Goal: Information Seeking & Learning: Learn about a topic

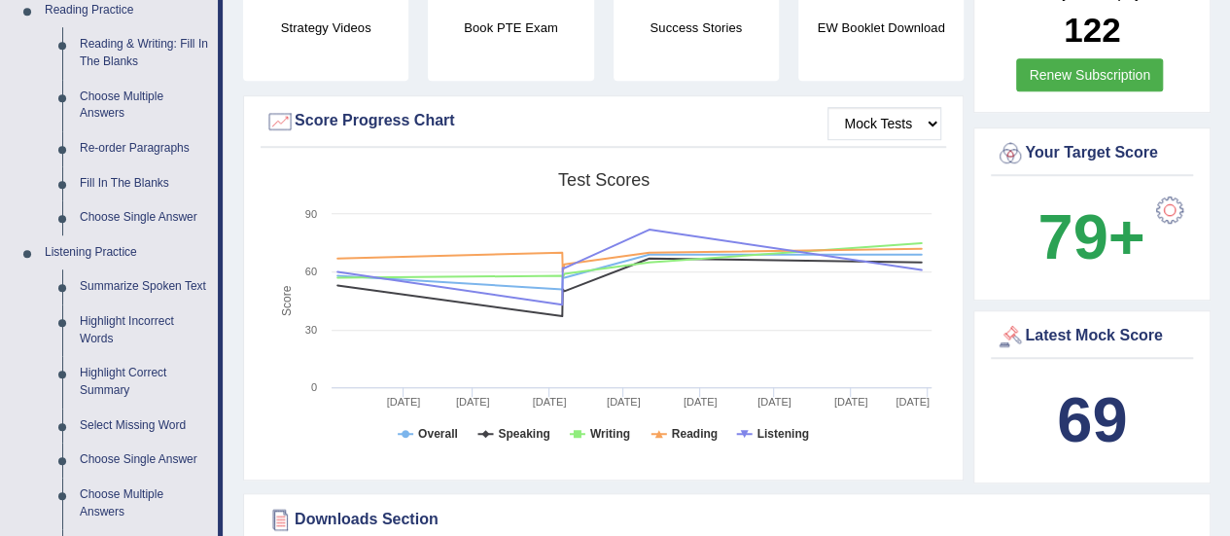
scroll to position [613, 0]
click at [122, 287] on link "Summarize Spoken Text" at bounding box center [144, 285] width 147 height 35
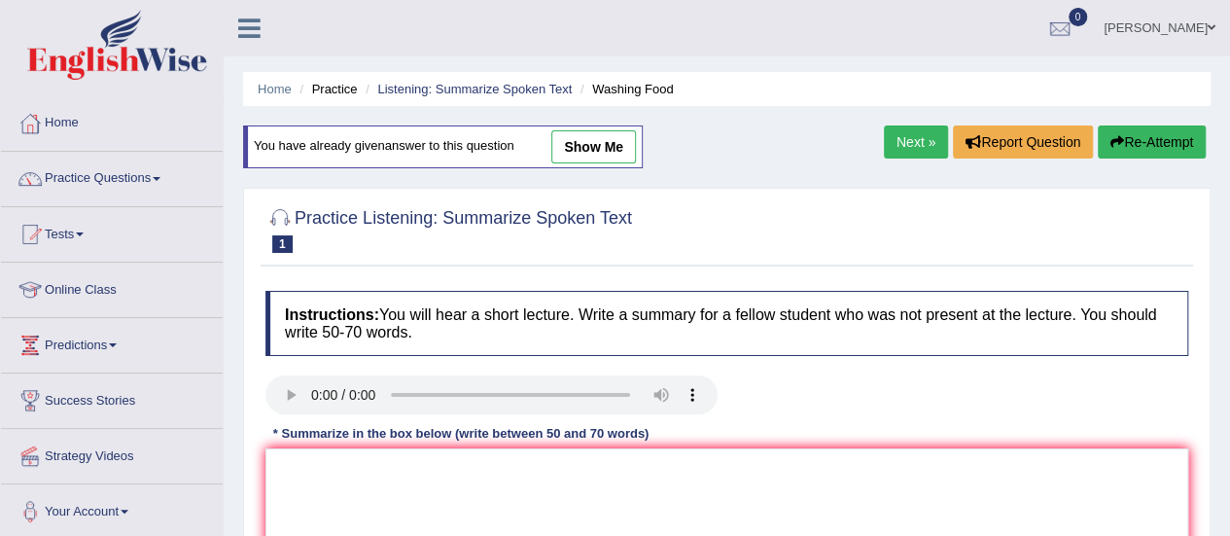
scroll to position [141, 0]
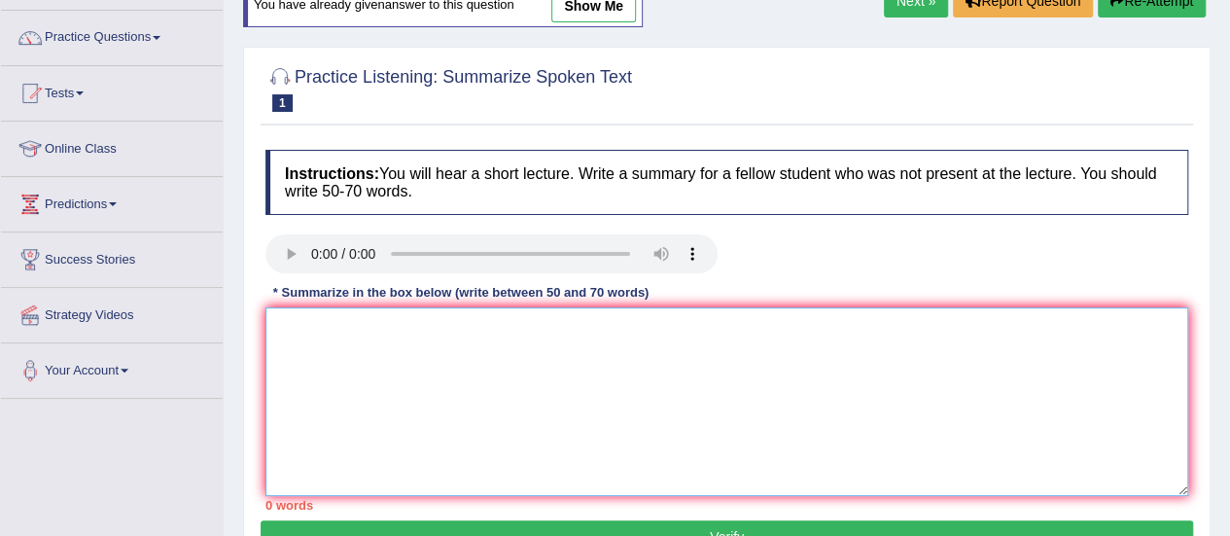
click at [383, 320] on textarea at bounding box center [726, 401] width 923 height 189
click at [312, 338] on textarea at bounding box center [726, 401] width 923 height 189
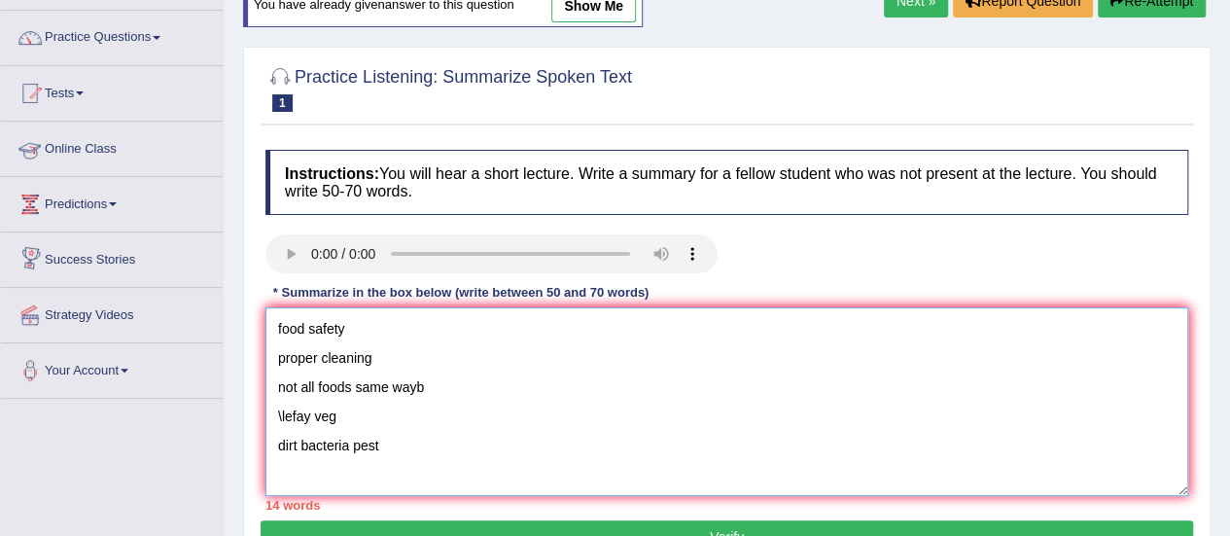
type textarea "food safety proper cleaning not all foods same wayb \lefay veg dirt bacteria pe…"
click at [462, 401] on textarea "food safety proper cleaning not all foods same wayb \lefay veg dirt bacteria pe…" at bounding box center [726, 401] width 923 height 189
click at [451, 385] on textarea "food safety proper cleaning not all foods same wayb \lefay veg dirt bacteria pe…" at bounding box center [726, 401] width 923 height 189
click at [282, 422] on textarea "food safety proper cleaning not all foods same way \lefay veg dirt bacteria pest" at bounding box center [726, 401] width 923 height 189
click at [316, 413] on textarea "food safety proper cleaning not all foods same way lefay veg dirt bacteria pest" at bounding box center [726, 401] width 923 height 189
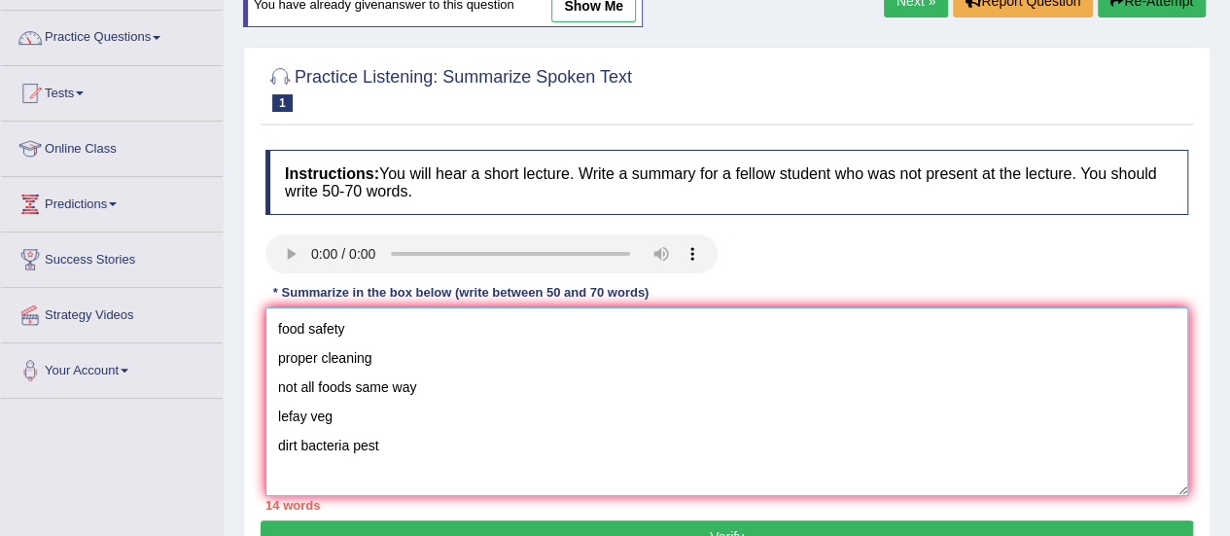
click at [316, 413] on textarea "food safety proper cleaning not all foods same way lefay veg dirt bacteria pest" at bounding box center [726, 401] width 923 height 189
click at [428, 458] on textarea "food safety proper cleaning not all foods same way lefay green berries raw meat…" at bounding box center [726, 401] width 923 height 189
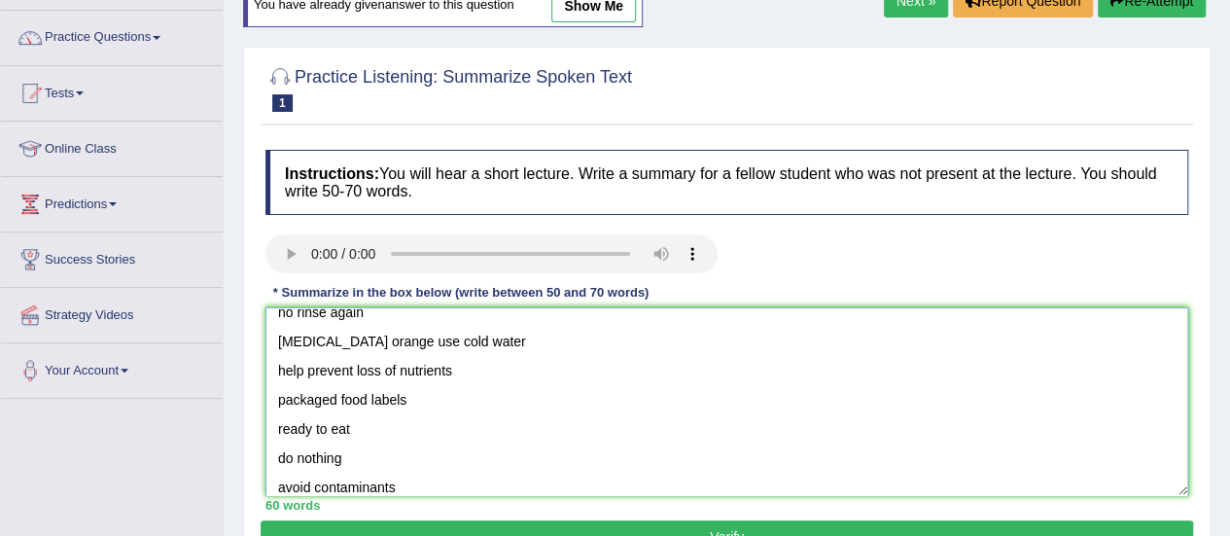
scroll to position [0, 0]
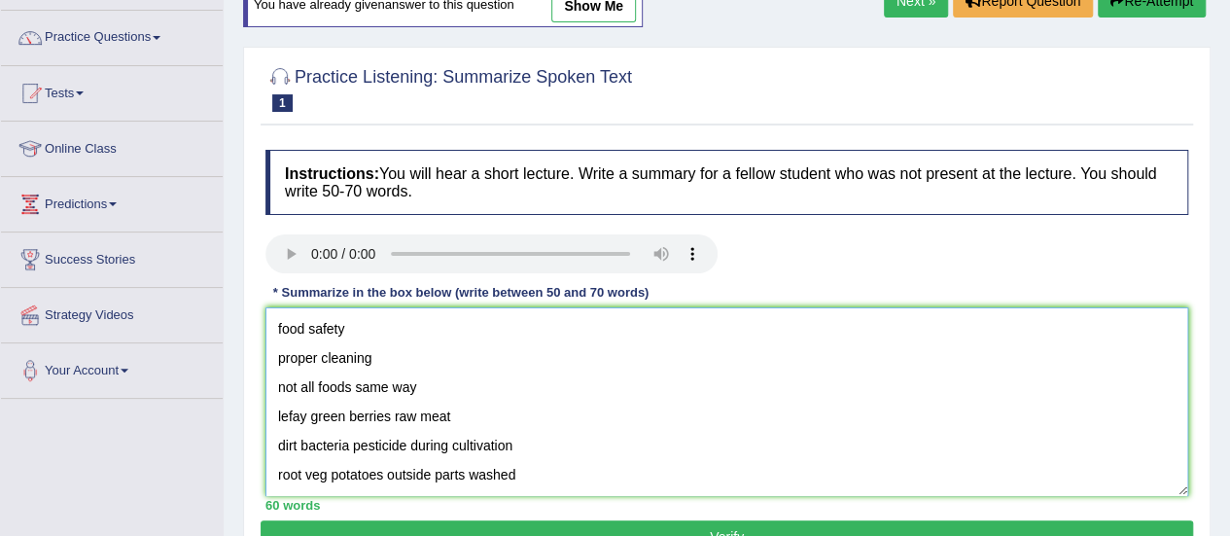
click at [276, 334] on textarea "food safety proper cleaning not all foods same way lefay green berries raw meat…" at bounding box center [726, 401] width 923 height 189
paste textarea "The speaker provided a comprehensive overview of [main topic], highlighting sev…"
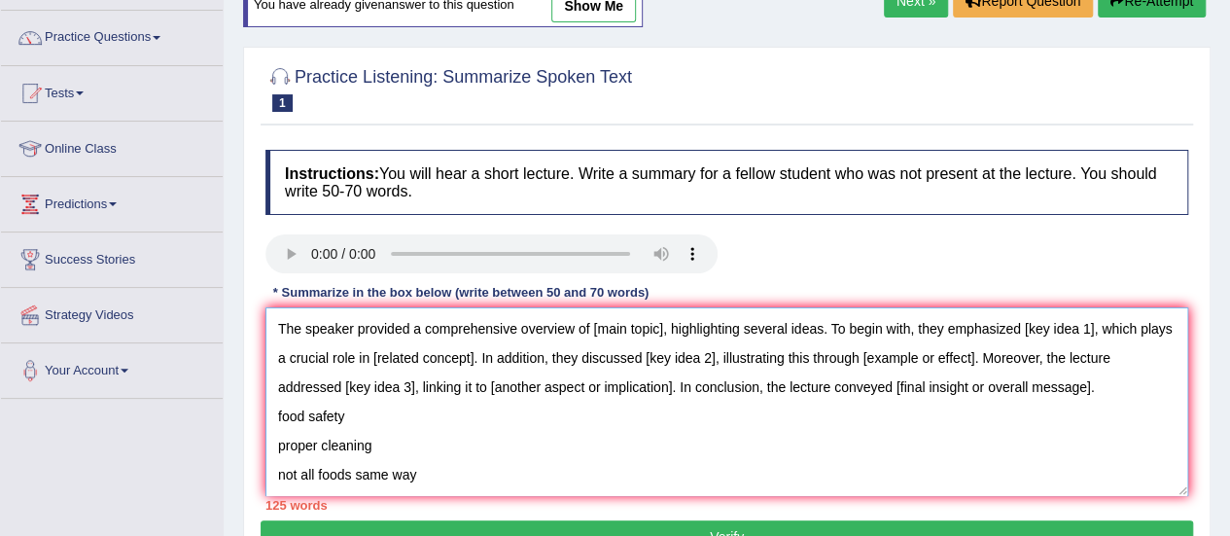
drag, startPoint x: 400, startPoint y: 443, endPoint x: 270, endPoint y: 446, distance: 129.4
click at [270, 446] on textarea "The speaker provided a comprehensive overview of [main topic], highlighting sev…" at bounding box center [726, 401] width 923 height 189
drag, startPoint x: 352, startPoint y: 412, endPoint x: 269, endPoint y: 407, distance: 82.8
click at [269, 407] on textarea "The speaker provided a comprehensive overview of [main topic], highlighting sev…" at bounding box center [726, 401] width 923 height 189
drag, startPoint x: 661, startPoint y: 327, endPoint x: 591, endPoint y: 325, distance: 70.0
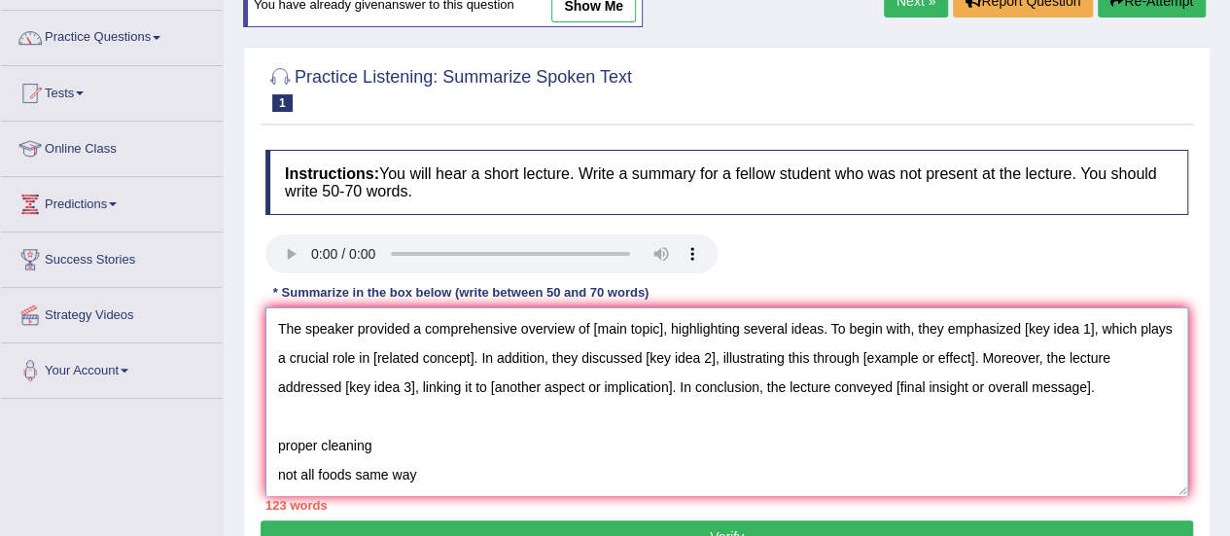
click at [591, 325] on textarea "The speaker provided a comprehensive overview of [main topic], highlighting sev…" at bounding box center [726, 401] width 923 height 189
paste textarea "food safety"
drag, startPoint x: 387, startPoint y: 440, endPoint x: 275, endPoint y: 437, distance: 111.9
click at [275, 437] on textarea "The speaker provided a comprehensive overview of food safety, highlighting seve…" at bounding box center [726, 401] width 923 height 189
drag, startPoint x: 1088, startPoint y: 322, endPoint x: 1015, endPoint y: 324, distance: 73.0
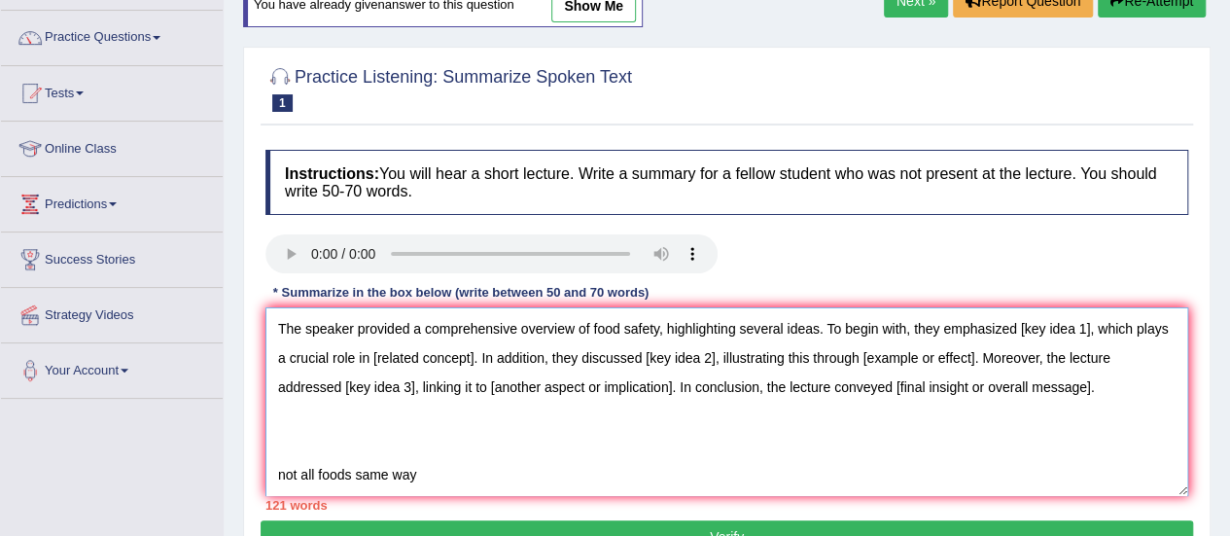
click at [1015, 324] on textarea "The speaker provided a comprehensive overview of food safety, highlighting seve…" at bounding box center [726, 401] width 923 height 189
paste textarea "proper cleaning"
click at [1015, 324] on textarea "The speaker provided a comprehensive overview of food safety, highlighting seve…" at bounding box center [726, 401] width 923 height 189
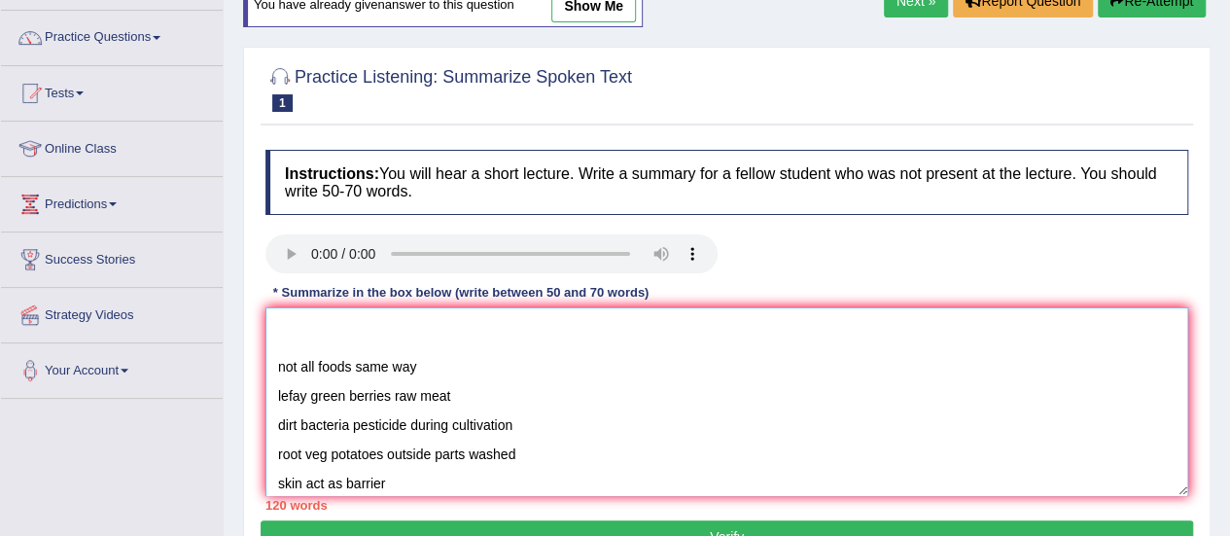
scroll to position [109, 0]
drag, startPoint x: 278, startPoint y: 419, endPoint x: 520, endPoint y: 431, distance: 242.4
click at [520, 431] on textarea "The speaker provided a comprehensive overview of food safety, highlighting seve…" at bounding box center [726, 401] width 923 height 189
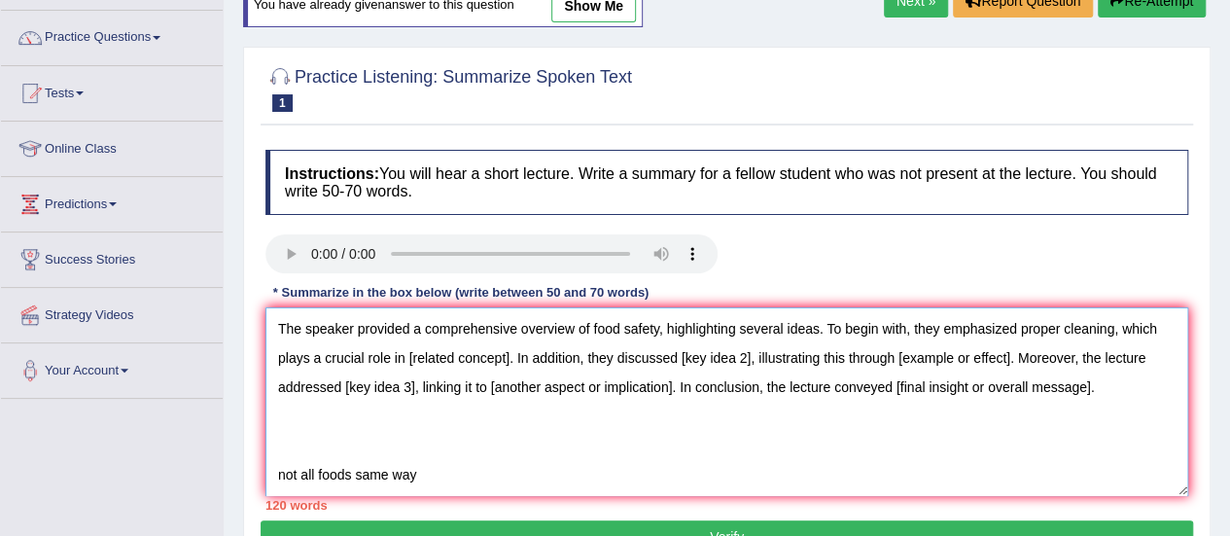
scroll to position [1, 0]
drag, startPoint x: 509, startPoint y: 357, endPoint x: 408, endPoint y: 349, distance: 100.5
click at [408, 349] on textarea "The speaker provided a comprehensive overview of food safety, highlighting seve…" at bounding box center [726, 401] width 923 height 189
paste textarea "dirt bacteria pesticide during cultivation"
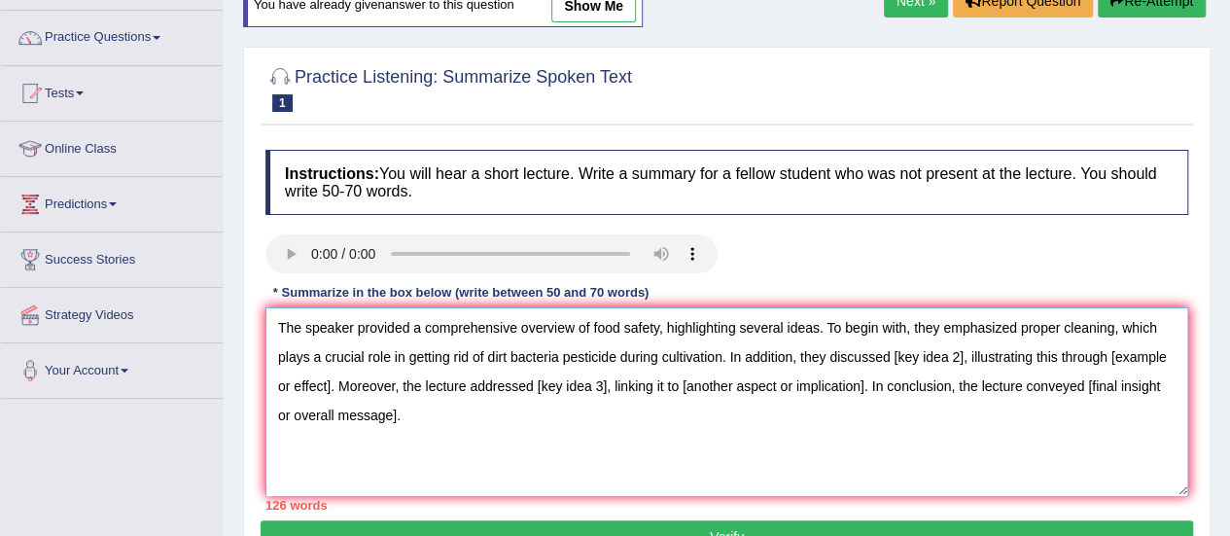
click at [558, 355] on textarea "The speaker provided a comprehensive overview of food safety, highlighting seve…" at bounding box center [726, 401] width 923 height 189
click at [502, 355] on textarea "The speaker provided a comprehensive overview of food safety, highlighting seve…" at bounding box center [726, 401] width 923 height 189
click at [564, 352] on textarea "The speaker provided a comprehensive overview of food safety, highlighting seve…" at bounding box center [726, 401] width 923 height 189
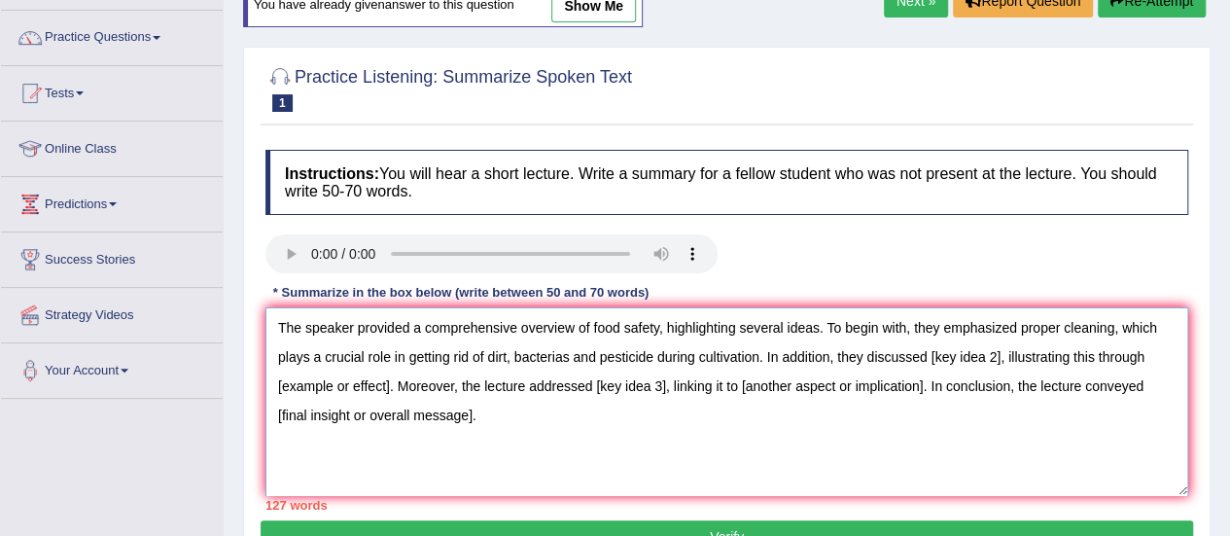
click at [651, 355] on textarea "The speaker provided a comprehensive overview of food safety, highlighting seve…" at bounding box center [726, 401] width 923 height 189
click at [770, 353] on textarea "The speaker provided a comprehensive overview of food safety, highlighting seve…" at bounding box center [726, 401] width 923 height 189
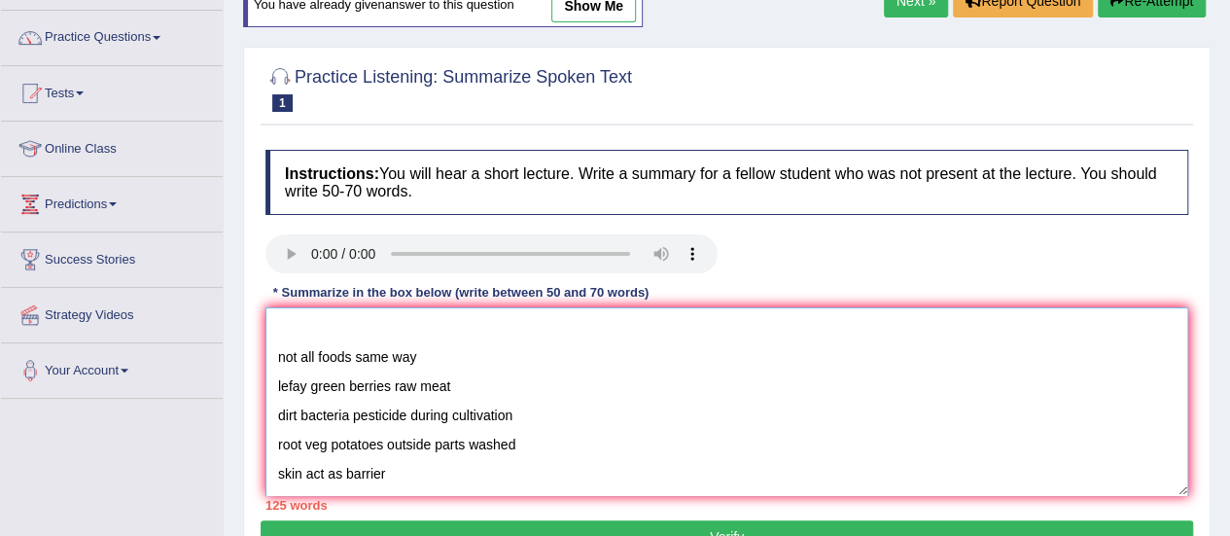
scroll to position [142, 0]
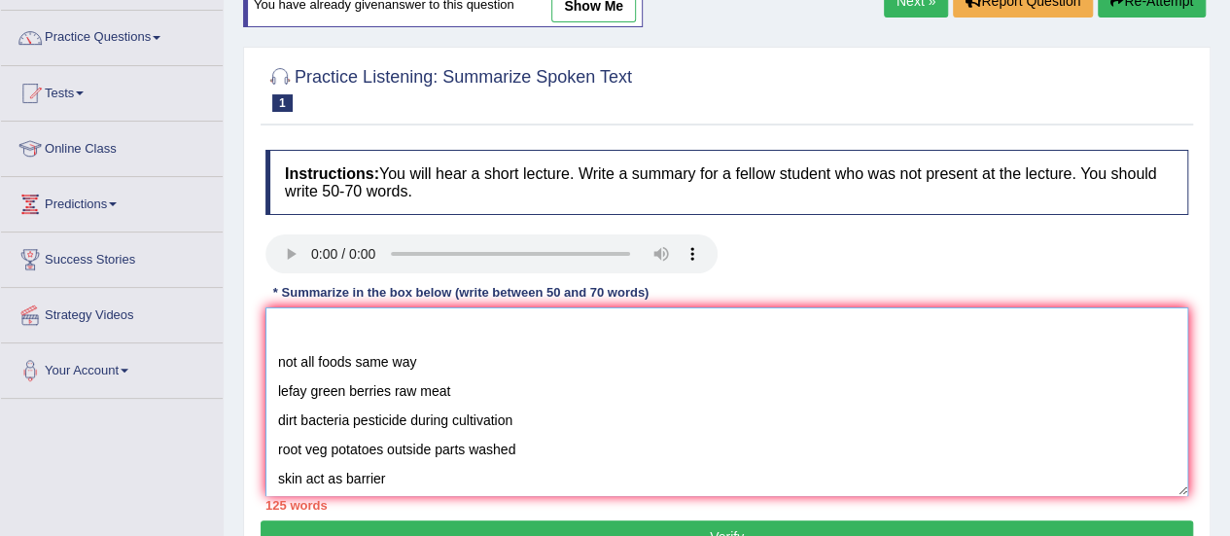
drag, startPoint x: 330, startPoint y: 449, endPoint x: 271, endPoint y: 446, distance: 58.4
click at [271, 446] on textarea "The speaker provided a comprehensive overview of food safety, highlighting seve…" at bounding box center [726, 401] width 923 height 189
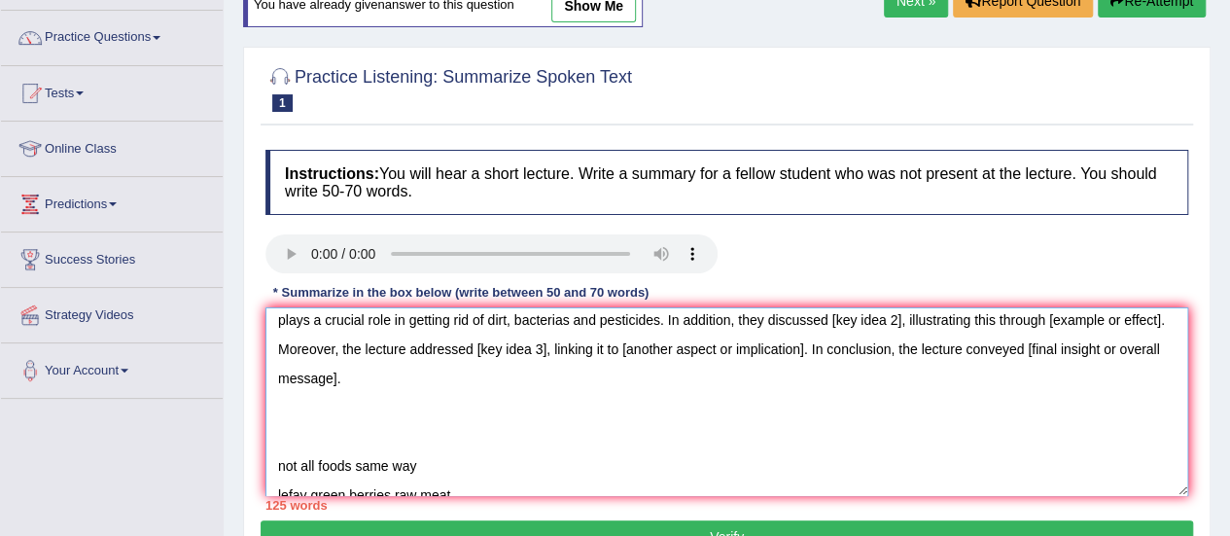
scroll to position [11, 0]
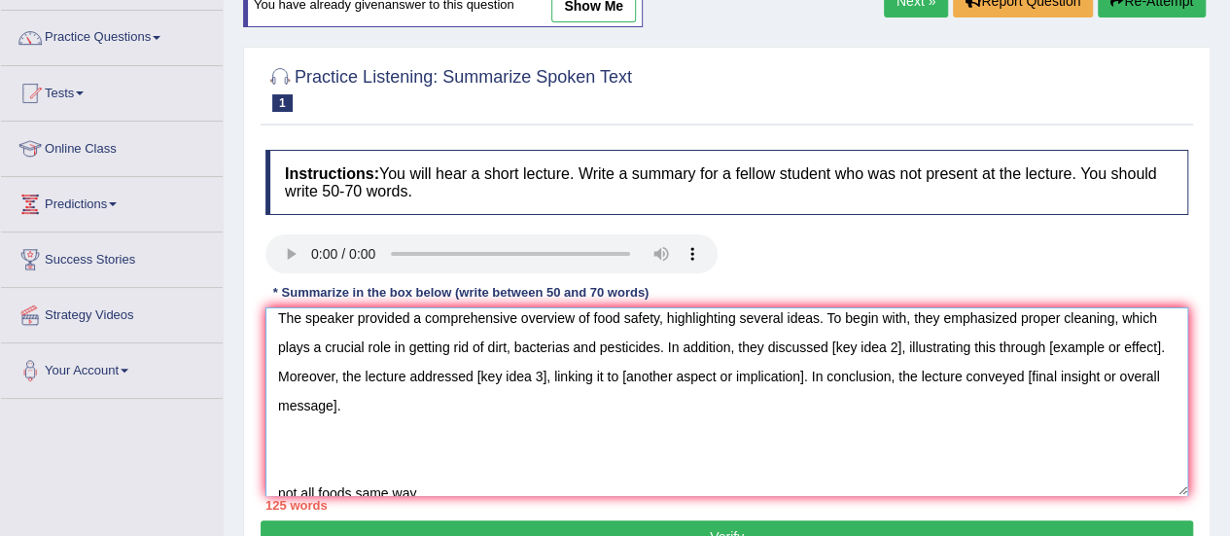
drag, startPoint x: 897, startPoint y: 343, endPoint x: 828, endPoint y: 338, distance: 69.2
click at [828, 338] on textarea "The speaker provided a comprehensive overview of food safety, highlighting seve…" at bounding box center [726, 401] width 923 height 189
click at [1073, 341] on textarea "The speaker provided a comprehensive overview of food safety, highlighting seve…" at bounding box center [726, 401] width 923 height 189
click at [1073, 345] on textarea "The speaker provided a comprehensive overview of food safety, highlighting seve…" at bounding box center [726, 401] width 923 height 189
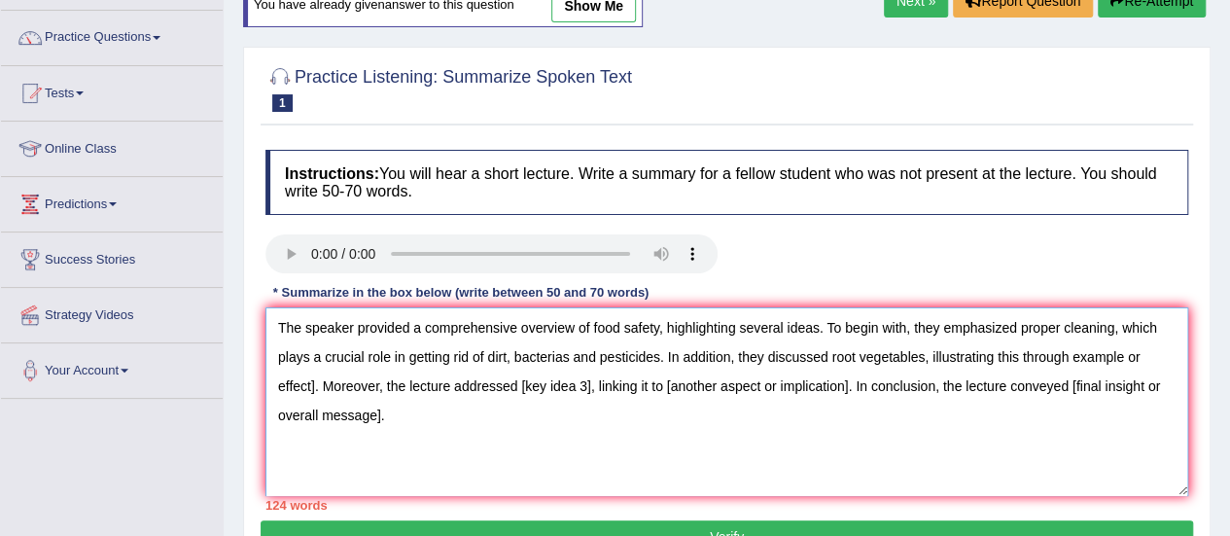
scroll to position [0, 0]
click at [318, 397] on textarea "The speaker provided a comprehensive overview of food safety, highlighting seve…" at bounding box center [726, 401] width 923 height 189
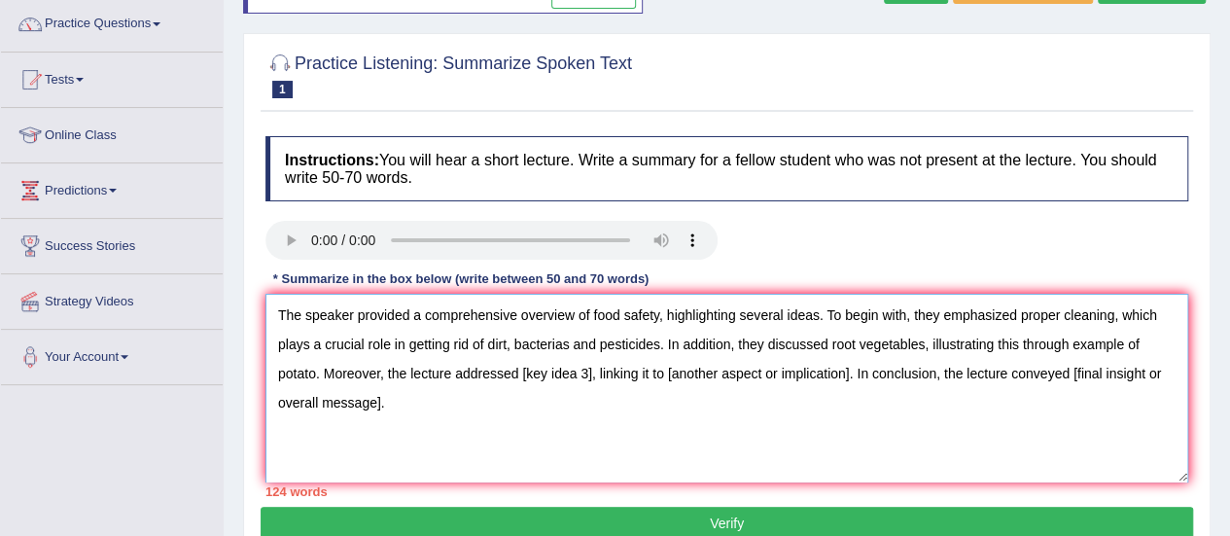
click at [565, 368] on textarea "The speaker provided a comprehensive overview of food safety, highlighting seve…" at bounding box center [726, 388] width 923 height 189
drag, startPoint x: 565, startPoint y: 368, endPoint x: 597, endPoint y: 373, distance: 32.6
click at [597, 373] on textarea "The speaker provided a comprehensive overview of food safety, highlighting seve…" at bounding box center [726, 388] width 923 height 189
drag, startPoint x: 590, startPoint y: 373, endPoint x: 519, endPoint y: 363, distance: 71.8
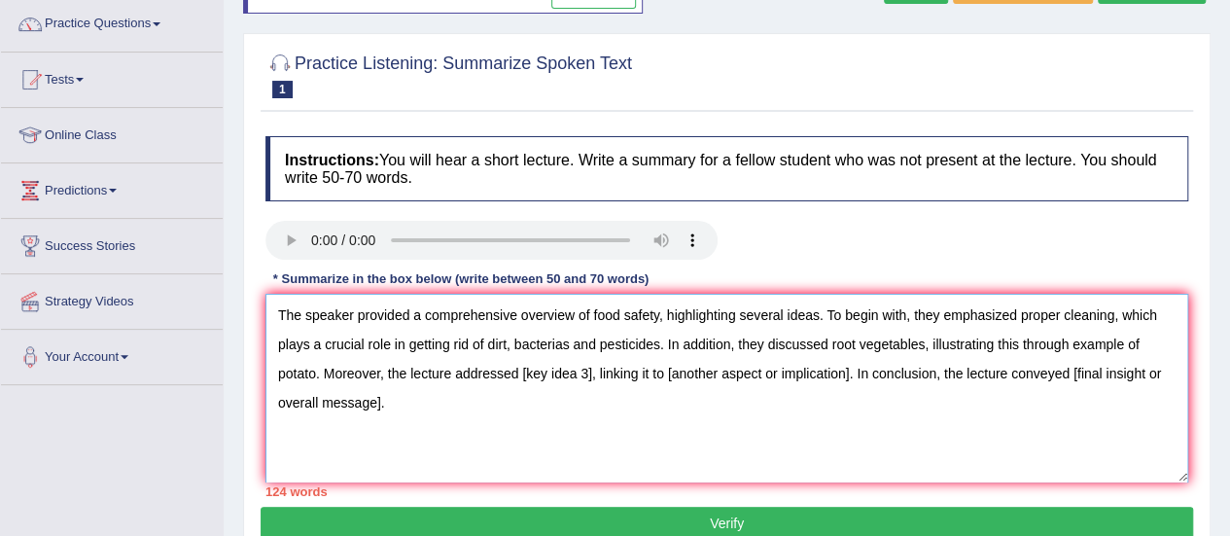
click at [519, 363] on textarea "The speaker provided a comprehensive overview of food safety, highlighting seve…" at bounding box center [726, 388] width 923 height 189
drag, startPoint x: 907, startPoint y: 376, endPoint x: 724, endPoint y: 377, distance: 182.8
click at [724, 377] on textarea "The speaker provided a comprehensive overview of food safety, highlighting seve…" at bounding box center [726, 388] width 923 height 189
drag, startPoint x: 1089, startPoint y: 369, endPoint x: 1141, endPoint y: 390, distance: 55.8
click at [1141, 390] on textarea "The speaker provided a comprehensive overview of food safety, highlighting seve…" at bounding box center [726, 388] width 923 height 189
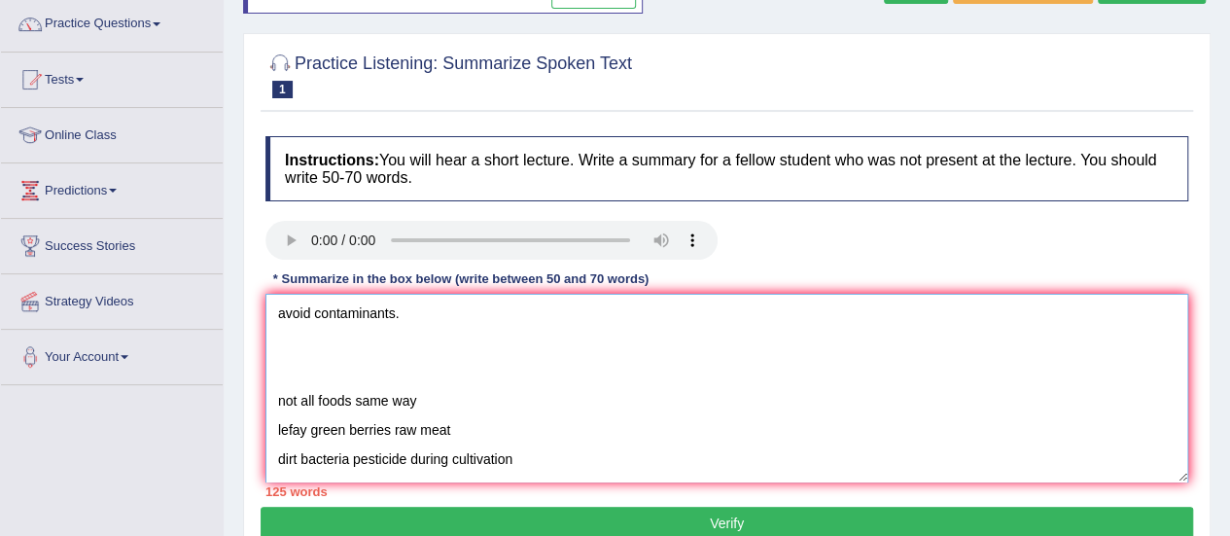
scroll to position [90, 0]
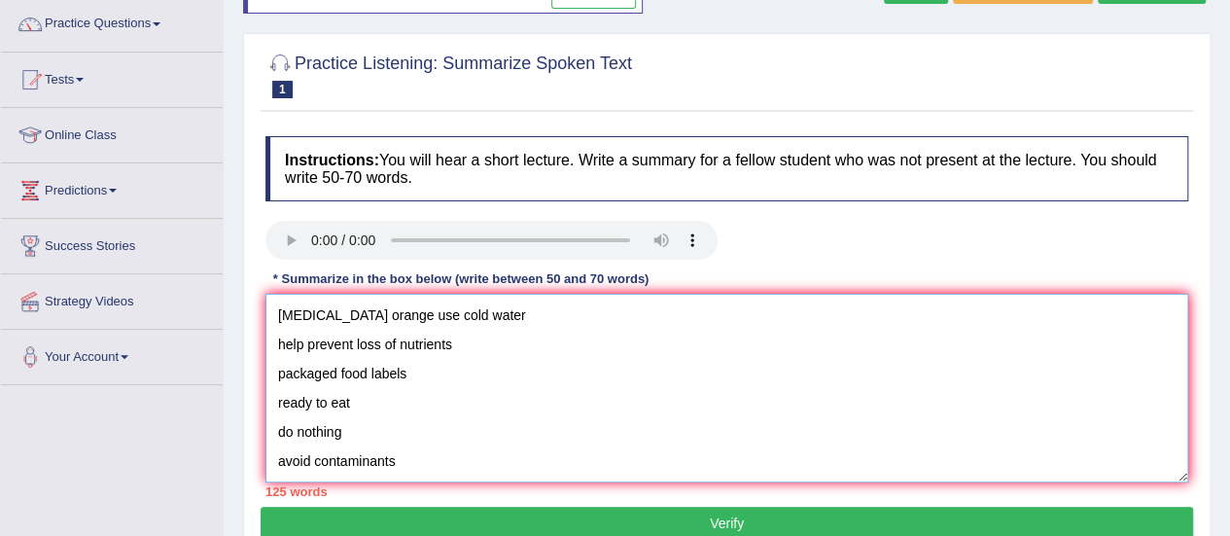
drag, startPoint x: 277, startPoint y: 386, endPoint x: 552, endPoint y: 519, distance: 305.7
click at [552, 519] on div "Practice Listening: Summarize Spoken Text 1 Washing Food Instructions: You will…" at bounding box center [726, 296] width 967 height 527
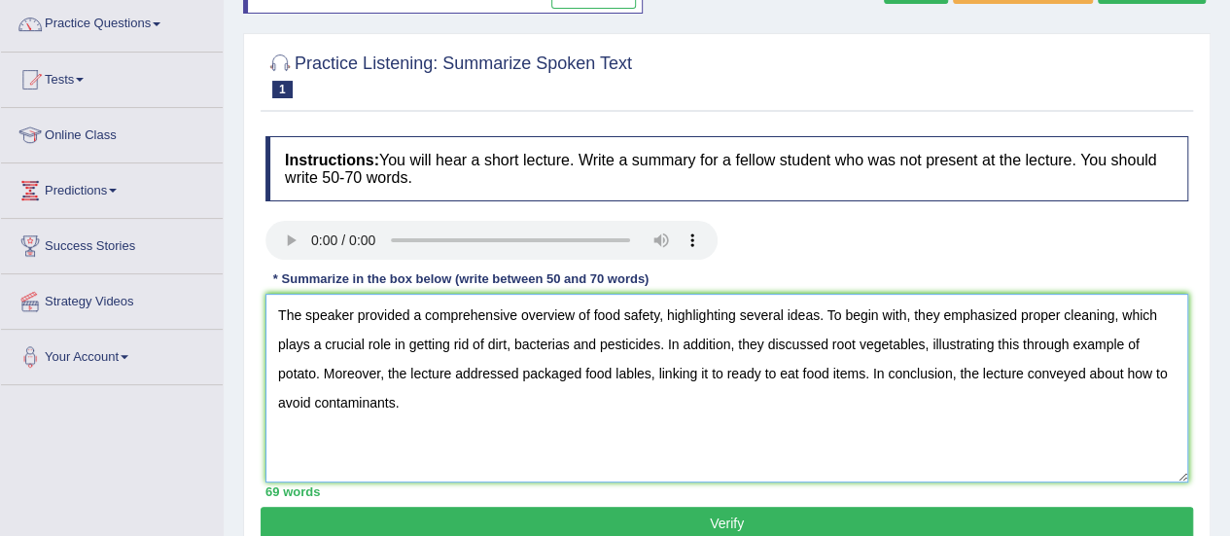
scroll to position [0, 0]
type textarea "The speaker provided a comprehensive overview of food safety, highlighting seve…"
drag, startPoint x: 362, startPoint y: 168, endPoint x: 332, endPoint y: 165, distance: 30.3
click at [332, 165] on h4 "Instructions: You will hear a short lecture. Write a summary for a fellow stude…" at bounding box center [726, 168] width 923 height 65
drag, startPoint x: 321, startPoint y: 170, endPoint x: 360, endPoint y: 174, distance: 39.1
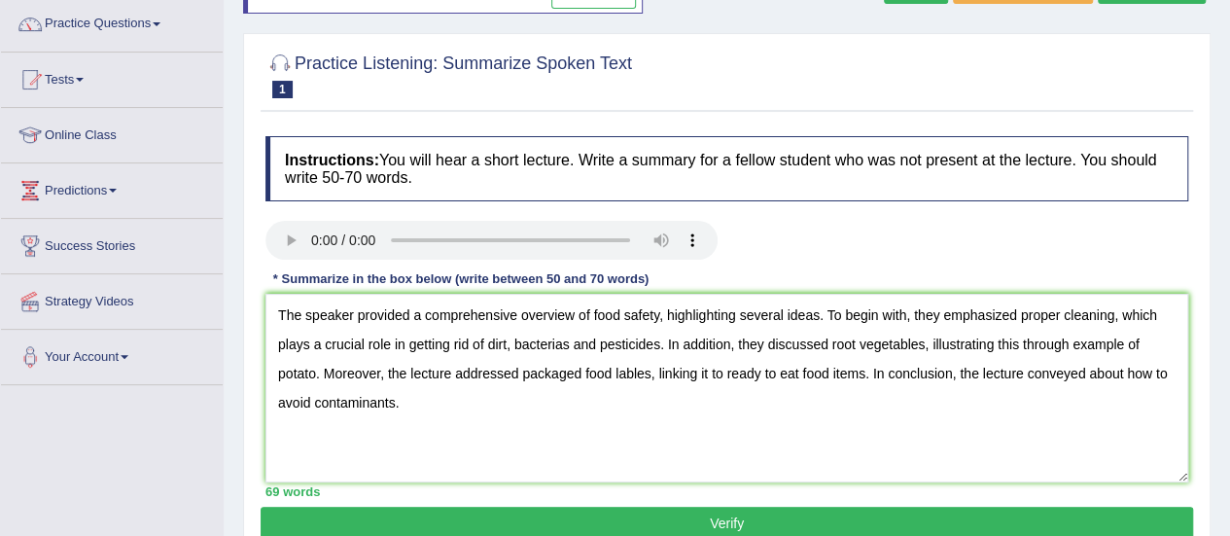
click at [359, 174] on h4 "Instructions: You will hear a short lecture. Write a summary for a fellow stude…" at bounding box center [726, 168] width 923 height 65
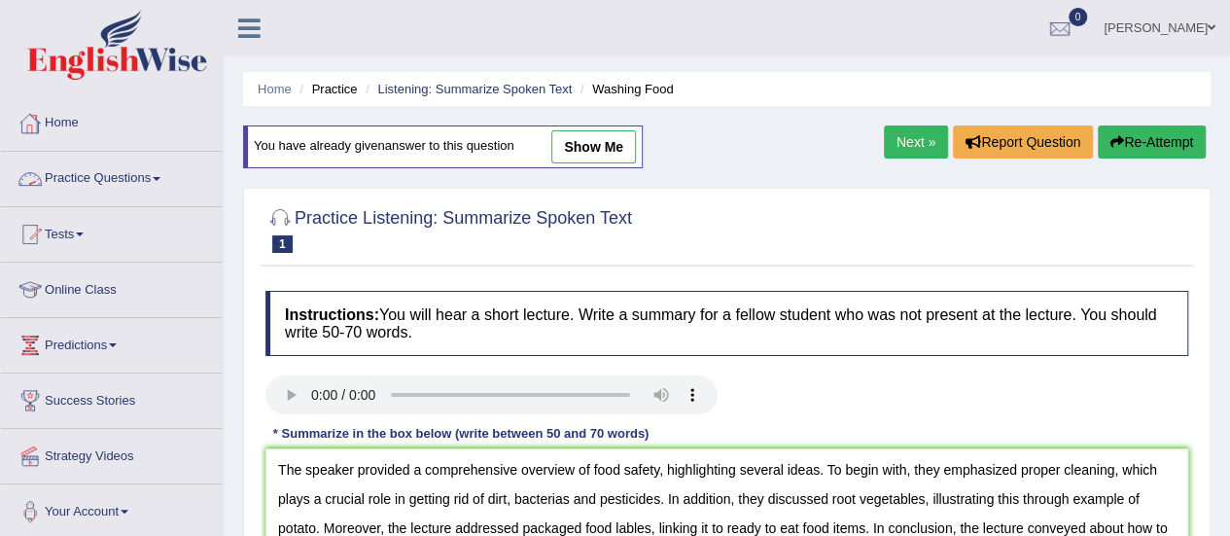
click at [141, 183] on link "Practice Questions" at bounding box center [112, 176] width 222 height 49
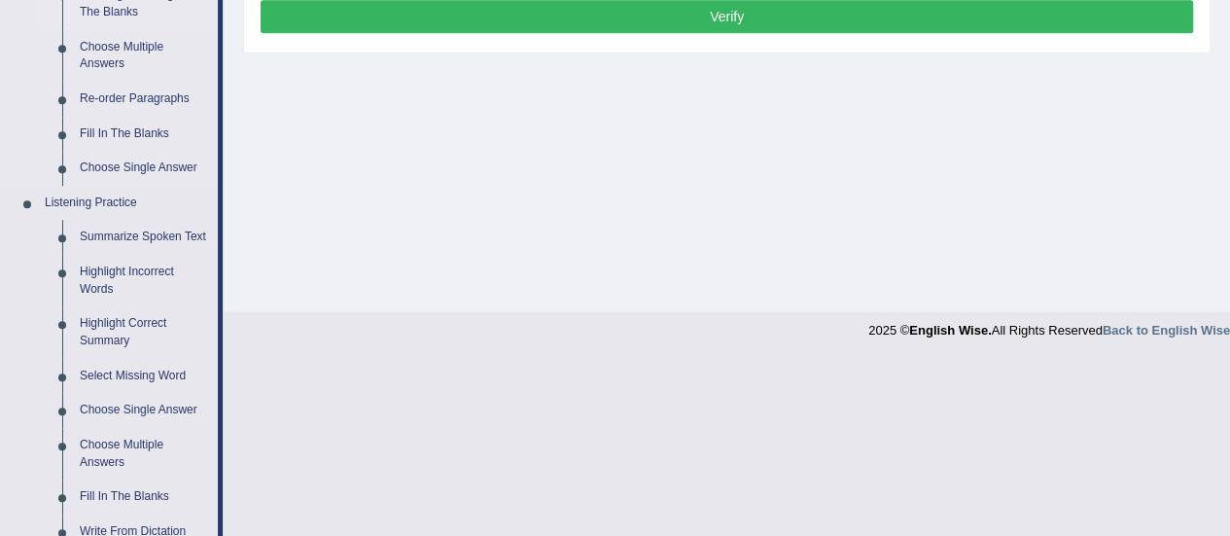
scroll to position [815, 0]
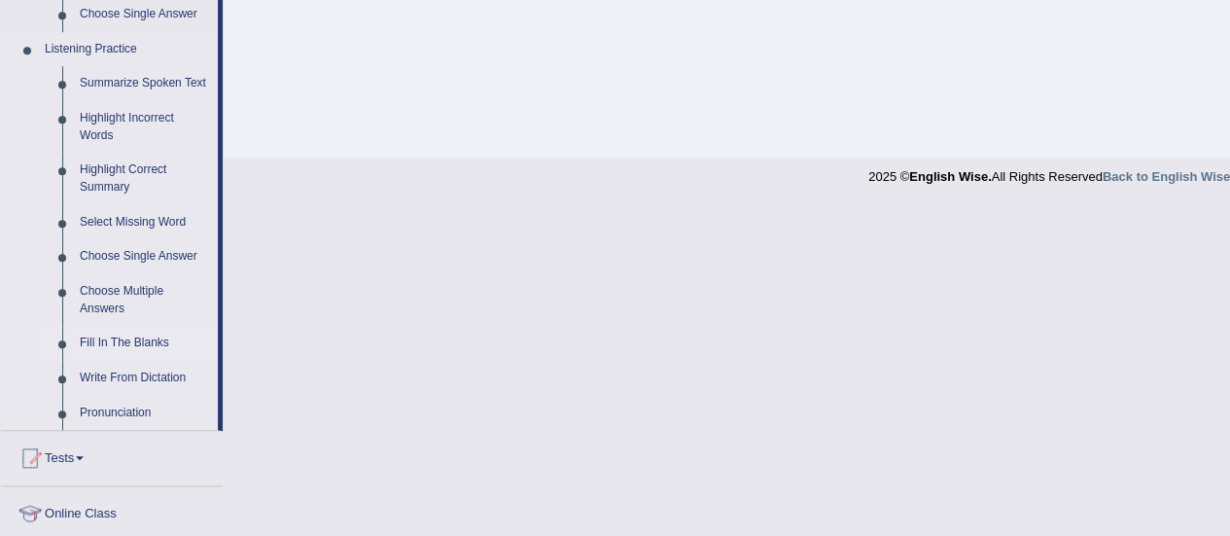
click at [146, 345] on link "Fill In The Blanks" at bounding box center [144, 343] width 147 height 35
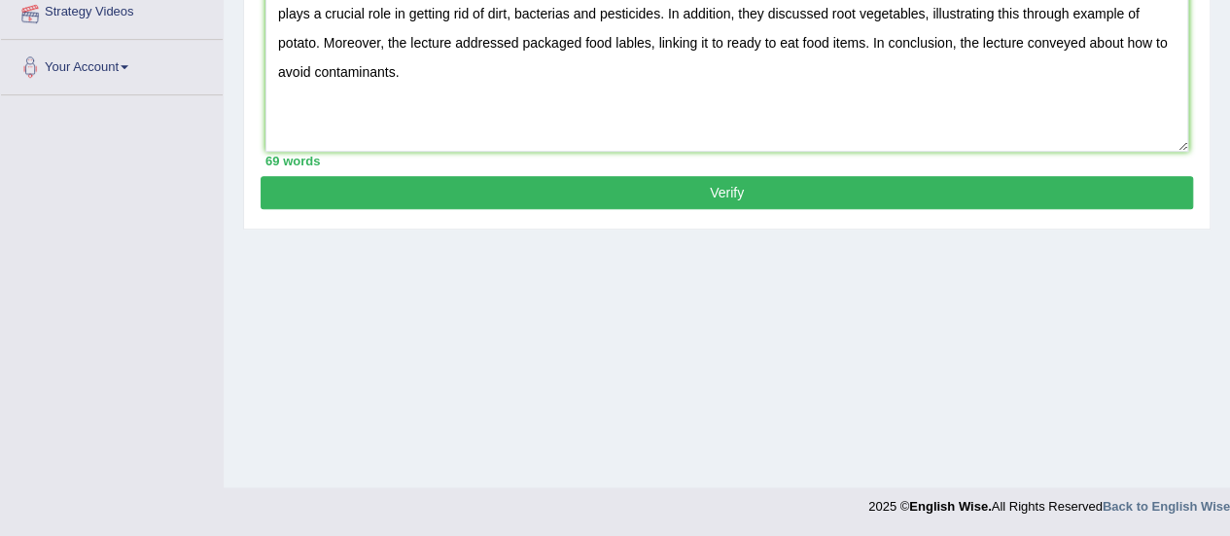
scroll to position [237, 0]
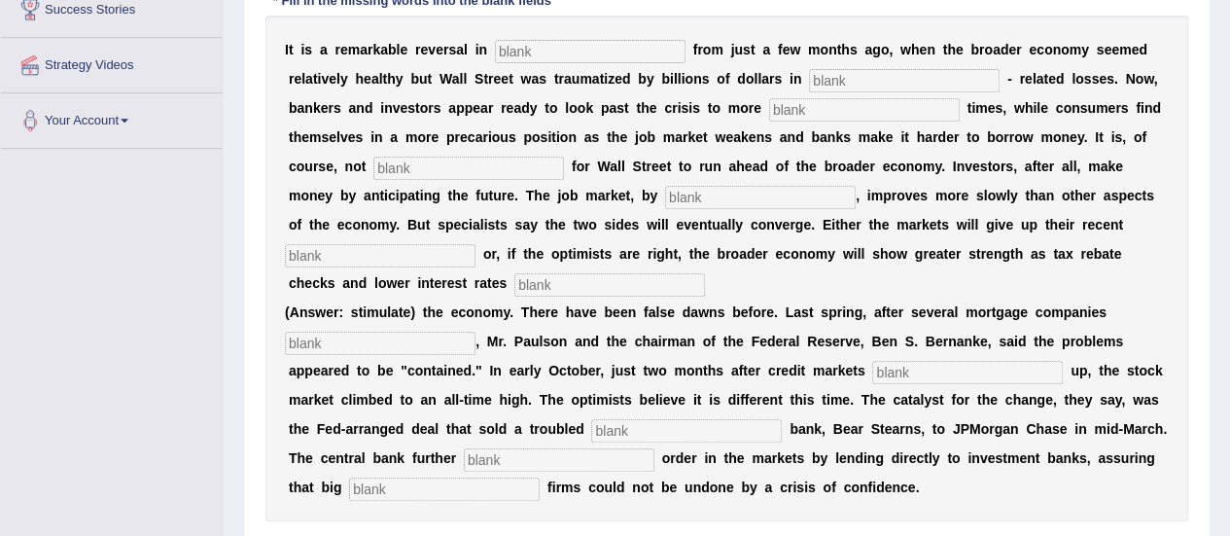
scroll to position [400, 0]
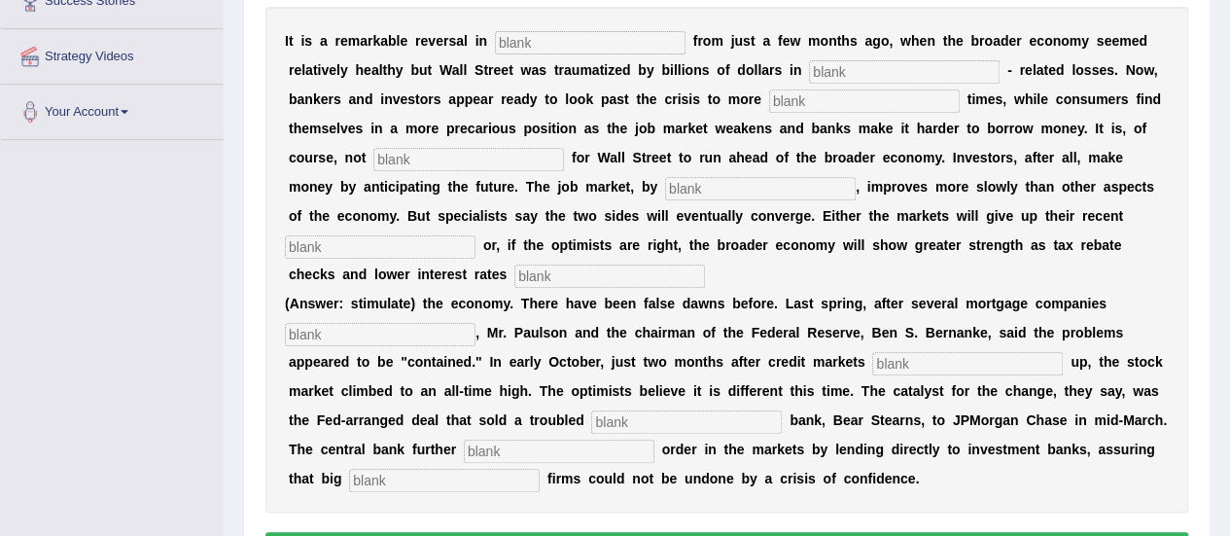
click at [539, 38] on input "text" at bounding box center [590, 42] width 191 height 23
type input "a"
type input "additives"
click at [902, 60] on input "text" at bounding box center [904, 71] width 191 height 23
type input "market"
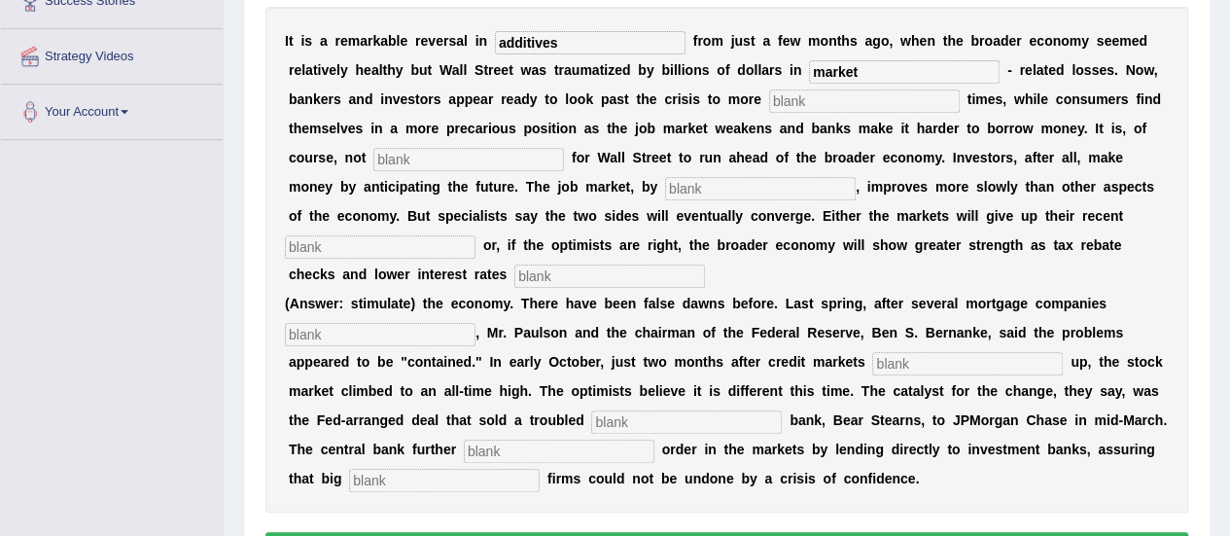
click at [867, 108] on input "text" at bounding box center [864, 100] width 191 height 23
type input "uncommen"
click at [430, 155] on input "text" at bounding box center [468, 159] width 191 height 23
type input "contrast"
click at [746, 181] on input "text" at bounding box center [760, 188] width 191 height 23
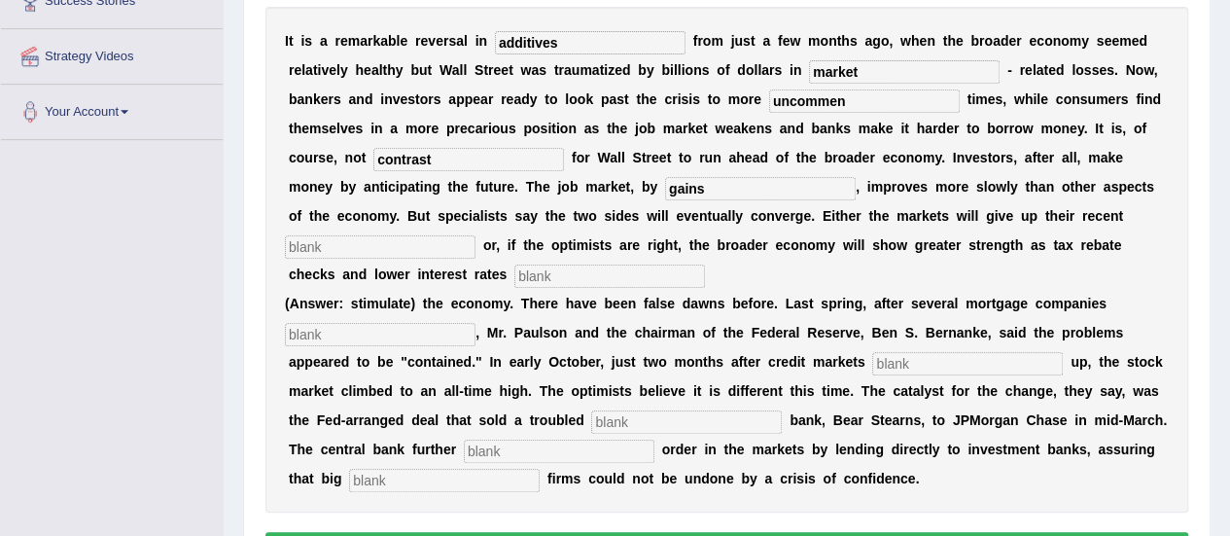
type input "gains"
click at [386, 237] on input "text" at bounding box center [380, 246] width 191 height 23
type input "stimulate"
click at [593, 267] on input "text" at bounding box center [609, 275] width 191 height 23
type input "roseup"
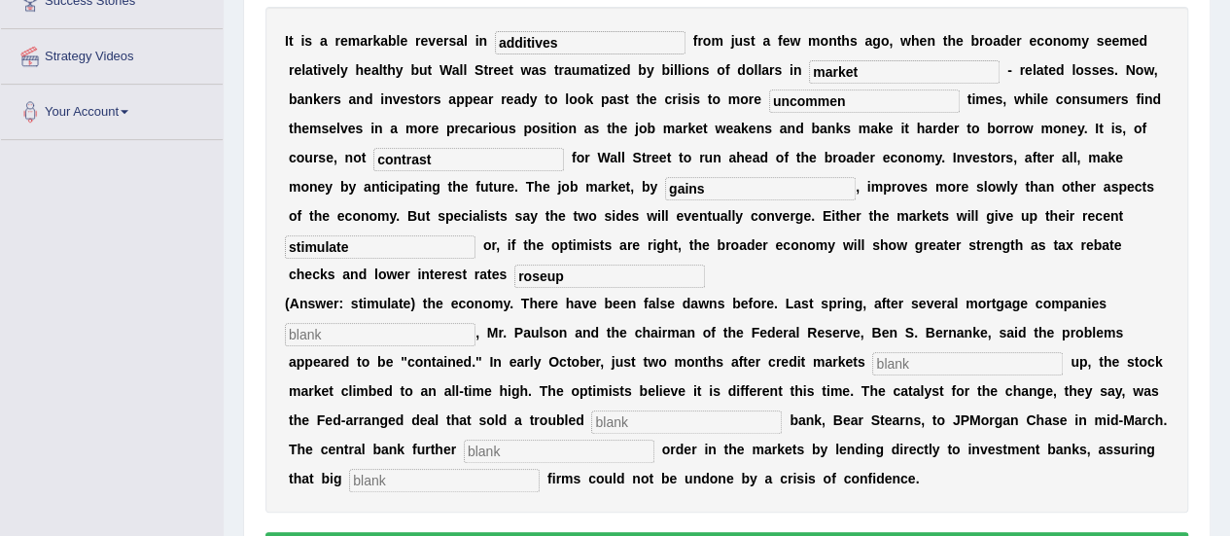
click at [411, 333] on input "text" at bounding box center [380, 334] width 191 height 23
click at [545, 272] on input "roseup" at bounding box center [609, 275] width 191 height 23
click at [586, 273] on input "roseup" at bounding box center [609, 275] width 191 height 23
click at [454, 331] on input "text" at bounding box center [380, 334] width 191 height 23
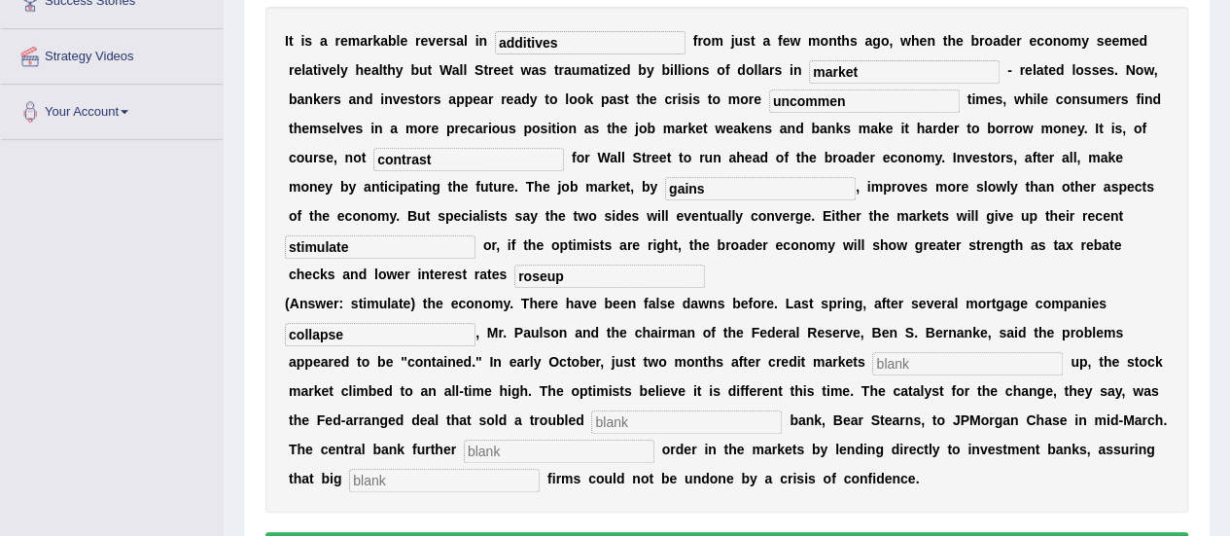
type input "collapse"
click at [959, 367] on input "text" at bounding box center [967, 363] width 191 height 23
click at [862, 100] on input "uncommen" at bounding box center [864, 100] width 191 height 23
type input "uncommon"
click at [896, 60] on input "market" at bounding box center [904, 71] width 191 height 23
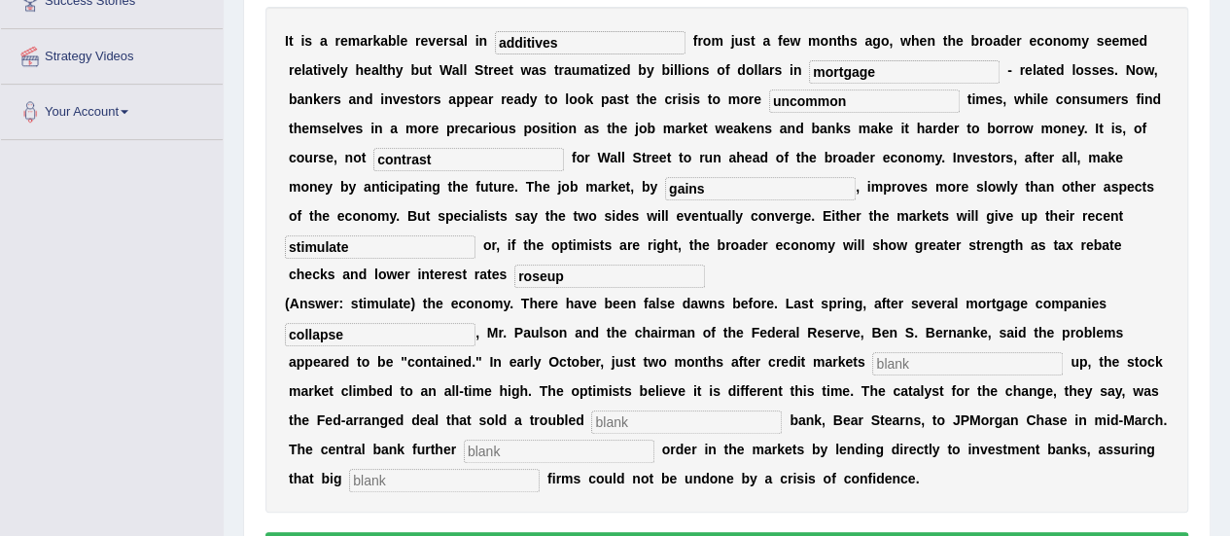
type input "mortgage"
drag, startPoint x: 416, startPoint y: 296, endPoint x: 347, endPoint y: 300, distance: 69.2
click at [347, 300] on div "I t i s a r e m a r k a b l e r e v e r s a l i n additives f r o m j u s t a f…" at bounding box center [726, 260] width 923 height 506
drag, startPoint x: 377, startPoint y: 242, endPoint x: 266, endPoint y: 238, distance: 110.9
click at [266, 238] on div "I t i s a r e m a r k a b l e r e v e r s a l i n additives f r o m j u s t a f…" at bounding box center [726, 260] width 923 height 506
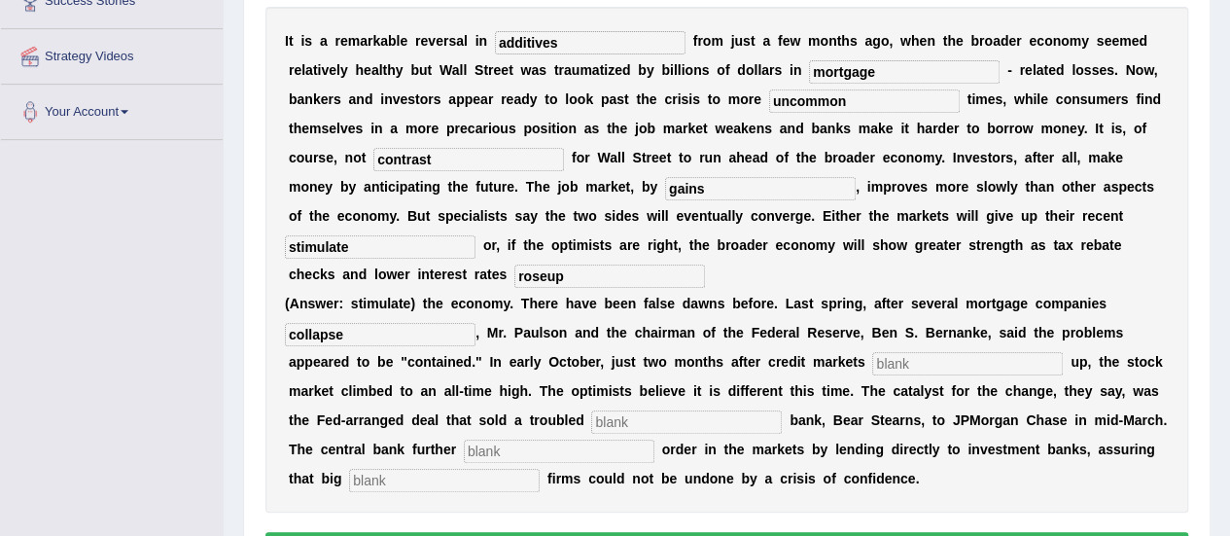
click at [545, 269] on input "roseup" at bounding box center [609, 275] width 191 height 23
paste input "stimulate"
type input "stimulate"
click at [319, 246] on input "stimulate" at bounding box center [380, 246] width 191 height 23
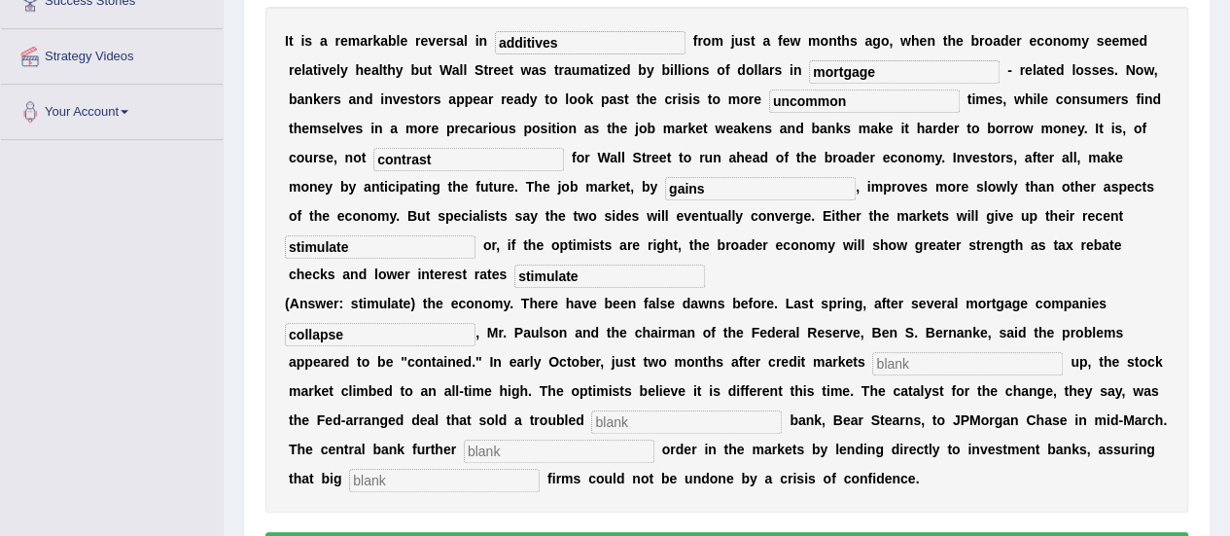
click at [319, 246] on input "stimulate" at bounding box center [380, 246] width 191 height 23
drag, startPoint x: 413, startPoint y: 337, endPoint x: 280, endPoint y: 328, distance: 133.6
click at [280, 328] on div "I t i s a r e m a r k a b l e r e v e r s a l i n additives f r o m j u s t a f…" at bounding box center [726, 260] width 923 height 506
type input "rose up"
click at [916, 361] on input "text" at bounding box center [967, 363] width 191 height 23
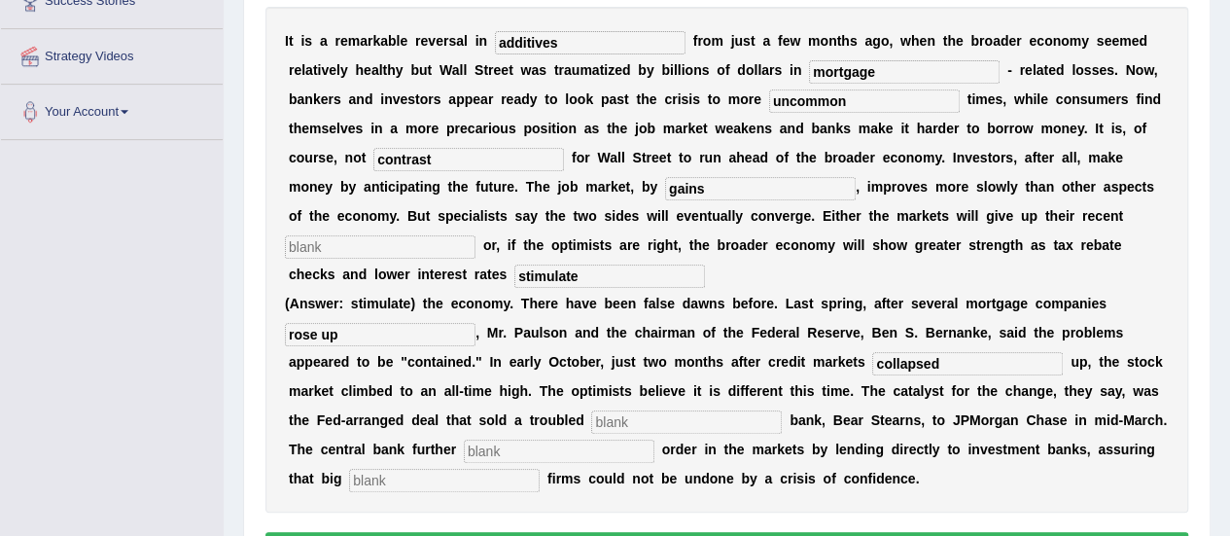
type input "collapsed"
click at [692, 425] on input "text" at bounding box center [686, 421] width 191 height 23
type input "investment"
click at [582, 458] on input "text" at bounding box center [559, 451] width 191 height 23
type input "restore"
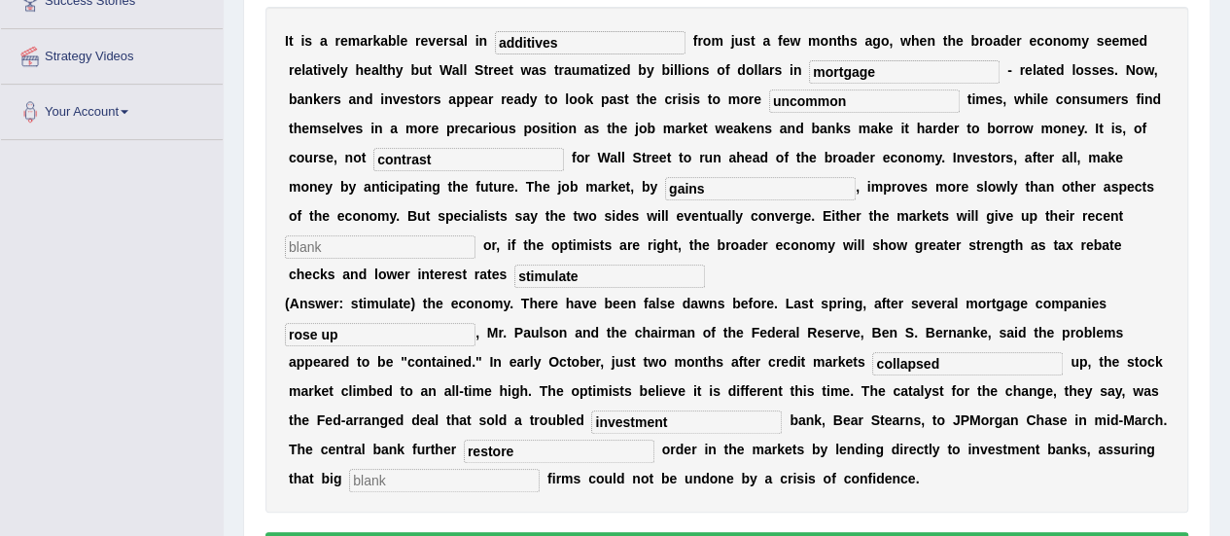
click at [501, 480] on input "text" at bounding box center [444, 480] width 191 height 23
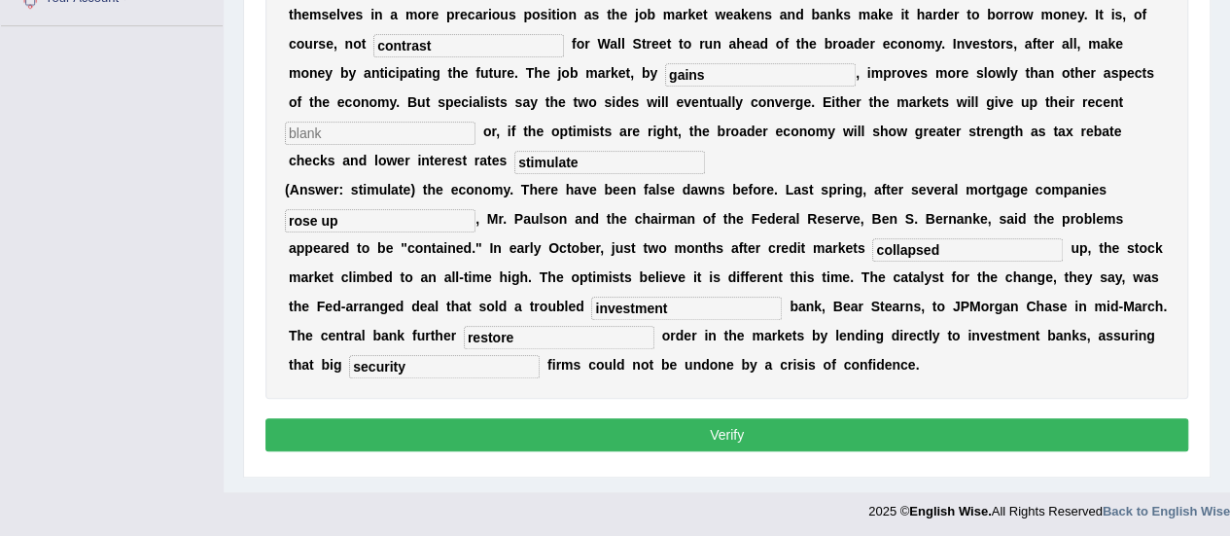
type input "security"
click at [366, 129] on input "text" at bounding box center [380, 133] width 191 height 23
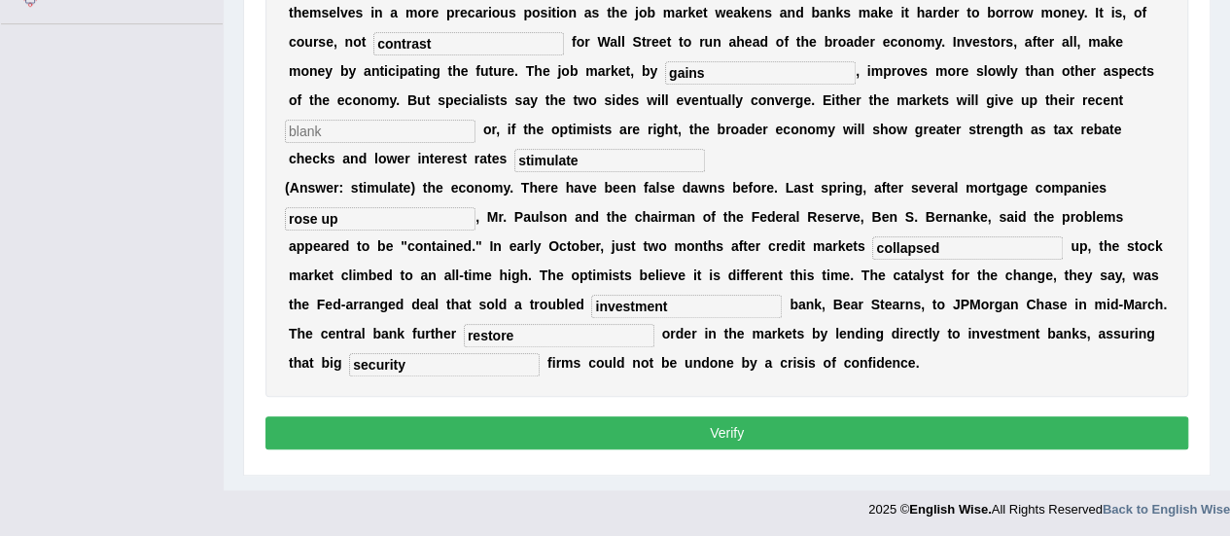
scroll to position [510, 0]
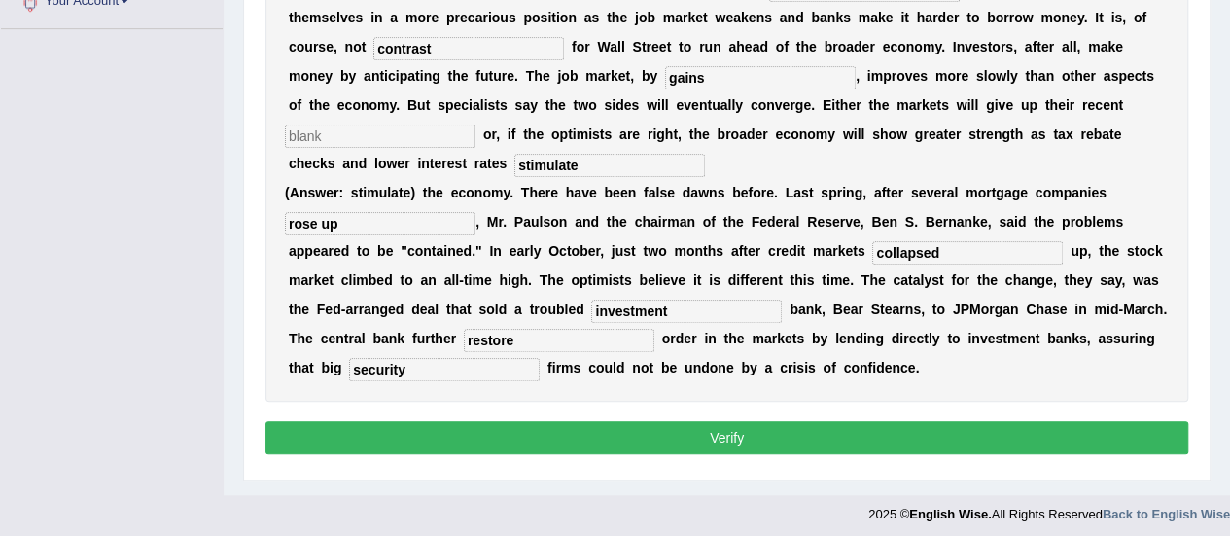
click at [756, 442] on button "Verify" at bounding box center [726, 437] width 923 height 33
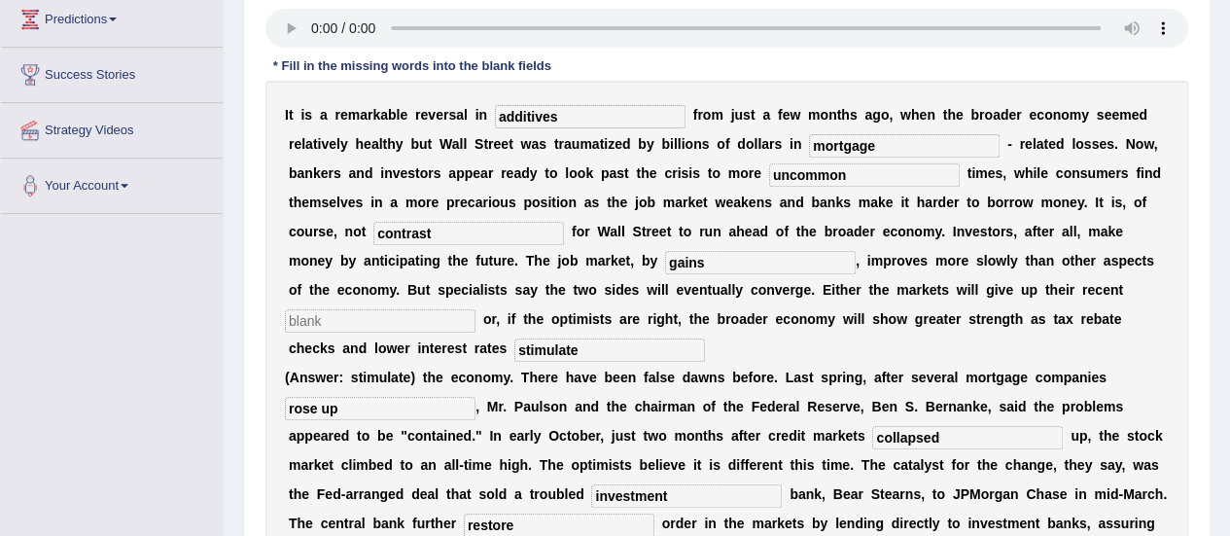
scroll to position [515, 0]
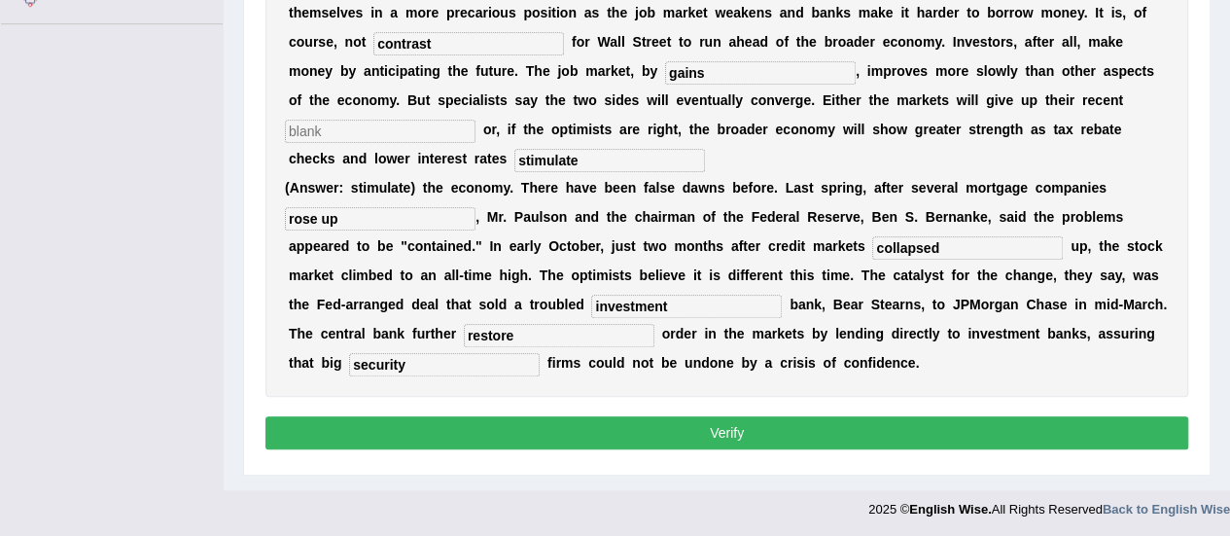
click at [751, 416] on button "Verify" at bounding box center [726, 432] width 923 height 33
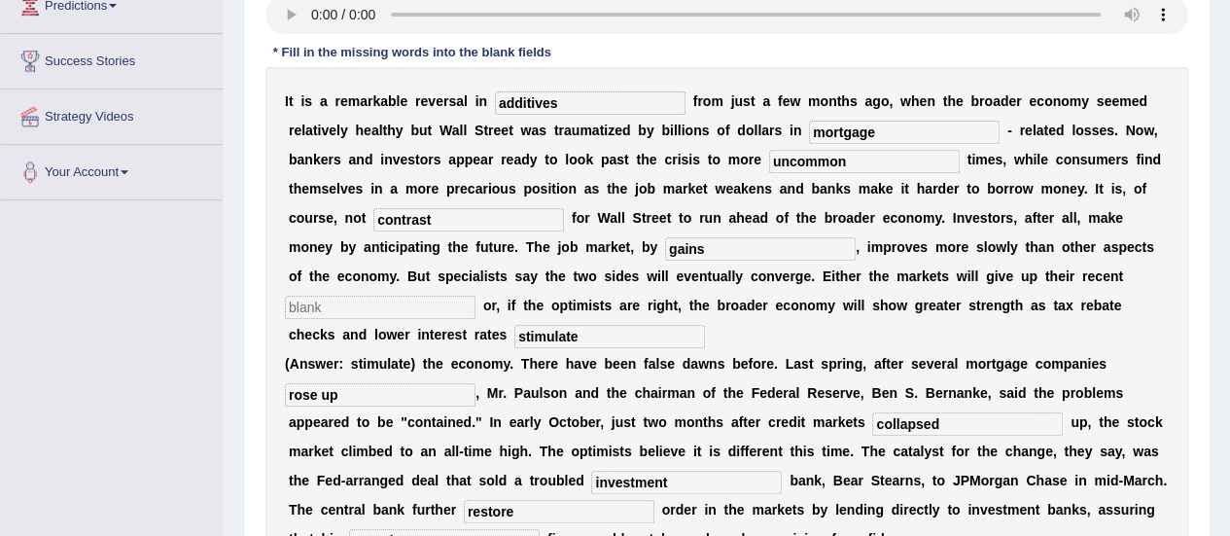
scroll to position [349, 0]
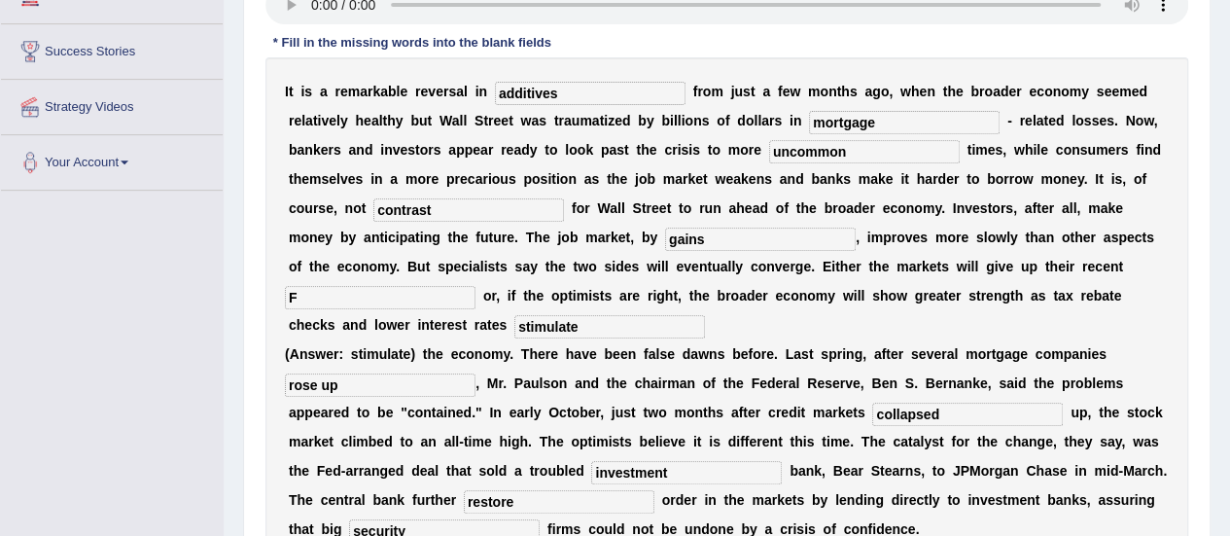
click at [434, 295] on input "F" at bounding box center [380, 297] width 191 height 23
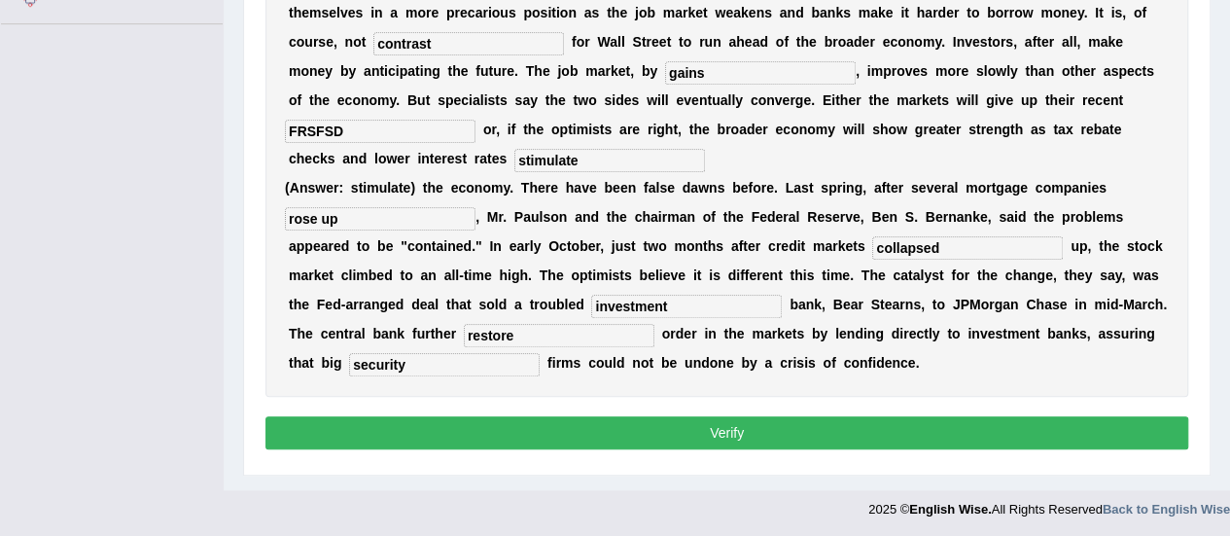
type input "FRSFSD"
click at [591, 416] on button "Verify" at bounding box center [726, 432] width 923 height 33
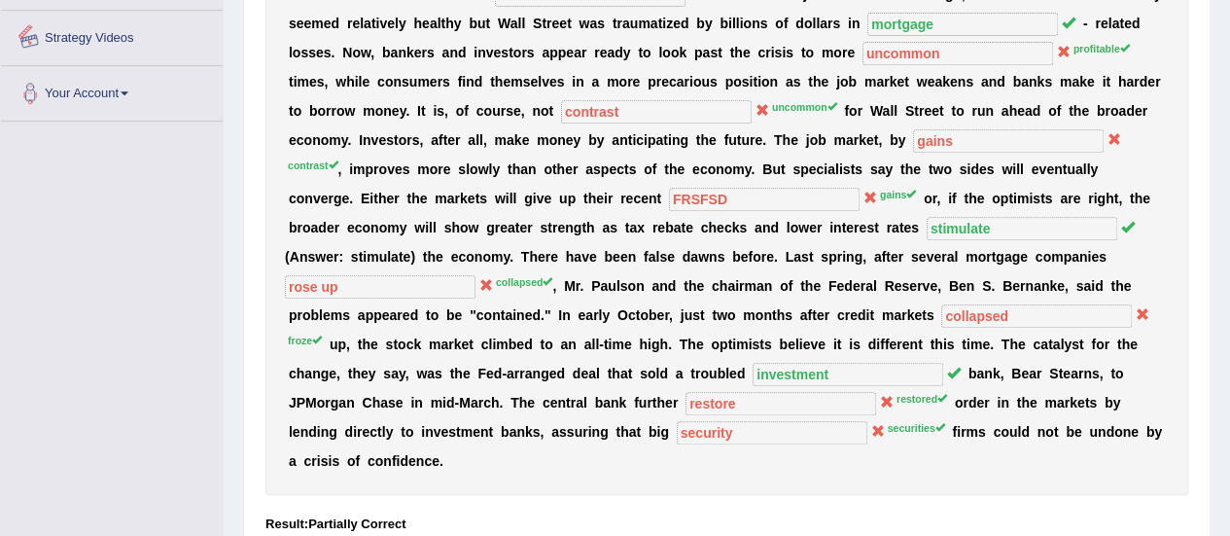
scroll to position [0, 0]
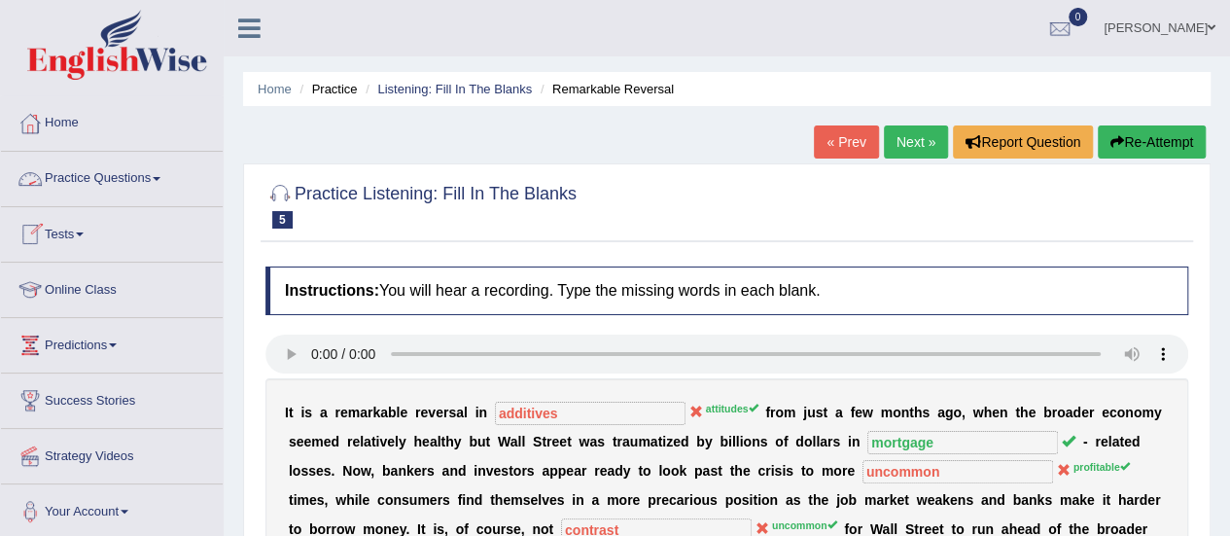
click at [114, 170] on link "Practice Questions" at bounding box center [112, 176] width 222 height 49
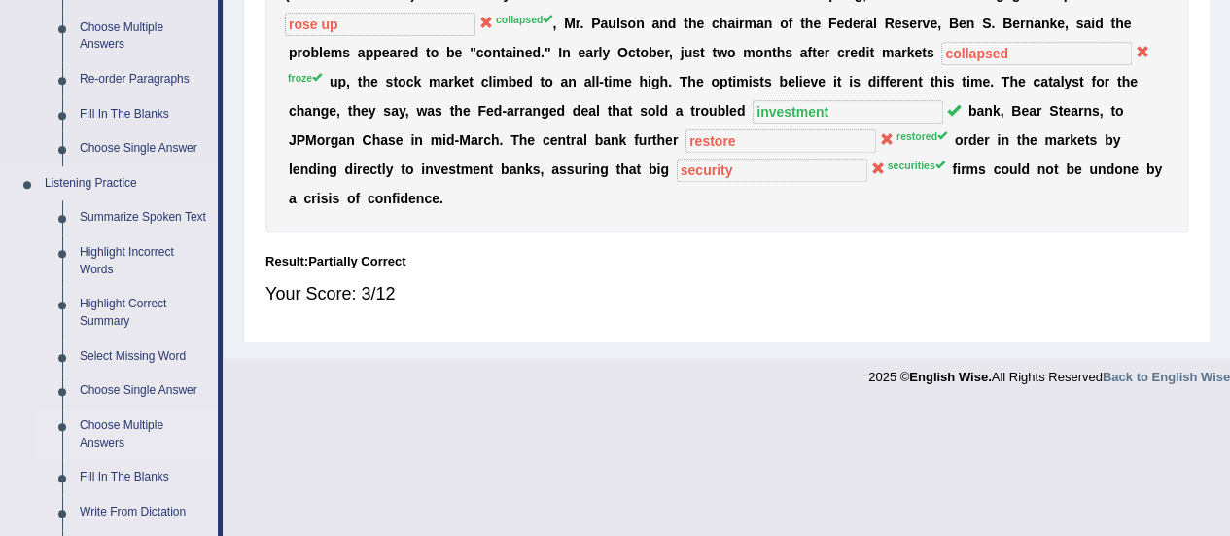
scroll to position [795, 0]
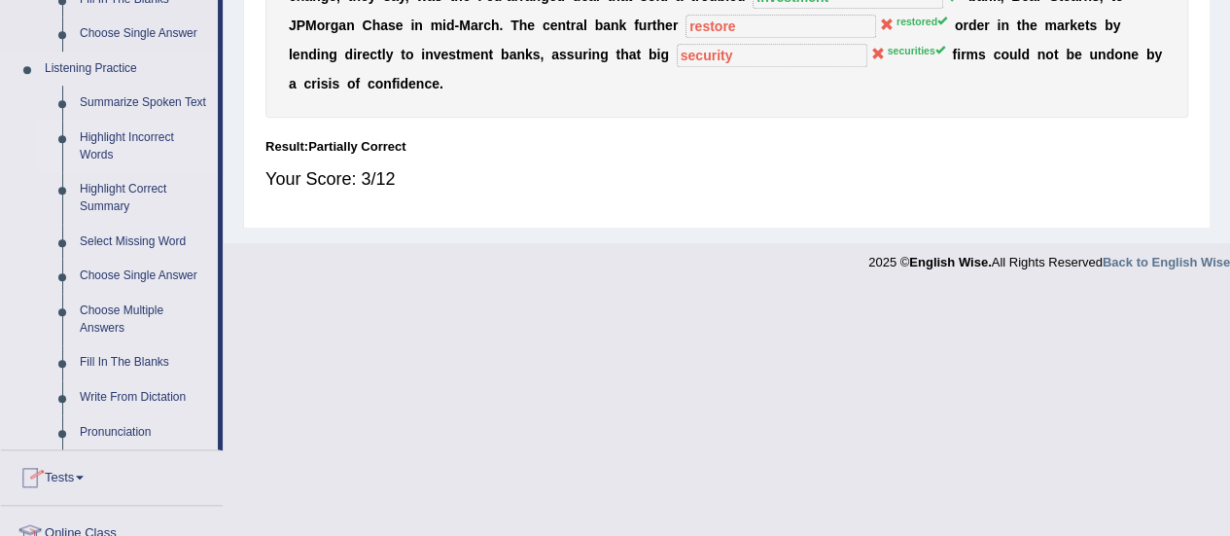
click at [93, 153] on link "Highlight Incorrect Words" at bounding box center [144, 147] width 147 height 52
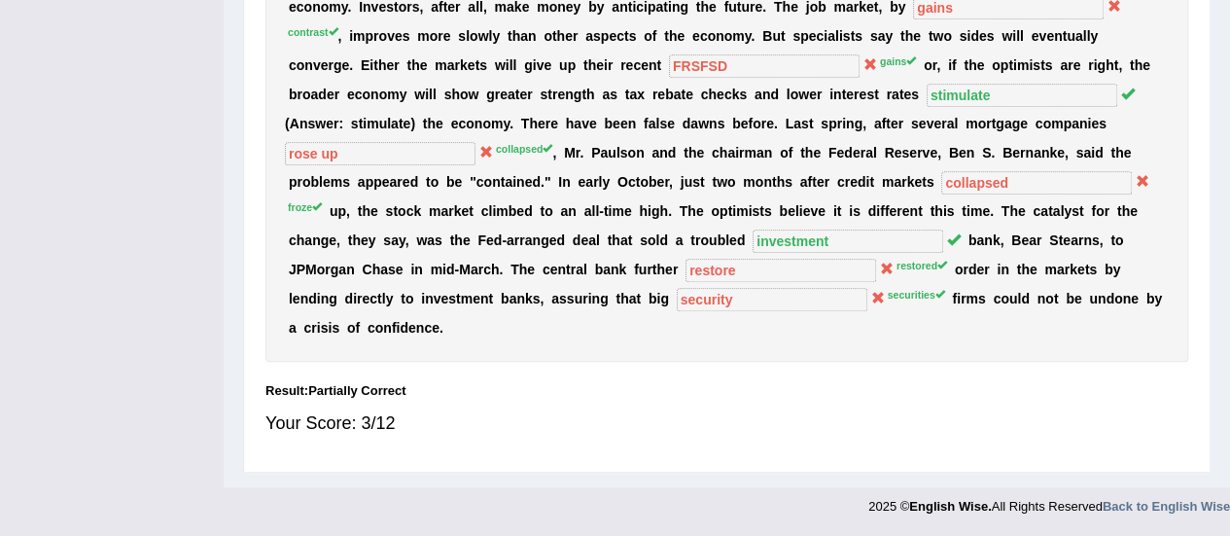
scroll to position [232, 0]
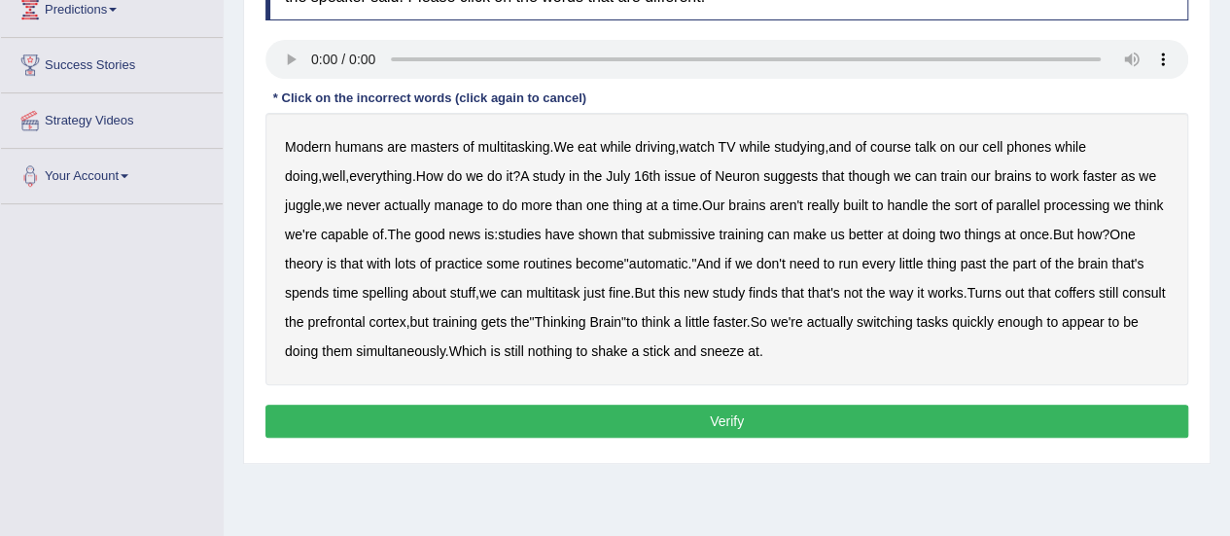
click at [663, 236] on b "submissive" at bounding box center [681, 235] width 67 height 16
click at [362, 287] on b "spelling" at bounding box center [385, 293] width 46 height 16
click at [1054, 290] on b "coffers" at bounding box center [1074, 293] width 41 height 16
click at [572, 407] on button "Verify" at bounding box center [726, 420] width 923 height 33
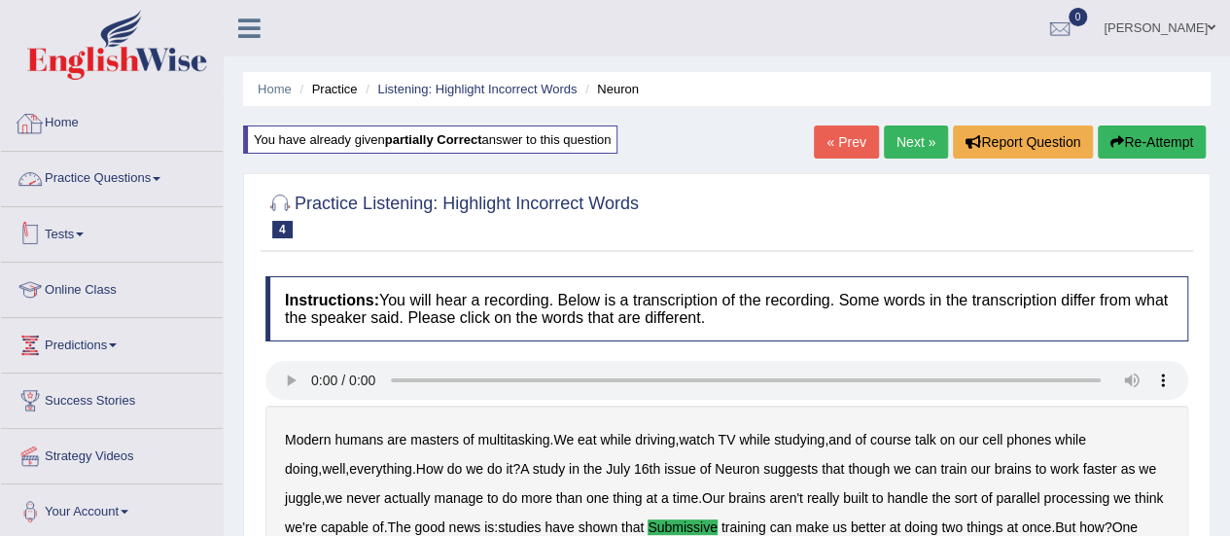
click at [107, 191] on link "Practice Questions" at bounding box center [112, 176] width 222 height 49
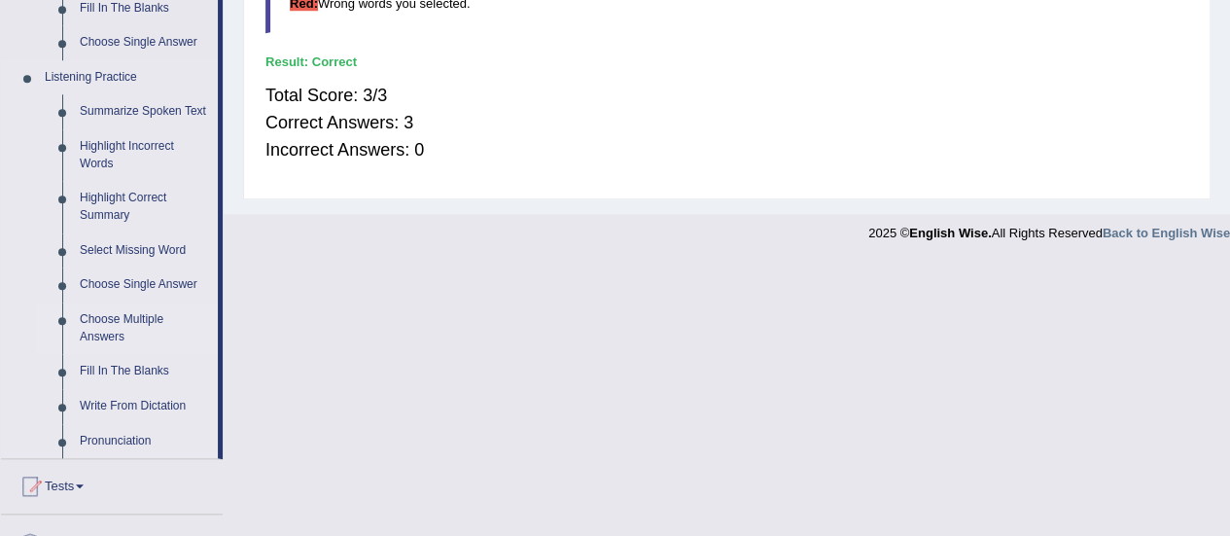
scroll to position [788, 0]
click at [114, 398] on link "Write From Dictation" at bounding box center [144, 405] width 147 height 35
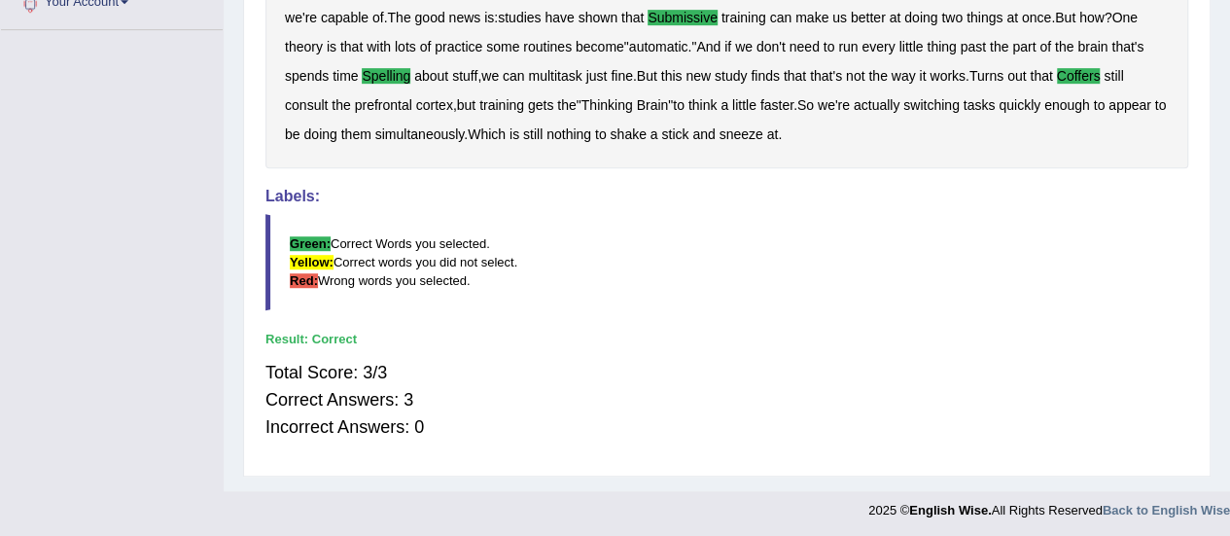
scroll to position [379, 0]
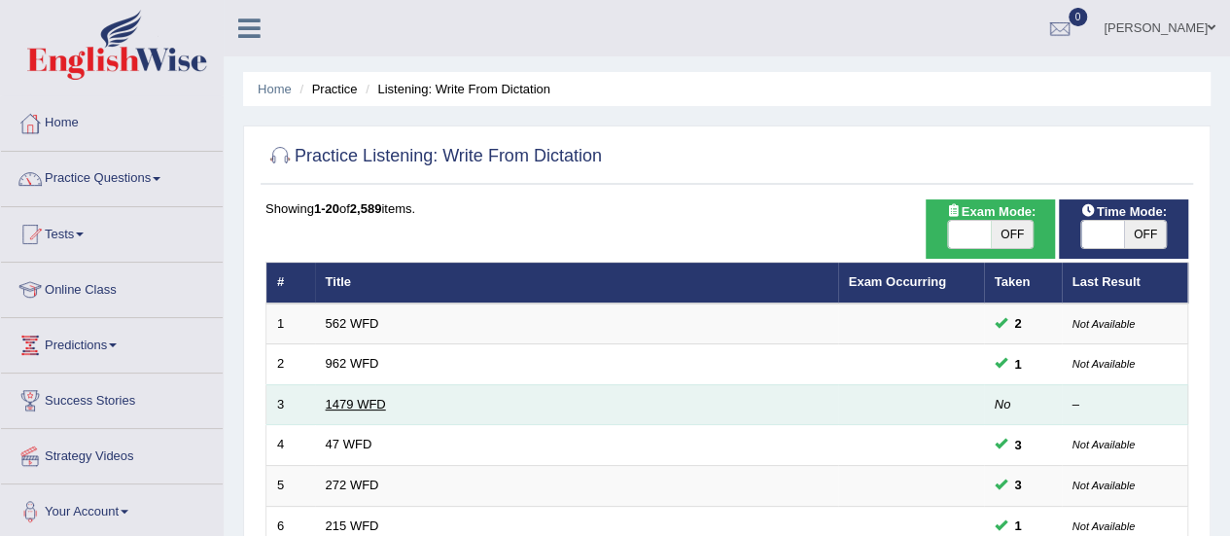
click at [365, 405] on link "1479 WFD" at bounding box center [356, 404] width 60 height 15
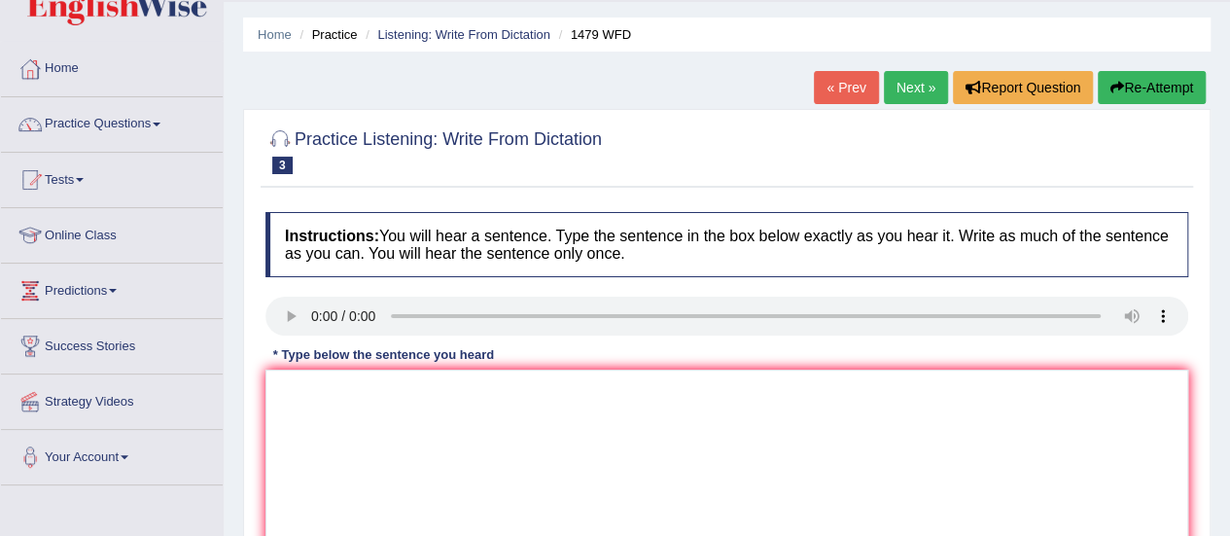
scroll to position [34, 0]
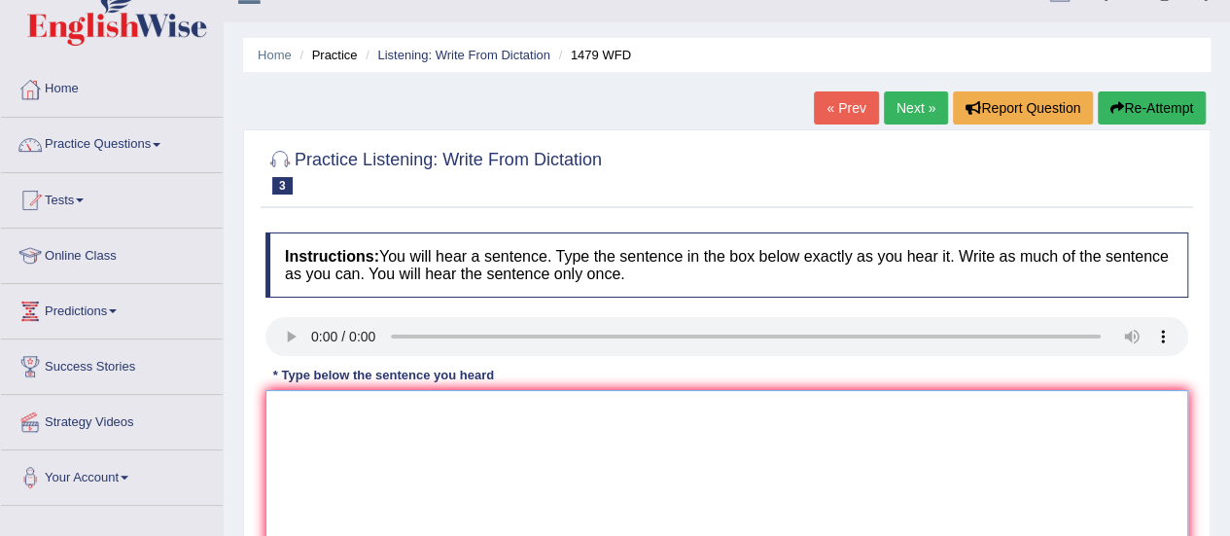
click at [683, 390] on textarea at bounding box center [726, 484] width 923 height 189
click at [664, 405] on textarea at bounding box center [726, 484] width 923 height 189
paste textarea "The teacher required students to attend a ceremony held in the playground for s…"
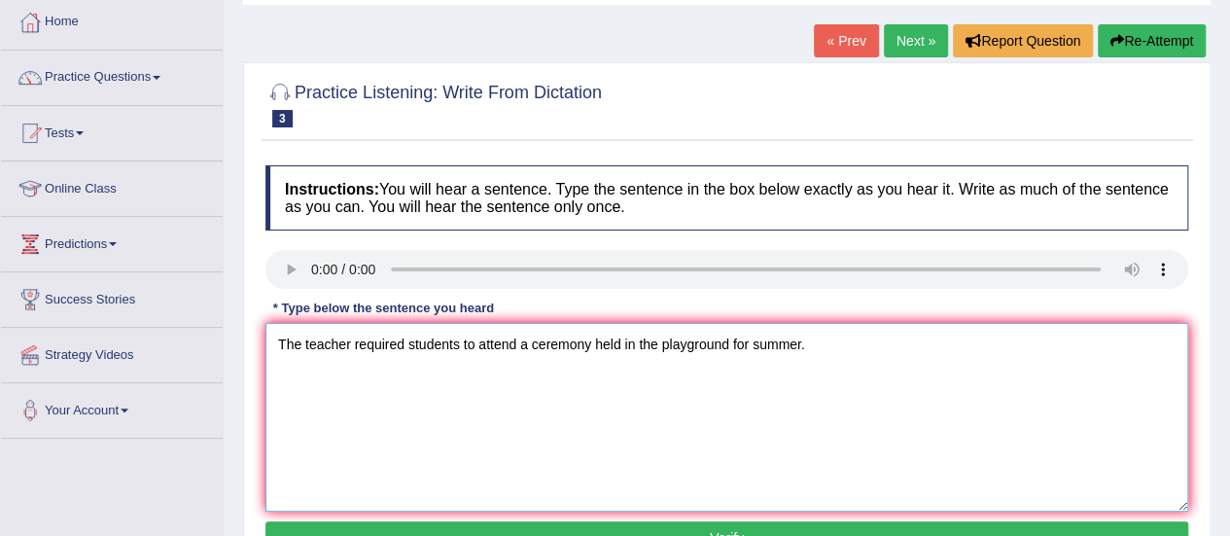
scroll to position [102, 0]
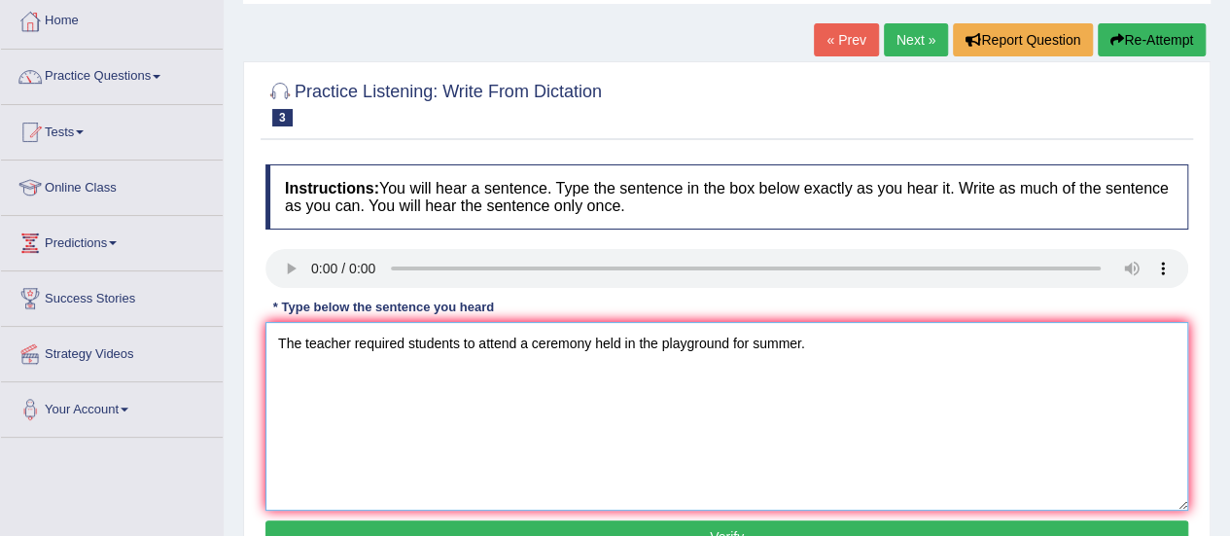
click at [757, 348] on textarea "The teacher required students to attend a ceremony held in the playground for s…" at bounding box center [726, 416] width 923 height 189
click at [749, 341] on textarea "The teacher required students to attend a ceremony held in the playground for s…" at bounding box center [726, 416] width 923 height 189
click at [840, 343] on textarea "The teacher required students to attend a ceremony held in the playground for d…" at bounding box center [726, 416] width 923 height 189
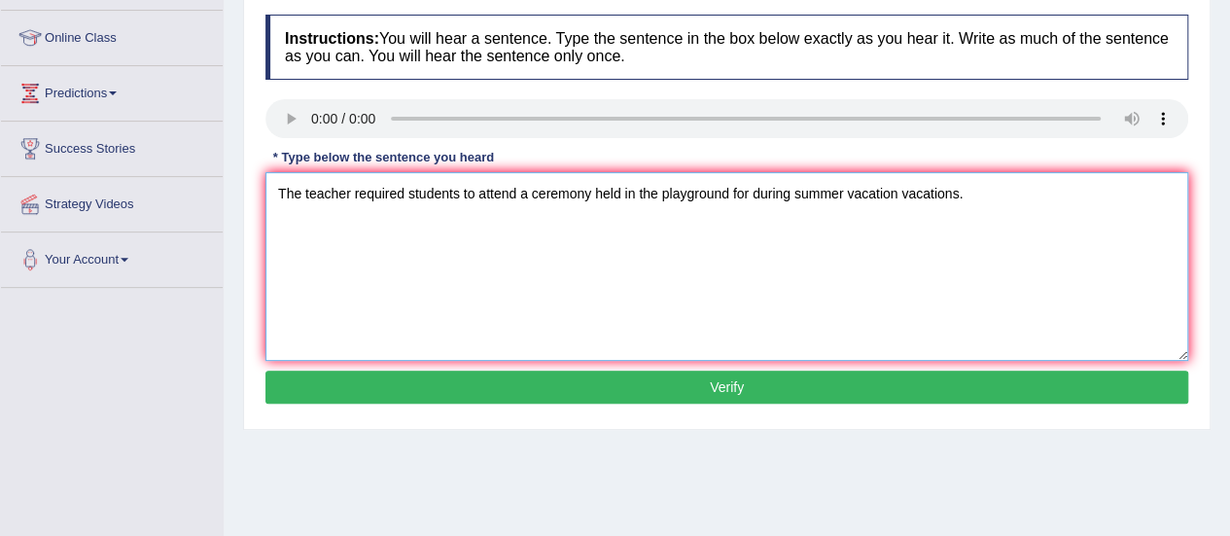
type textarea "The teacher required students to attend a ceremony held in the playground for d…"
click at [791, 375] on button "Verify" at bounding box center [726, 386] width 923 height 33
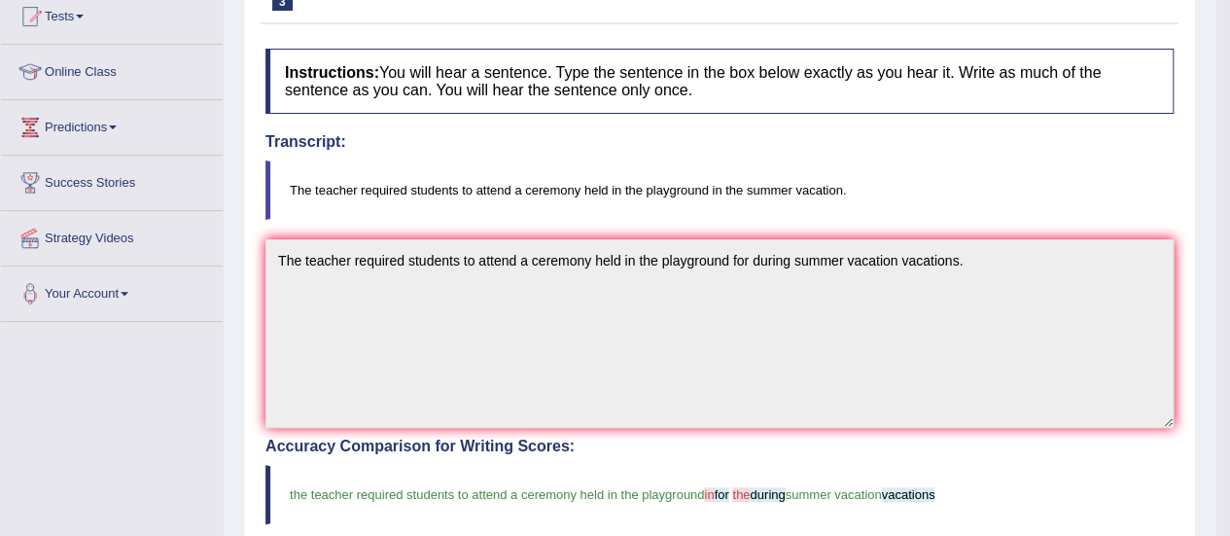
scroll to position [0, 0]
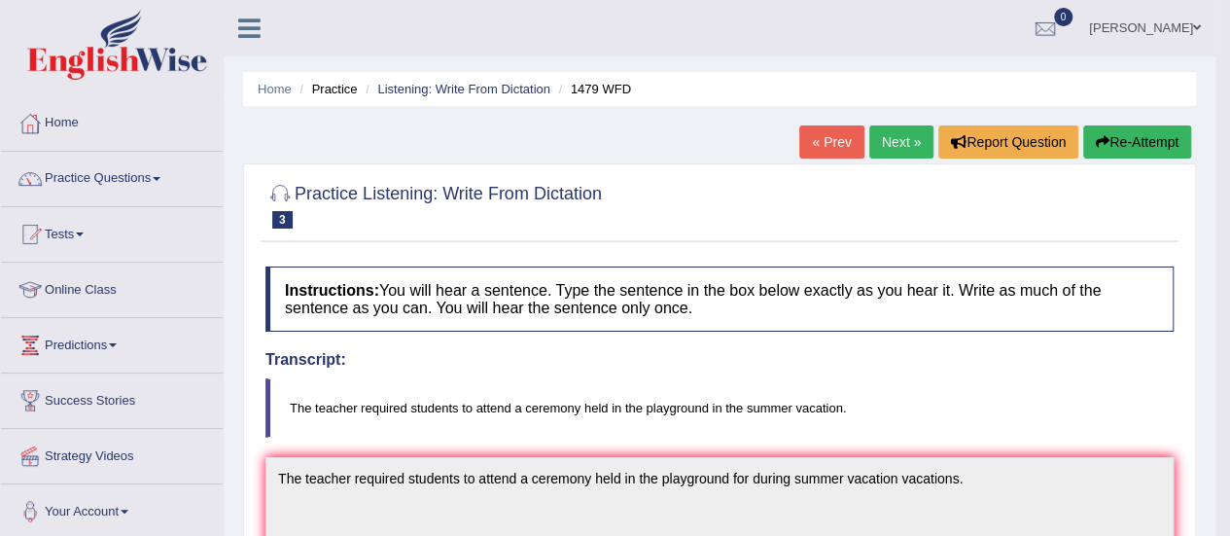
click at [910, 143] on link "Next »" at bounding box center [901, 141] width 64 height 33
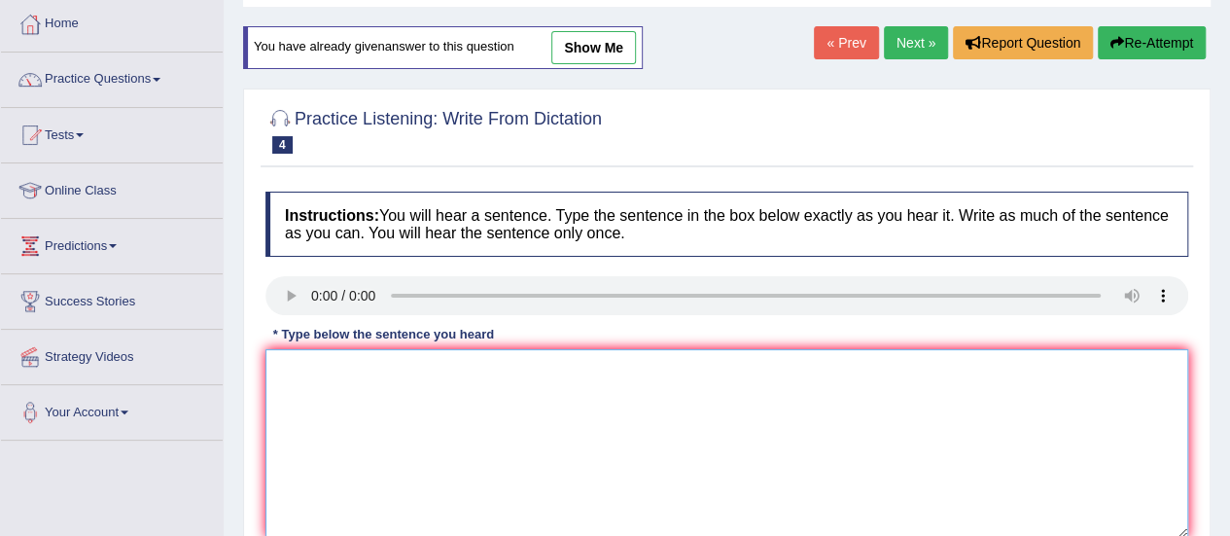
click at [650, 411] on textarea at bounding box center [726, 443] width 923 height 189
paste textarea "Two drops of the solution were heated in the test tube."
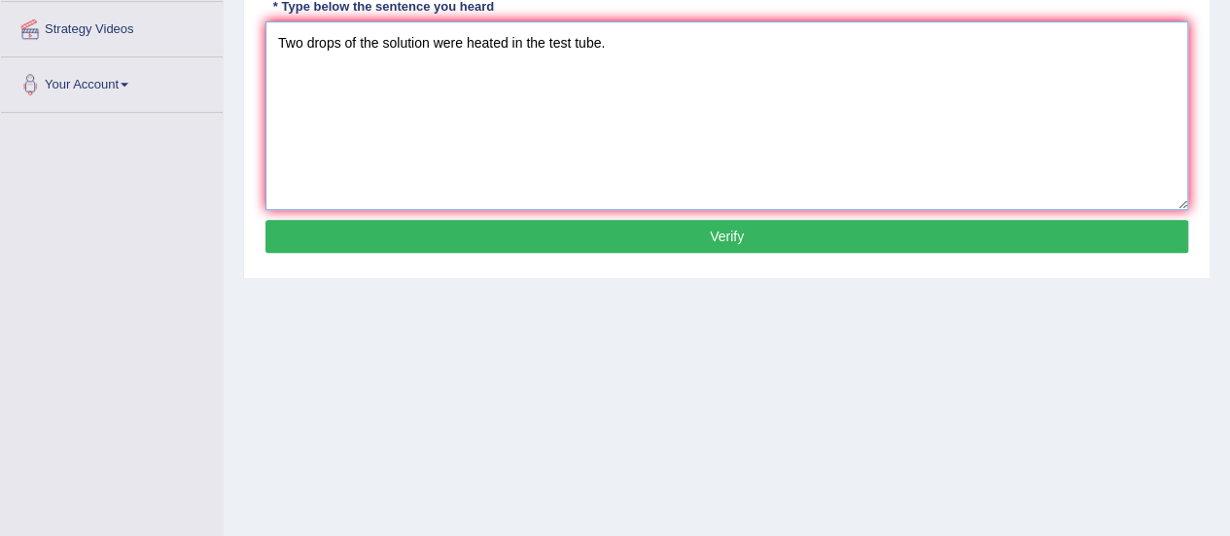
click at [374, 41] on textarea "Two drops of the solution were heated in the test tube." at bounding box center [726, 115] width 923 height 189
type textarea "Two drops of the a solution were heated in the test tube."
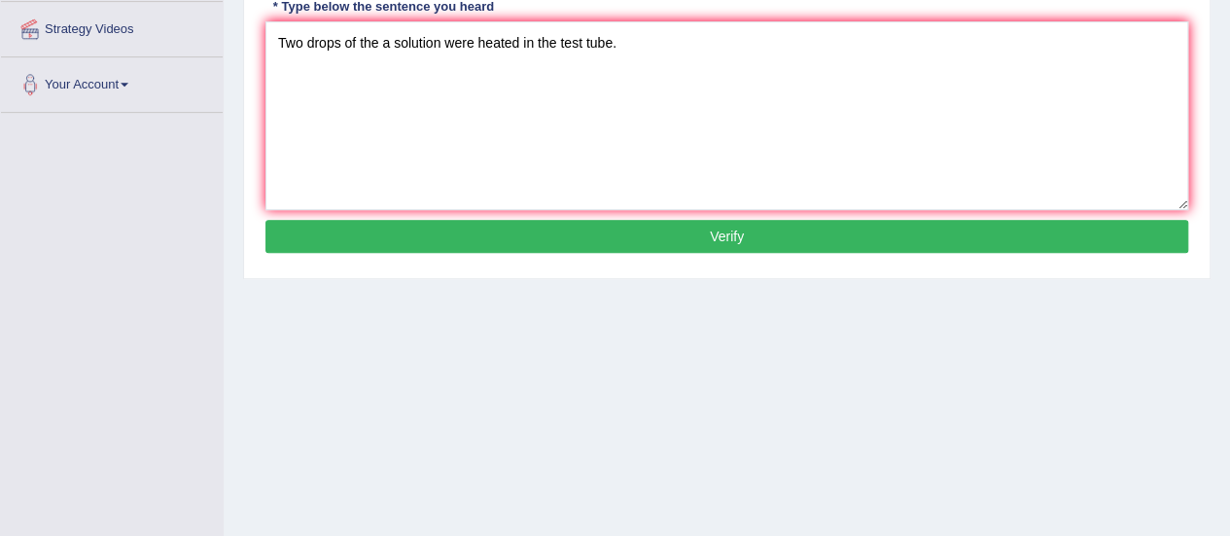
click at [546, 227] on button "Verify" at bounding box center [726, 236] width 923 height 33
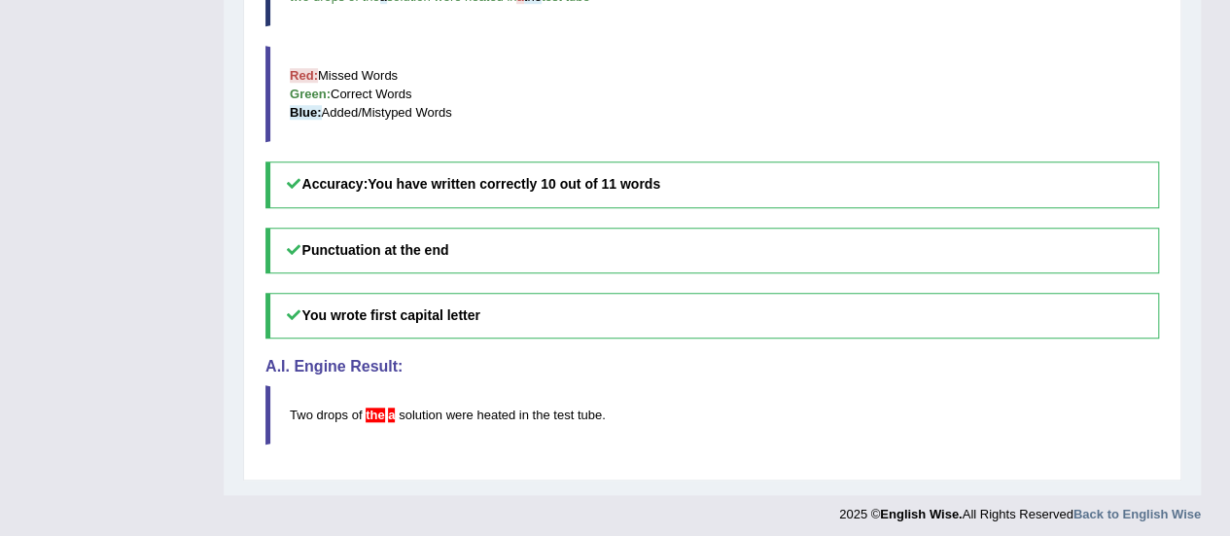
scroll to position [611, 0]
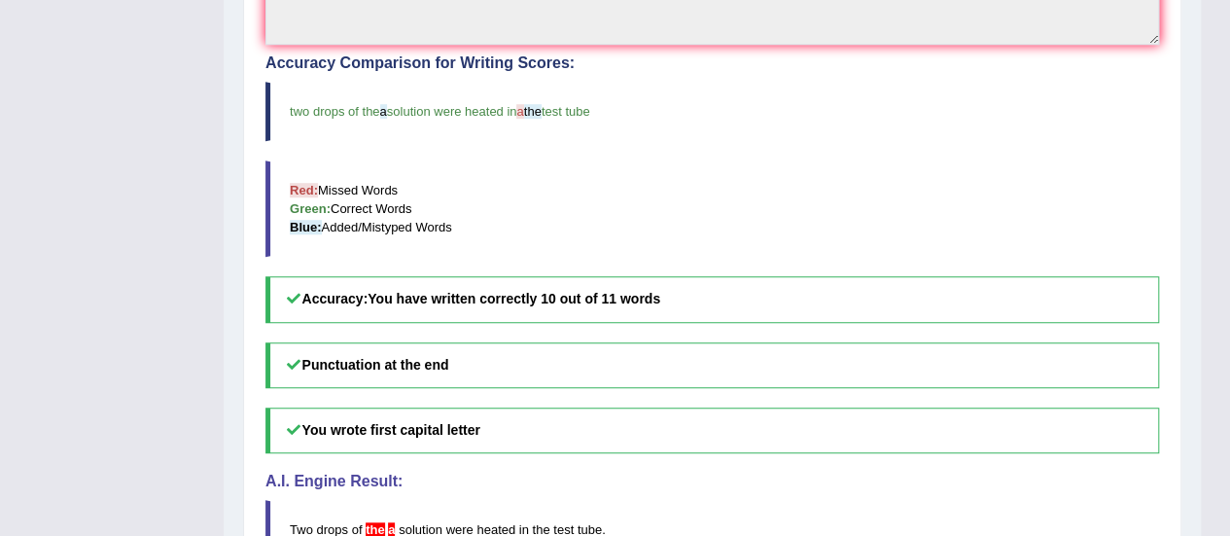
click at [523, 112] on span "a" at bounding box center [519, 111] width 7 height 15
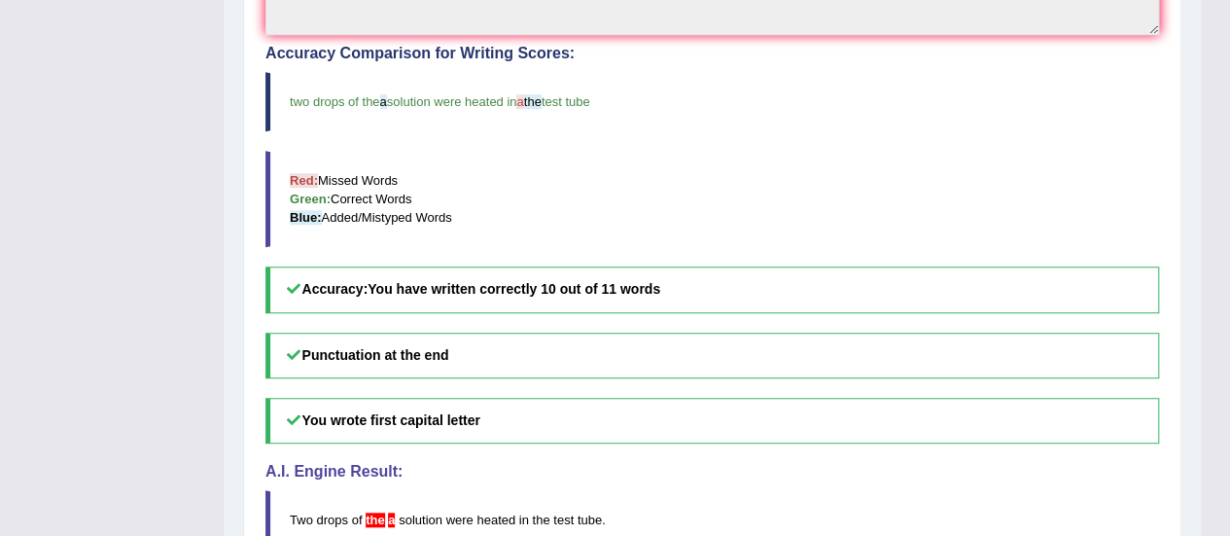
scroll to position [622, 0]
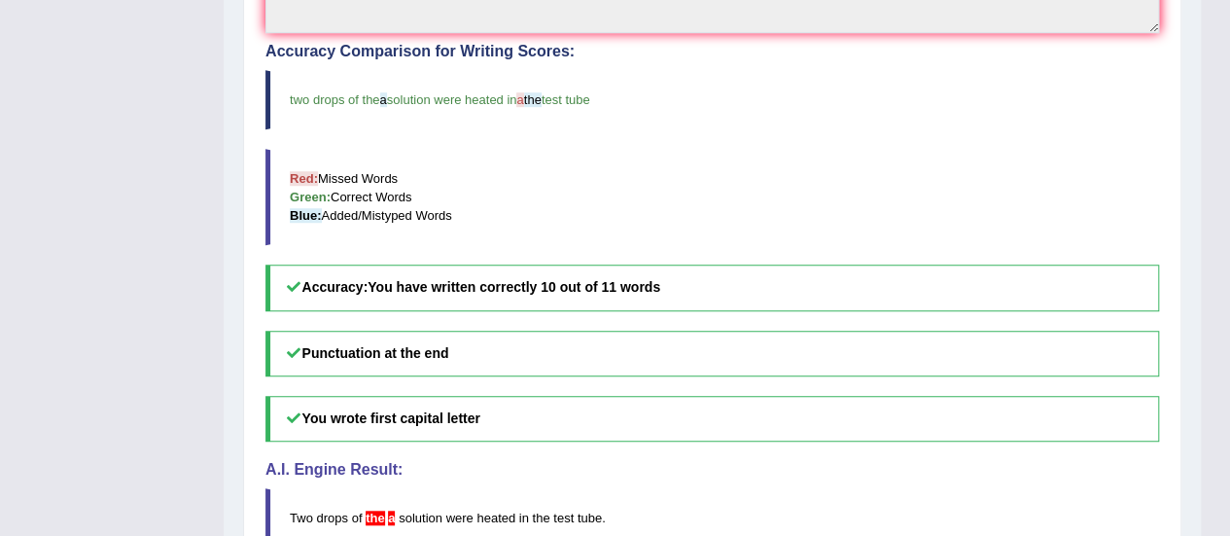
click at [521, 106] on blockquote "two drops of the a solution were heated in a the test tube" at bounding box center [712, 99] width 894 height 59
click at [817, 415] on h5 "You wrote first capital letter" at bounding box center [712, 419] width 894 height 46
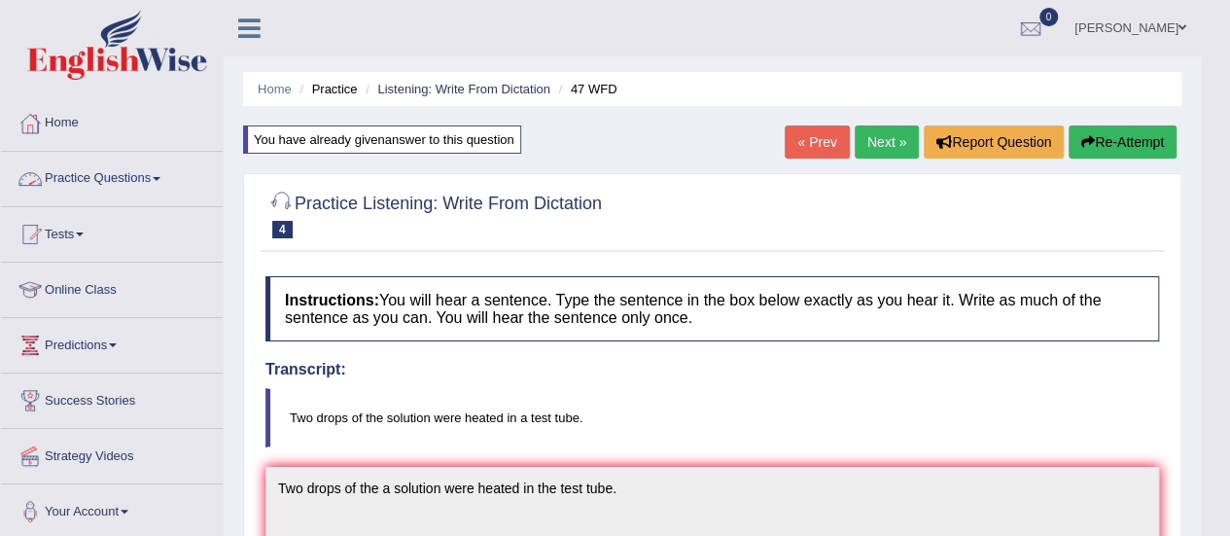
click at [119, 182] on link "Practice Questions" at bounding box center [112, 176] width 222 height 49
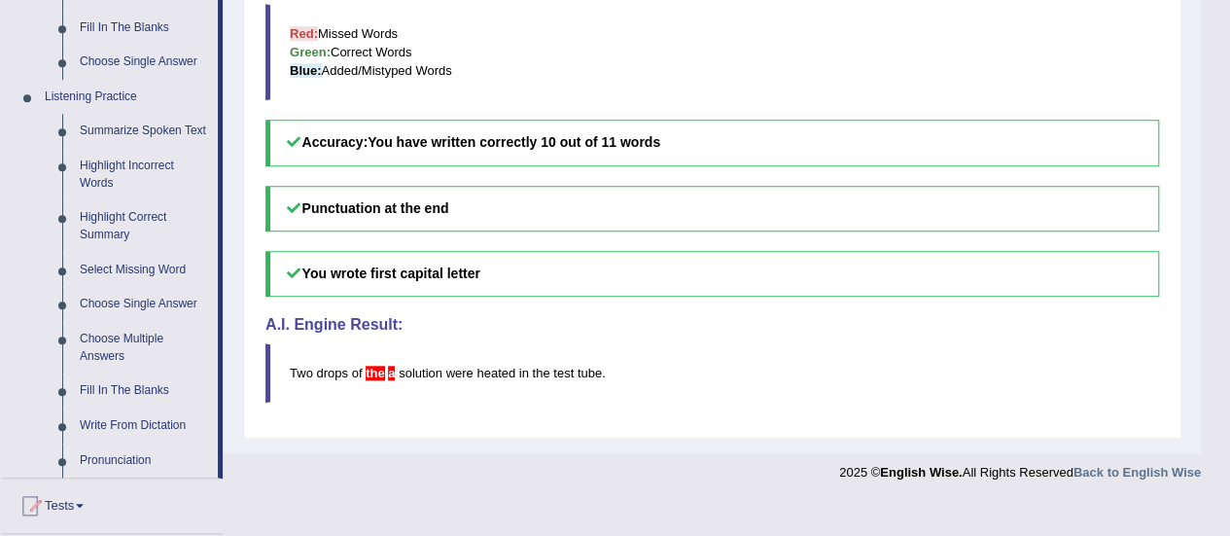
scroll to position [768, 0]
click at [125, 305] on link "Choose Single Answer" at bounding box center [144, 303] width 147 height 35
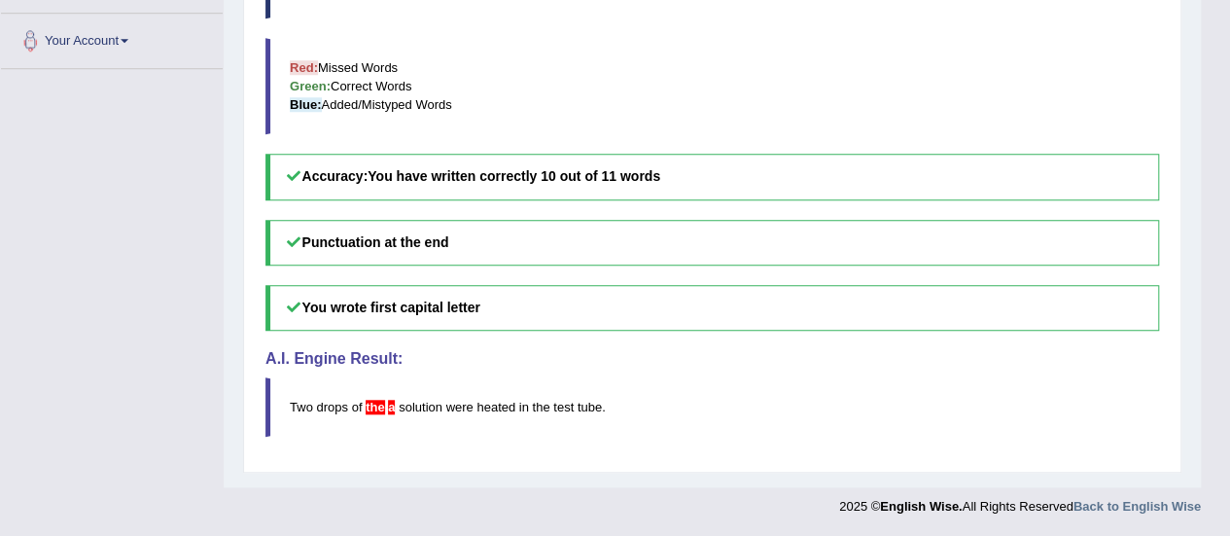
scroll to position [299, 0]
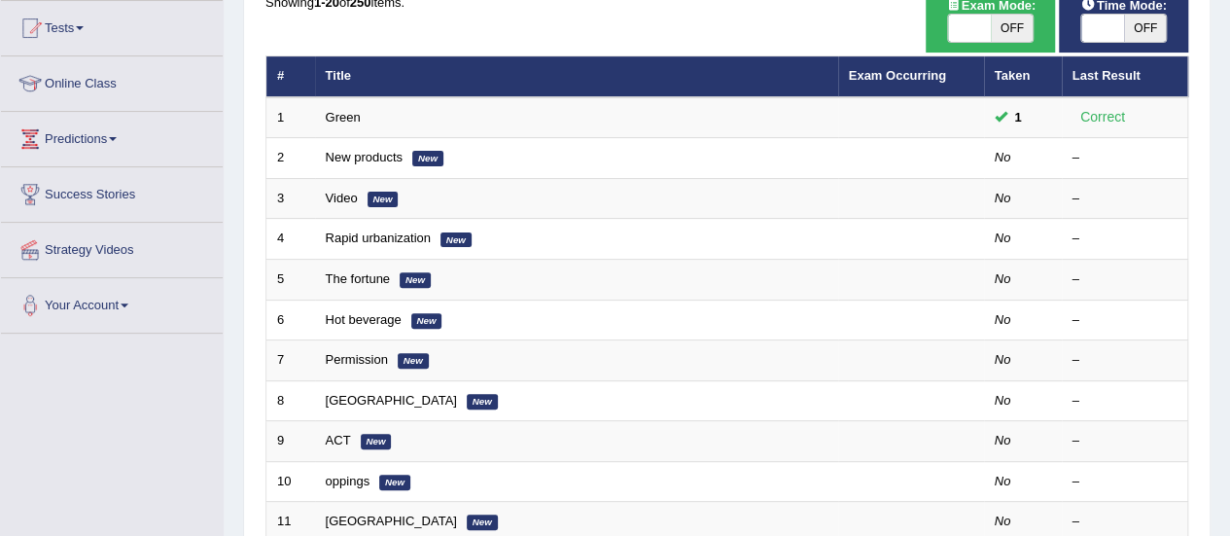
click at [338, 318] on link "Hot beverage" at bounding box center [364, 319] width 76 height 15
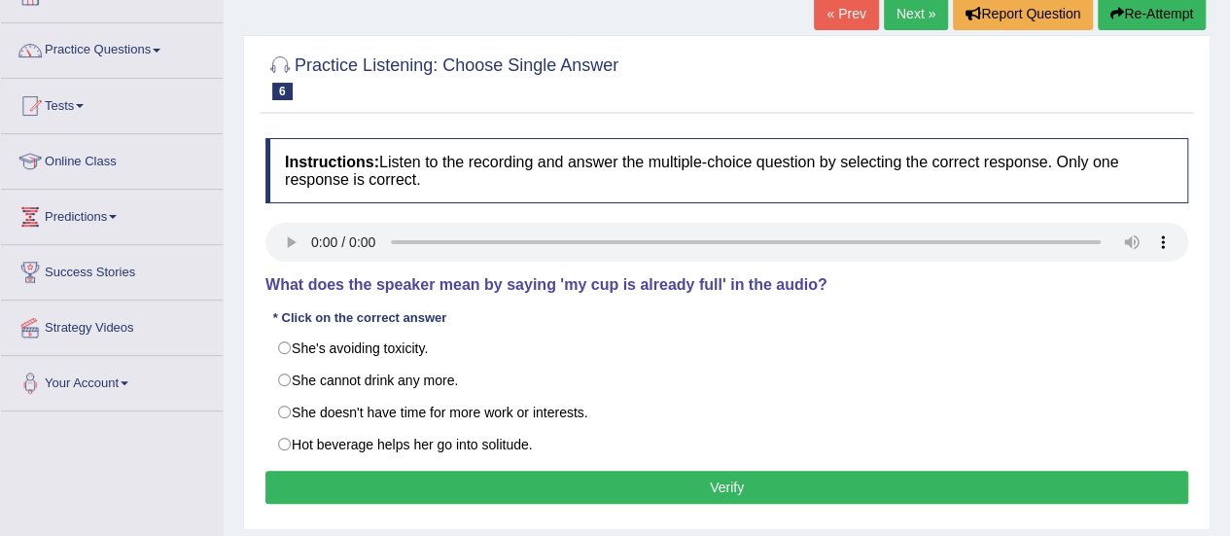
click at [1109, 323] on div "Instructions: Listen to the recording and answer the multiple-choice question b…" at bounding box center [727, 323] width 932 height 391
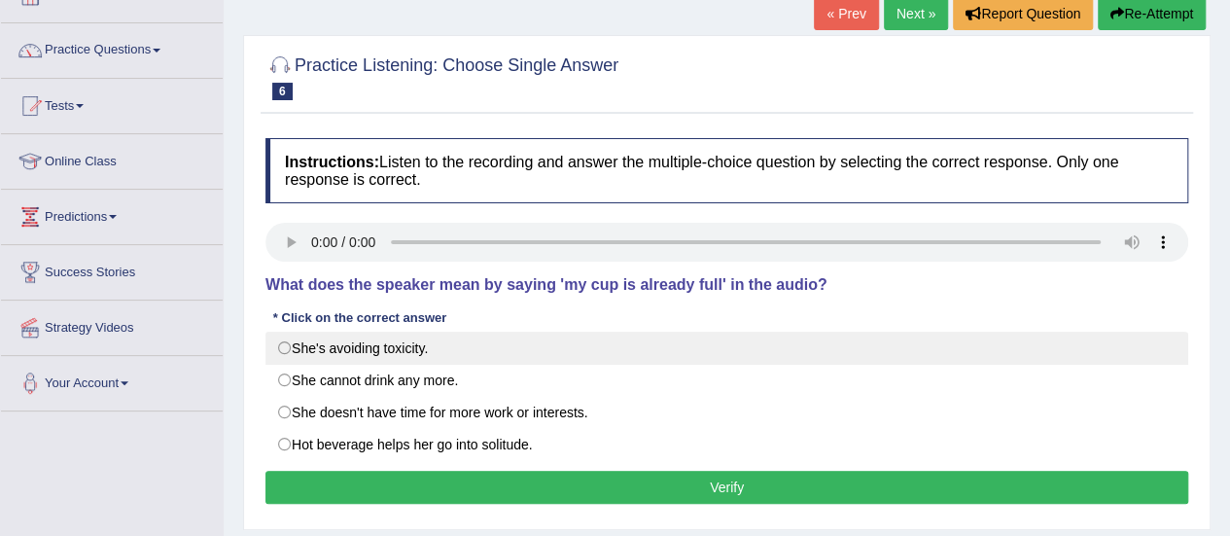
click at [288, 347] on label "She's avoiding toxicity." at bounding box center [726, 348] width 923 height 33
radio input "true"
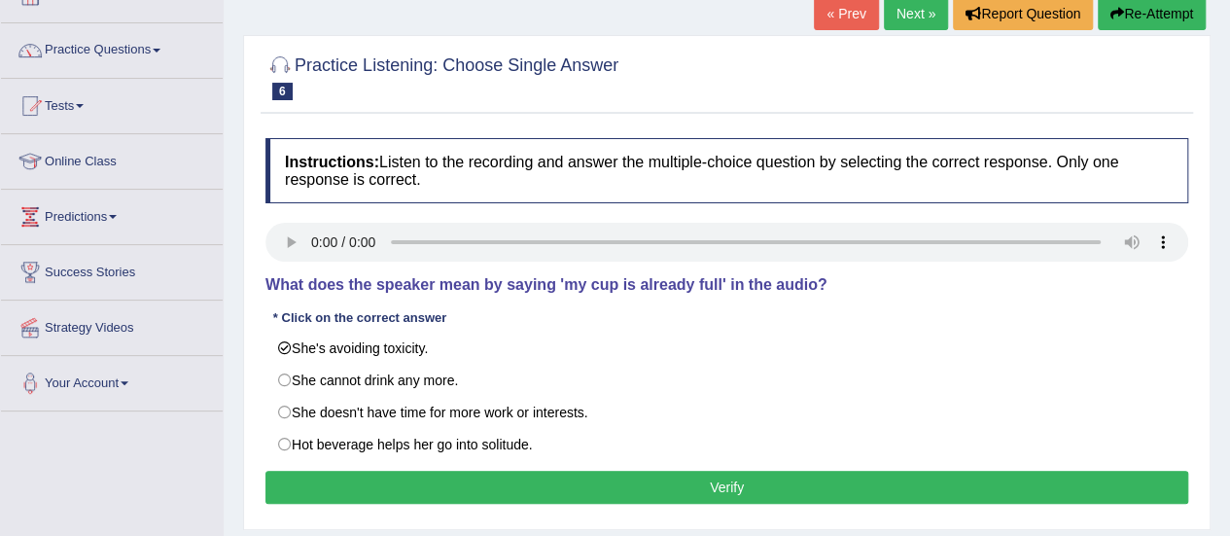
click at [508, 489] on button "Verify" at bounding box center [726, 487] width 923 height 33
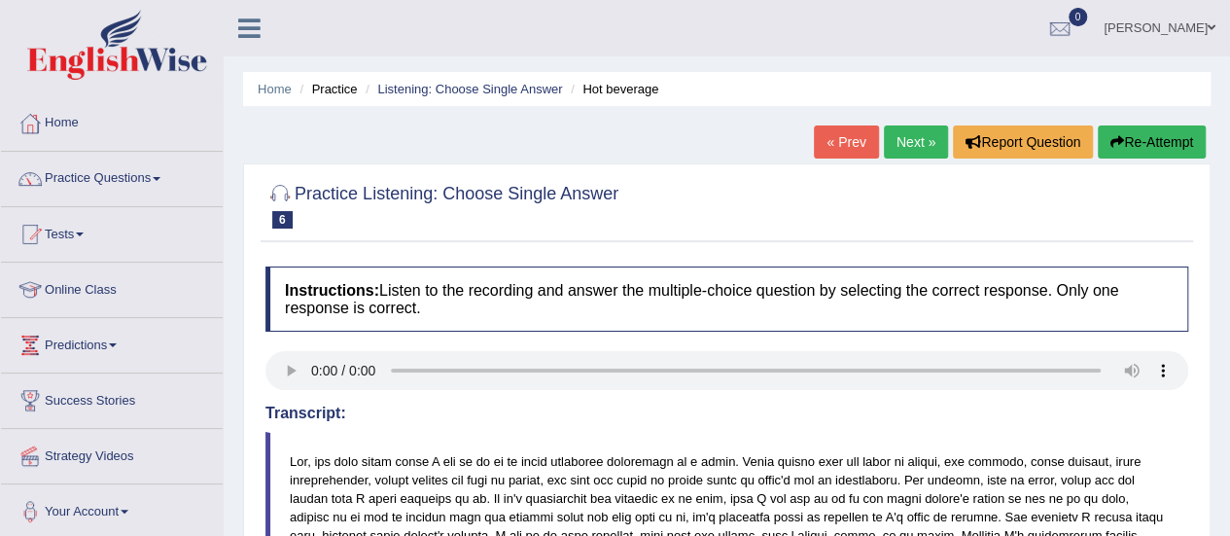
click at [888, 158] on link "Next »" at bounding box center [916, 141] width 64 height 33
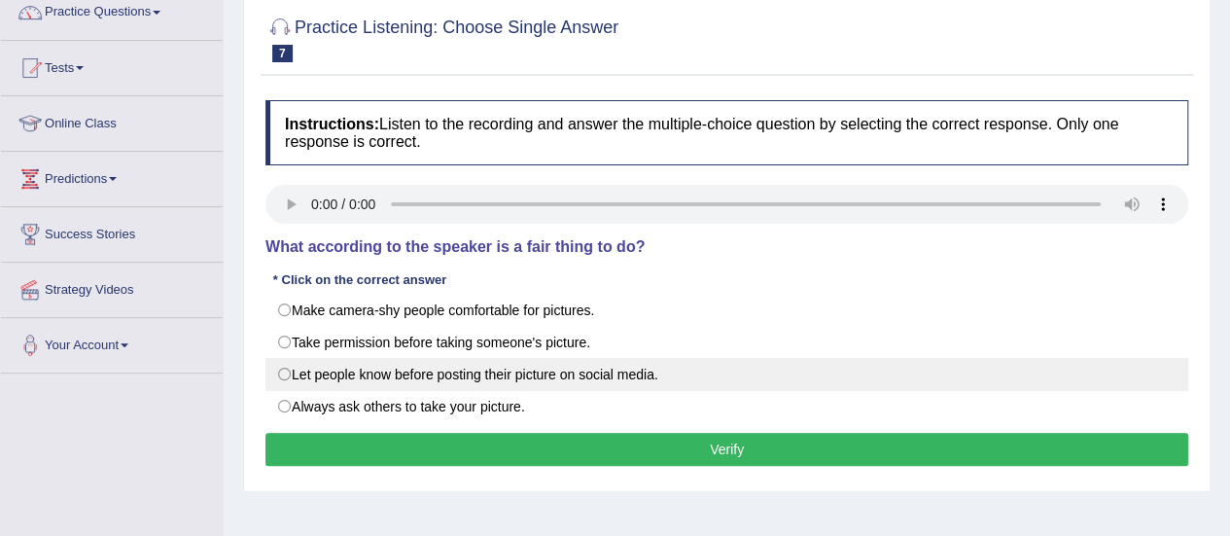
click at [280, 376] on label "Let people know before posting their picture on social media." at bounding box center [726, 374] width 923 height 33
radio input "true"
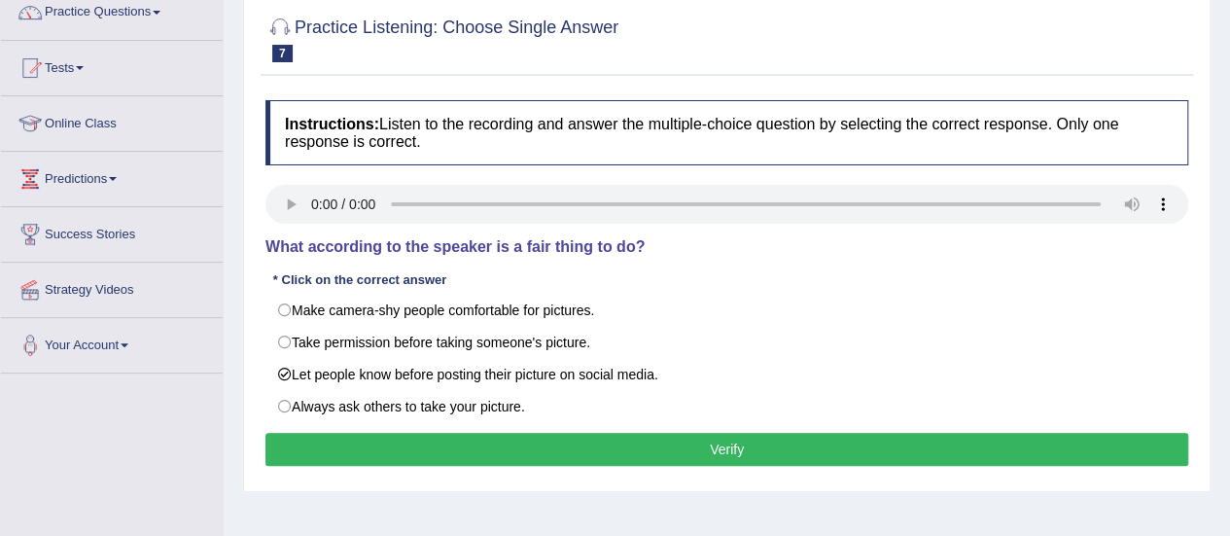
click at [399, 446] on button "Verify" at bounding box center [726, 449] width 923 height 33
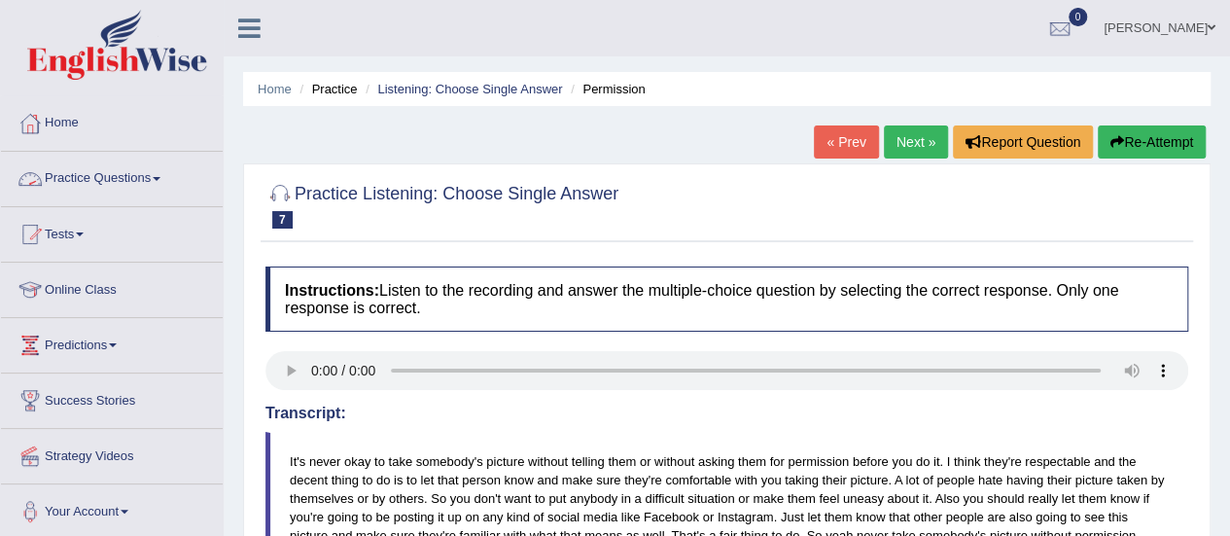
click at [156, 165] on link "Practice Questions" at bounding box center [112, 176] width 222 height 49
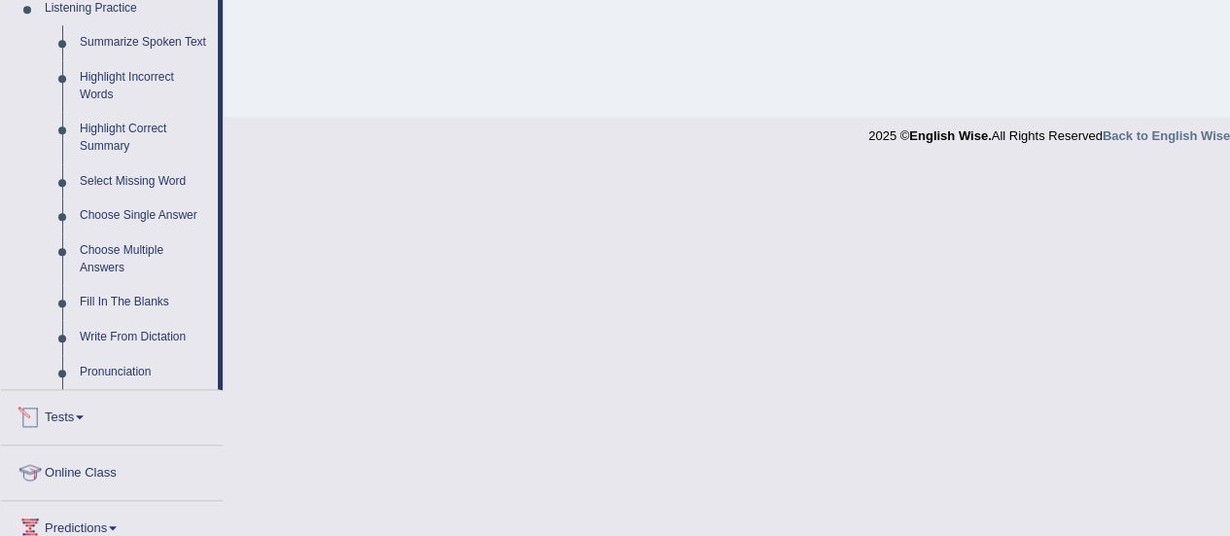
scroll to position [835, 0]
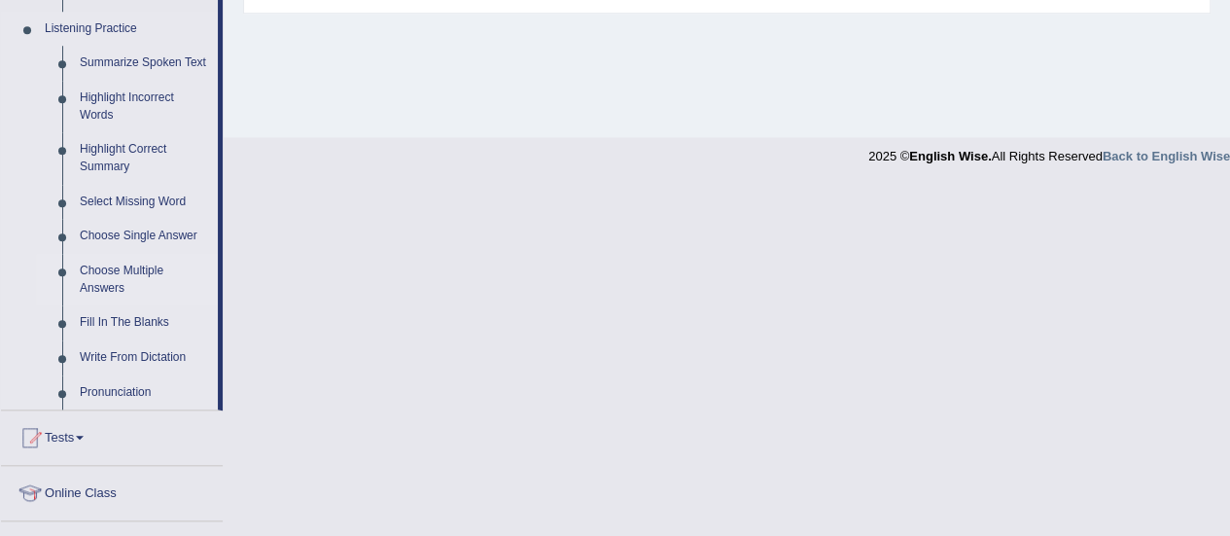
click at [97, 300] on link "Choose Multiple Answers" at bounding box center [144, 280] width 147 height 52
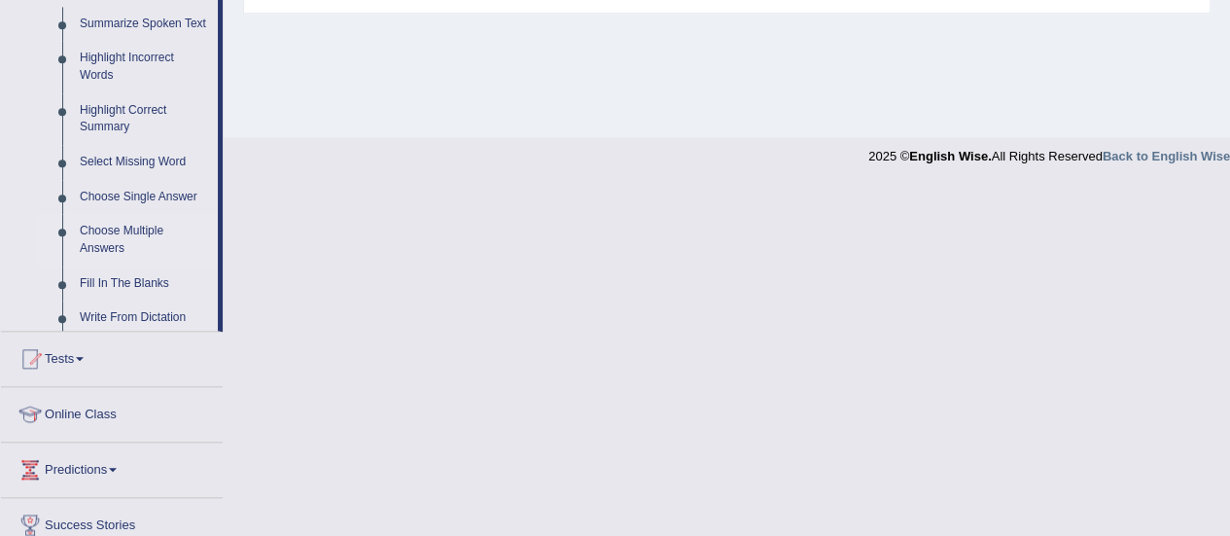
scroll to position [484, 0]
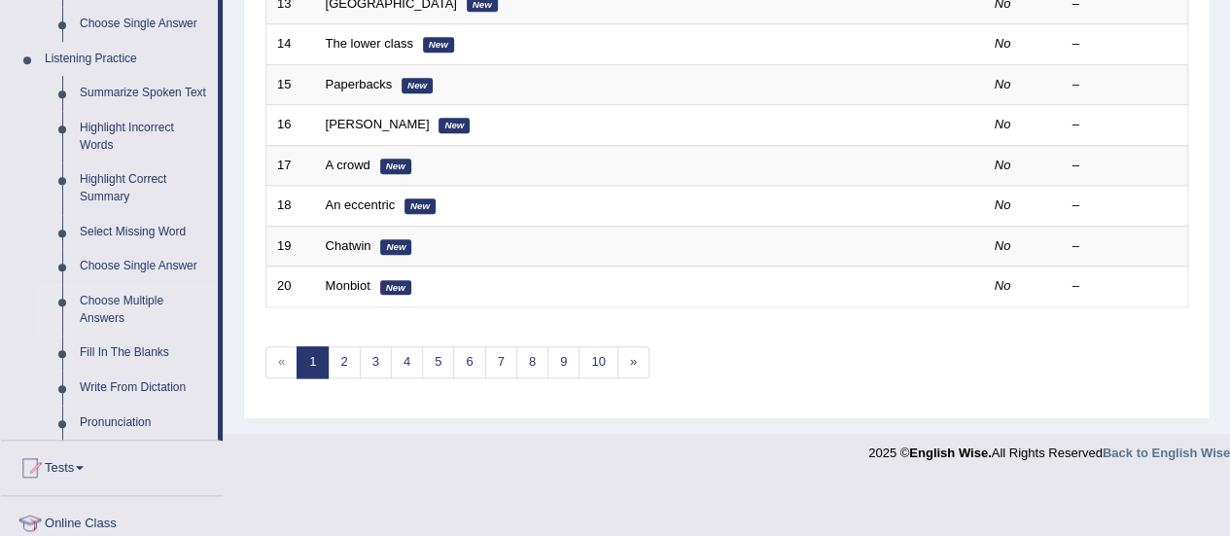
scroll to position [809, 0]
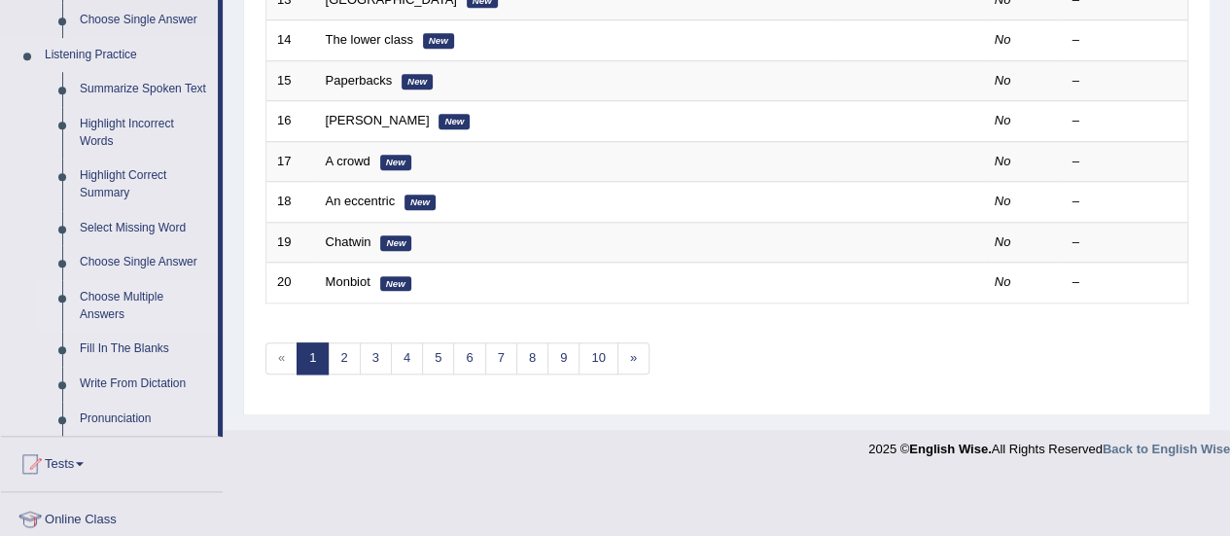
click at [113, 299] on link "Choose Multiple Answers" at bounding box center [144, 306] width 147 height 52
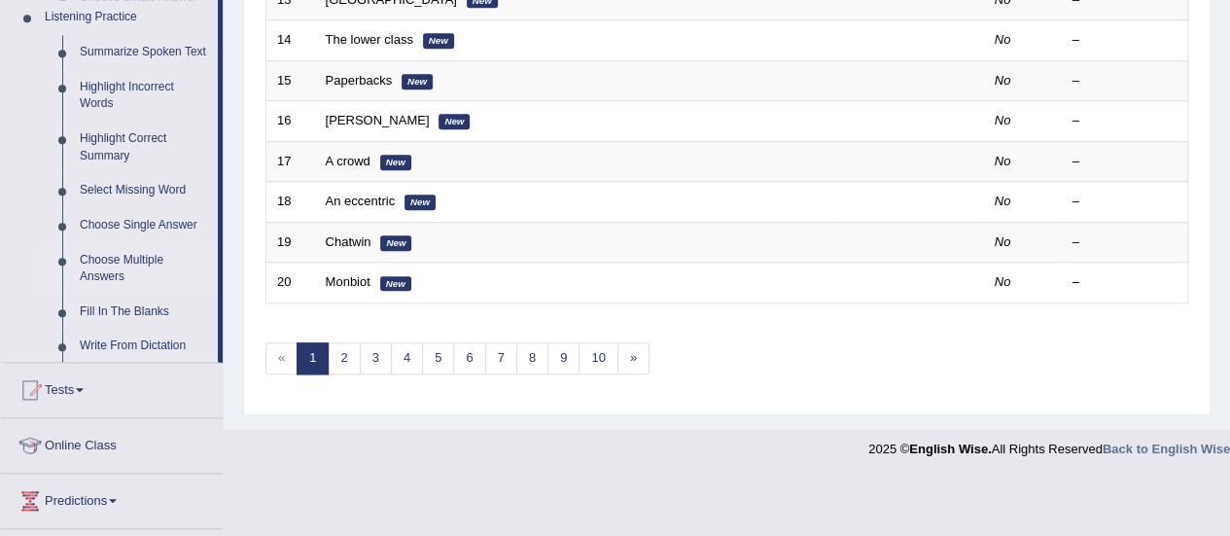
scroll to position [742, 0]
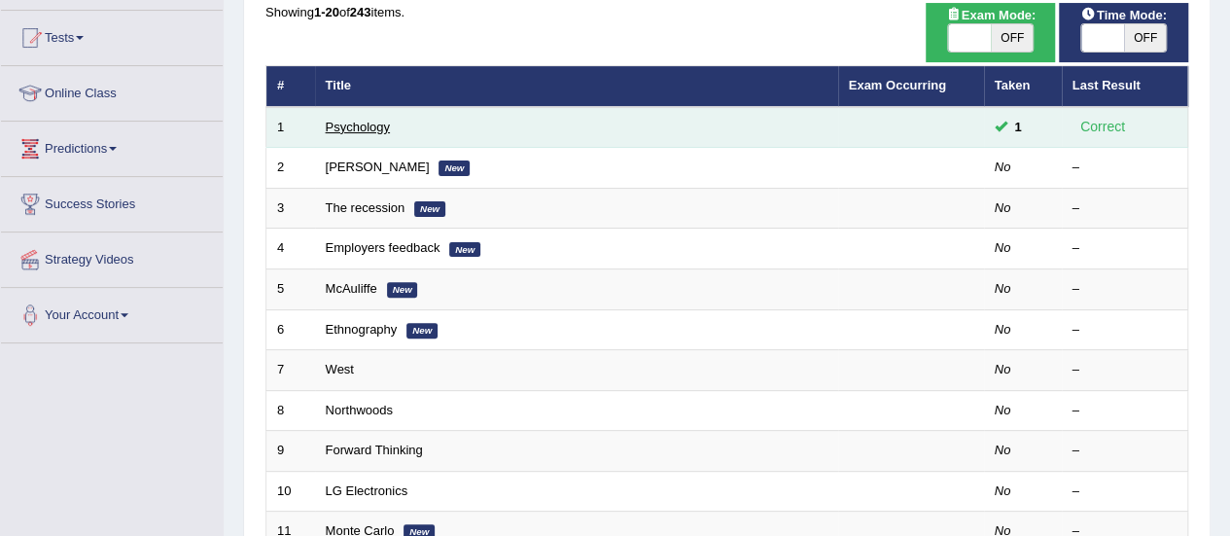
scroll to position [196, 0]
click at [360, 129] on link "Psychology" at bounding box center [358, 127] width 64 height 15
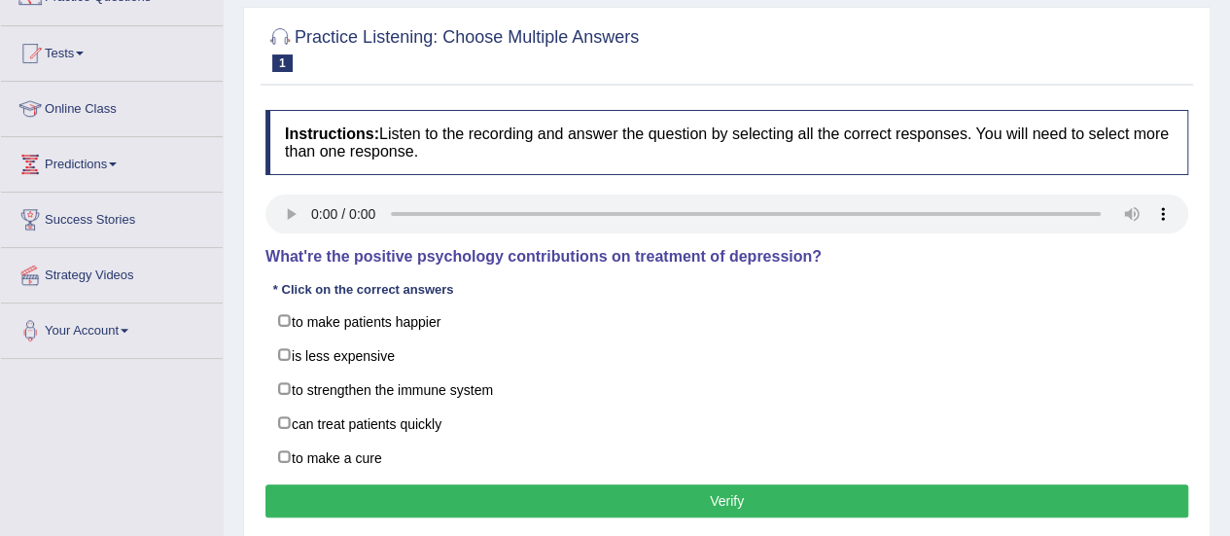
click at [339, 276] on div "Instructions: Listen to the recording and answer the question by selecting all …" at bounding box center [727, 316] width 932 height 433
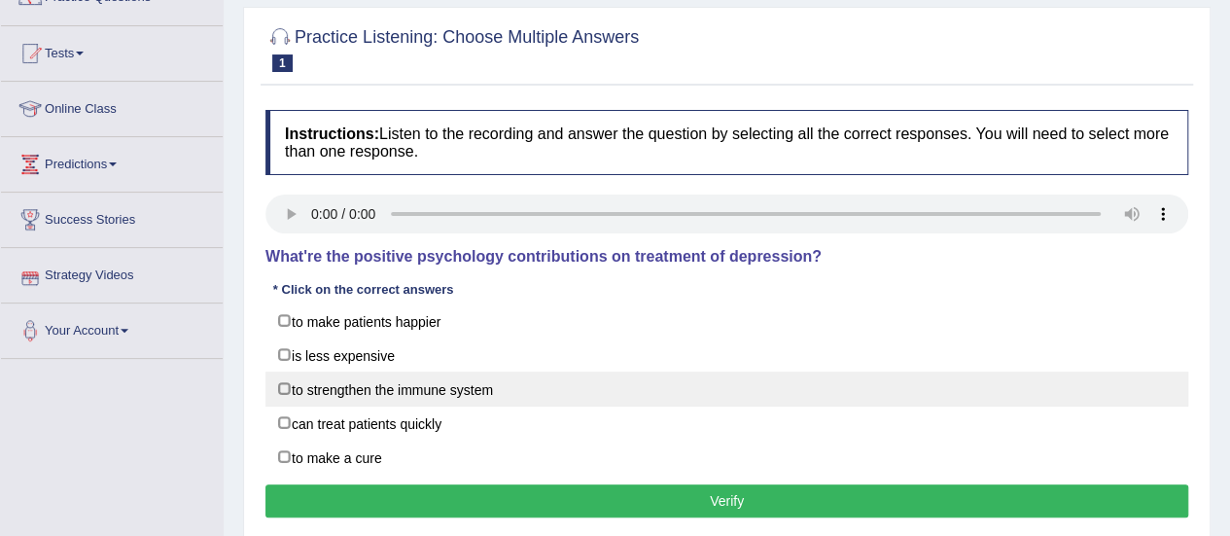
click at [281, 392] on label "to strengthen the immune system" at bounding box center [726, 388] width 923 height 35
checkbox input "true"
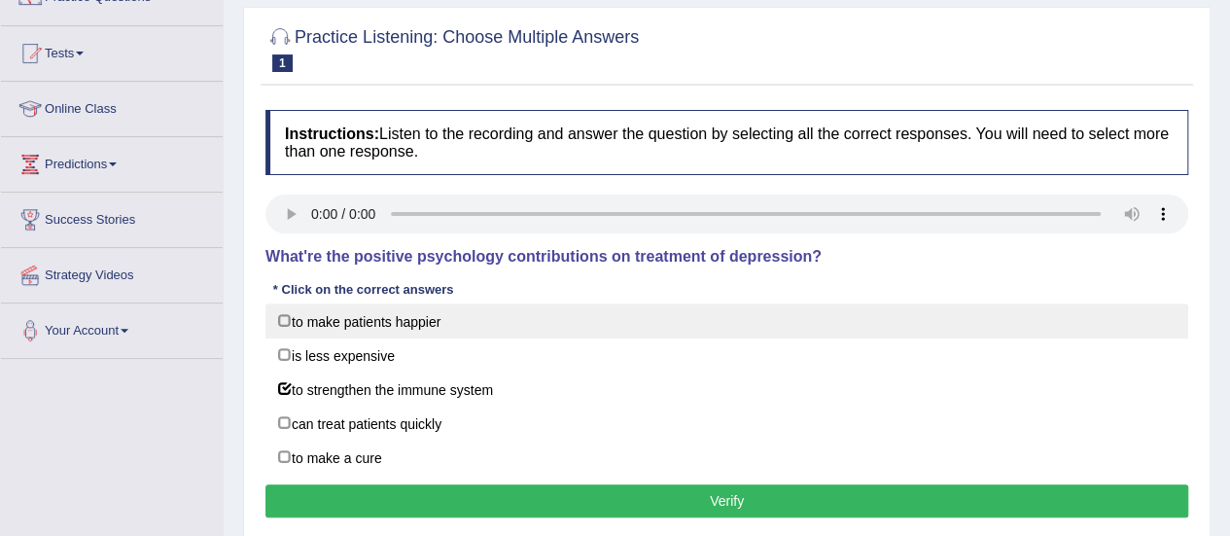
click at [285, 314] on label "to make patients happier" at bounding box center [726, 320] width 923 height 35
checkbox input "true"
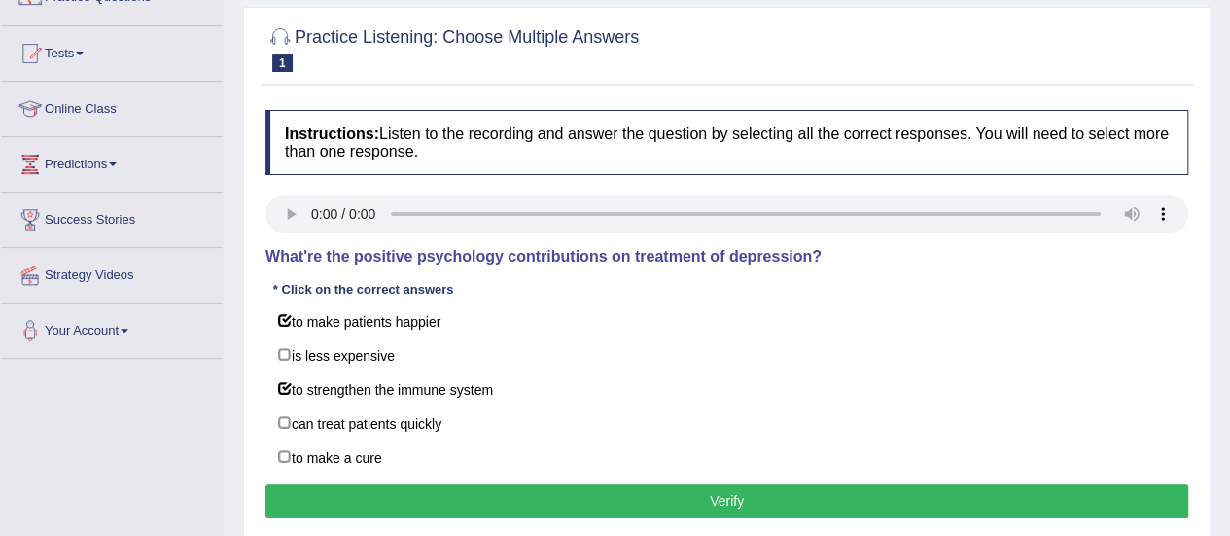
click at [471, 487] on button "Verify" at bounding box center [726, 500] width 923 height 33
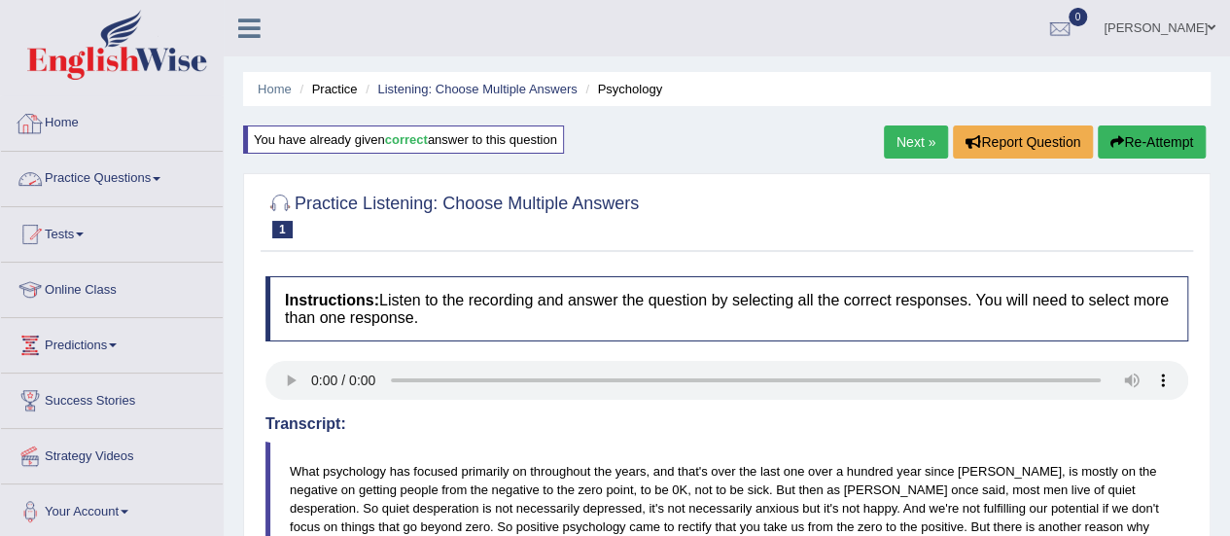
click at [97, 182] on link "Practice Questions" at bounding box center [112, 176] width 222 height 49
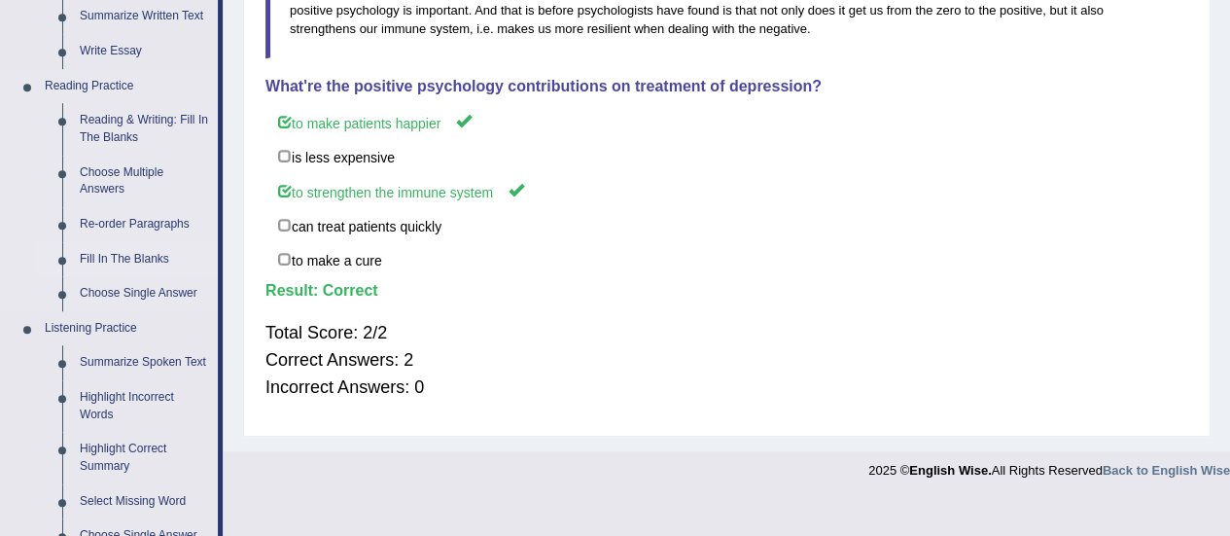
scroll to position [784, 0]
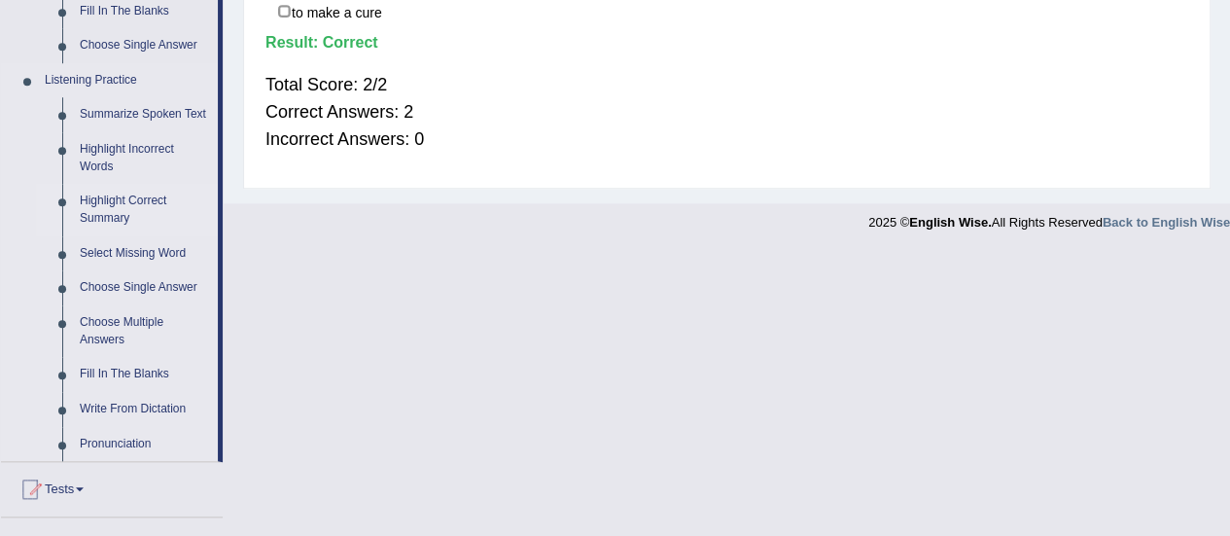
click at [105, 203] on link "Highlight Correct Summary" at bounding box center [144, 210] width 147 height 52
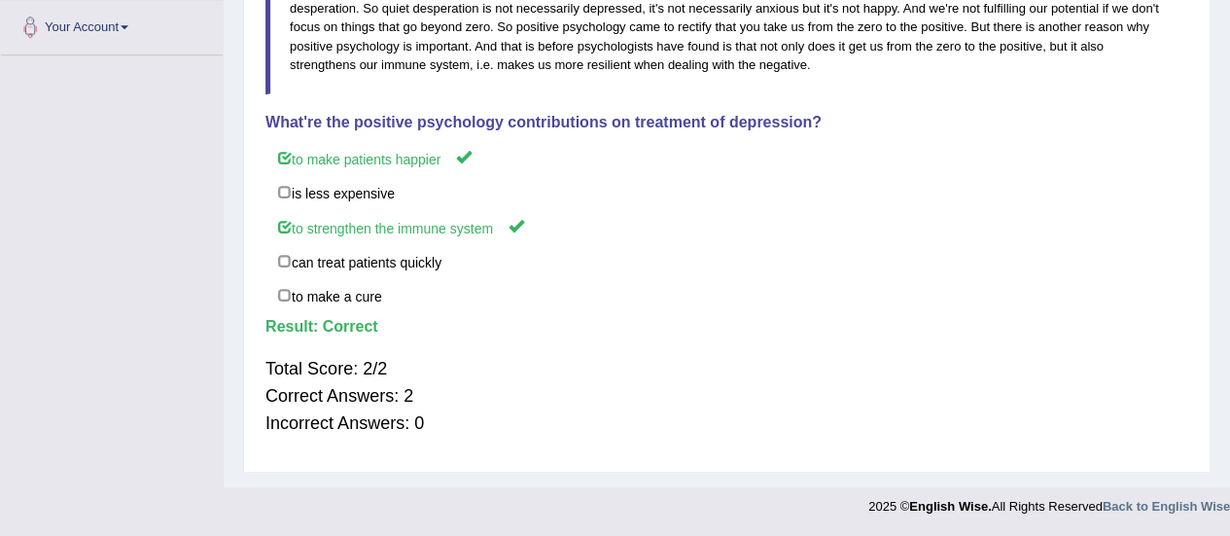
scroll to position [299, 0]
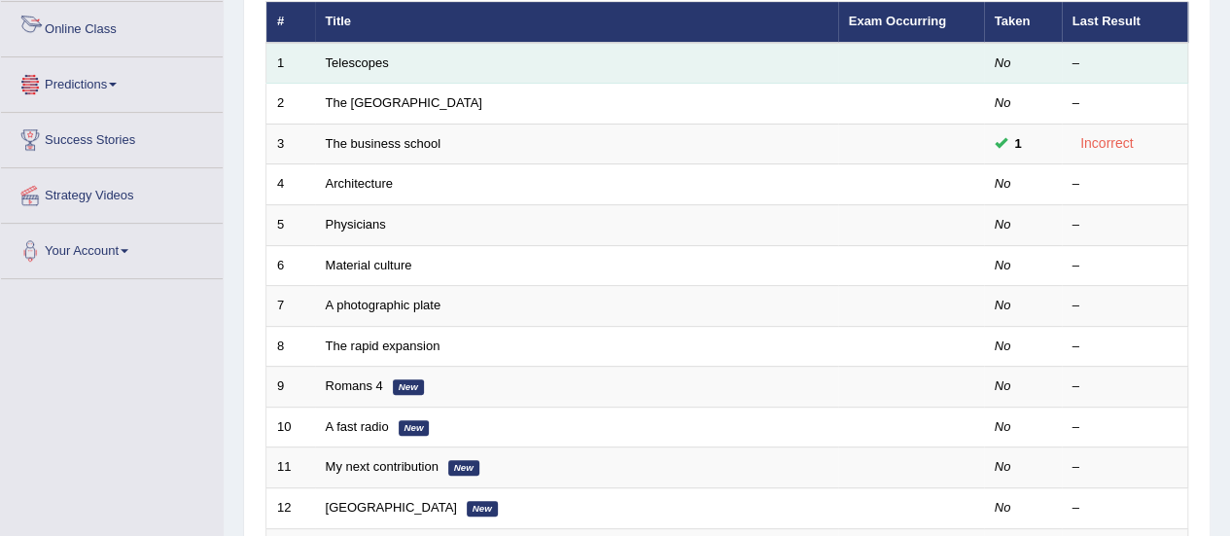
scroll to position [262, 0]
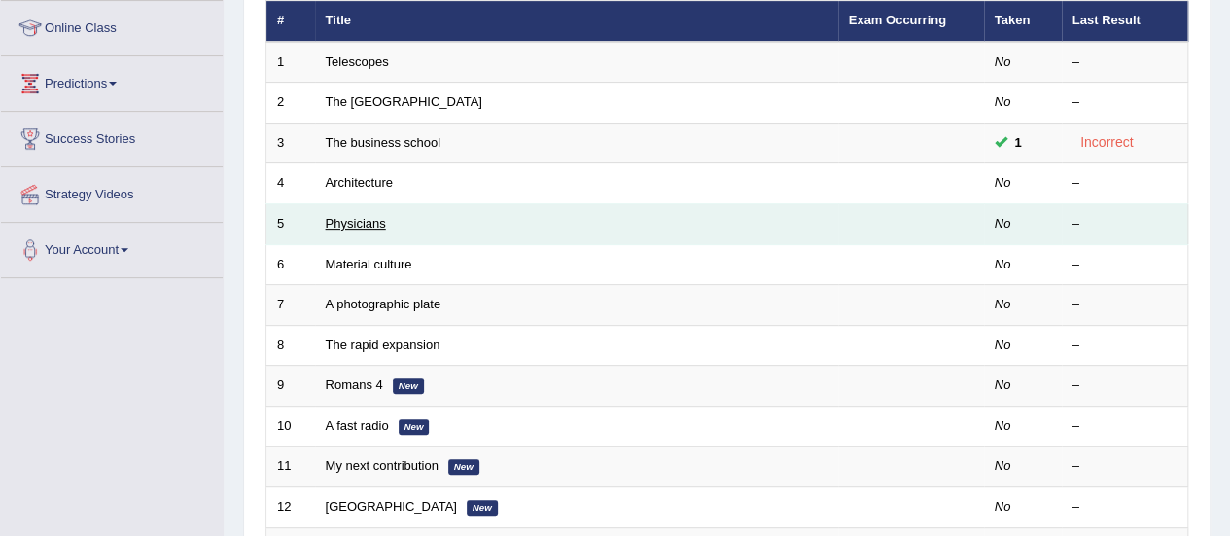
click at [359, 225] on link "Physicians" at bounding box center [356, 223] width 60 height 15
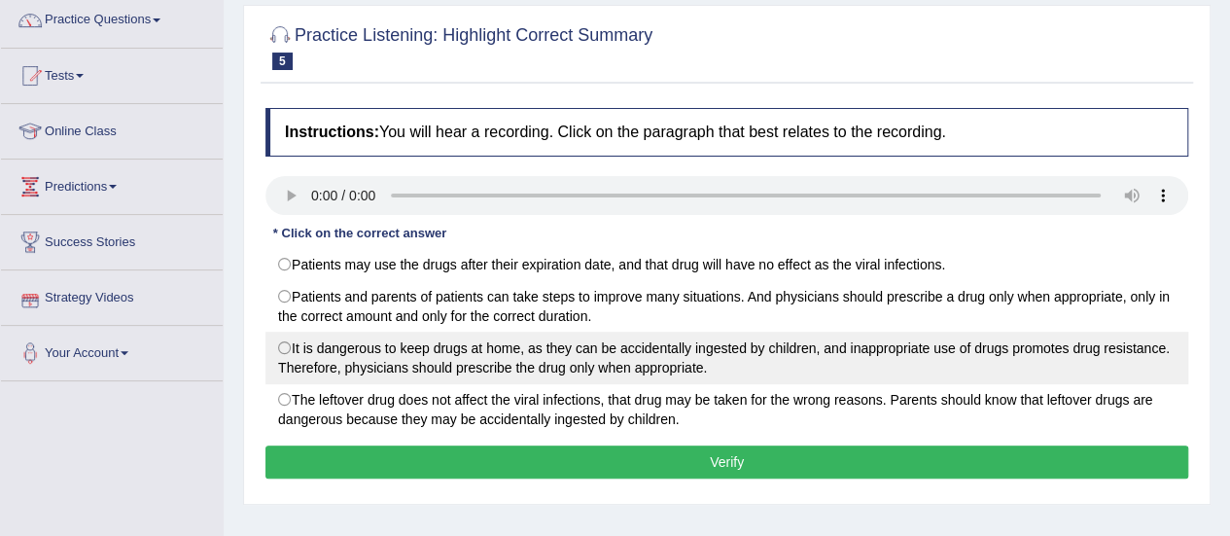
click at [288, 341] on label "It is dangerous to keep drugs at home, as they can be accidentally ingested by …" at bounding box center [726, 358] width 923 height 53
radio input "true"
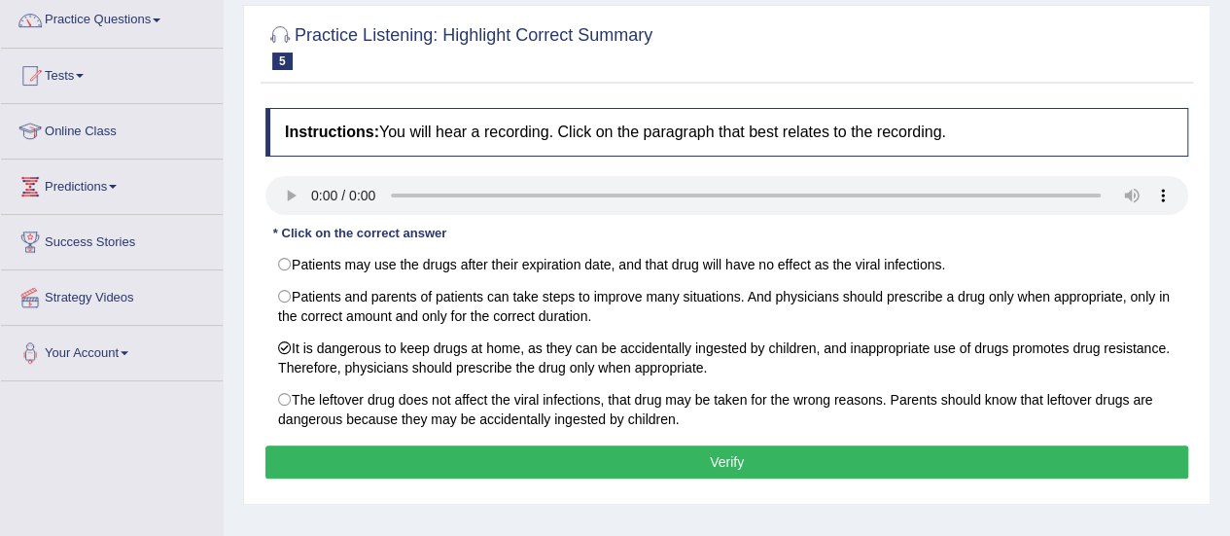
click at [468, 451] on button "Verify" at bounding box center [726, 461] width 923 height 33
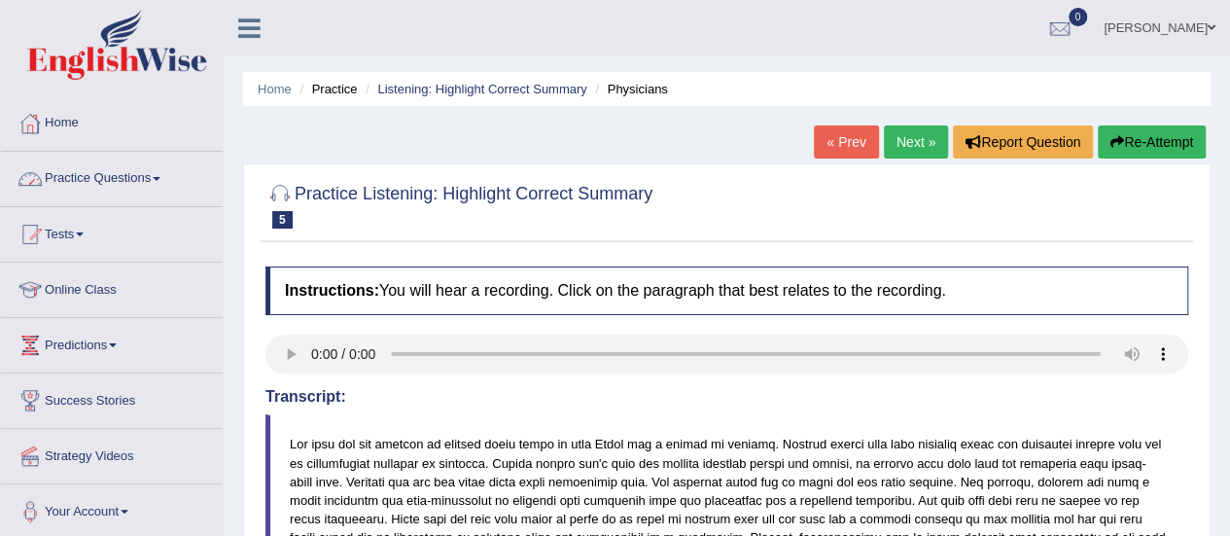
click at [112, 185] on link "Practice Questions" at bounding box center [112, 176] width 222 height 49
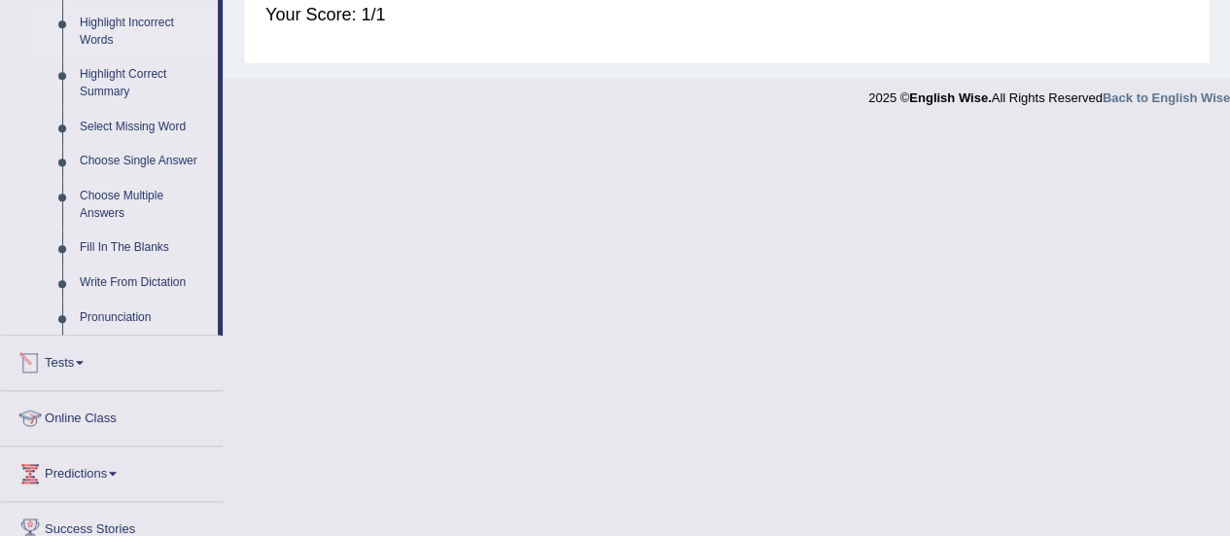
scroll to position [821, 0]
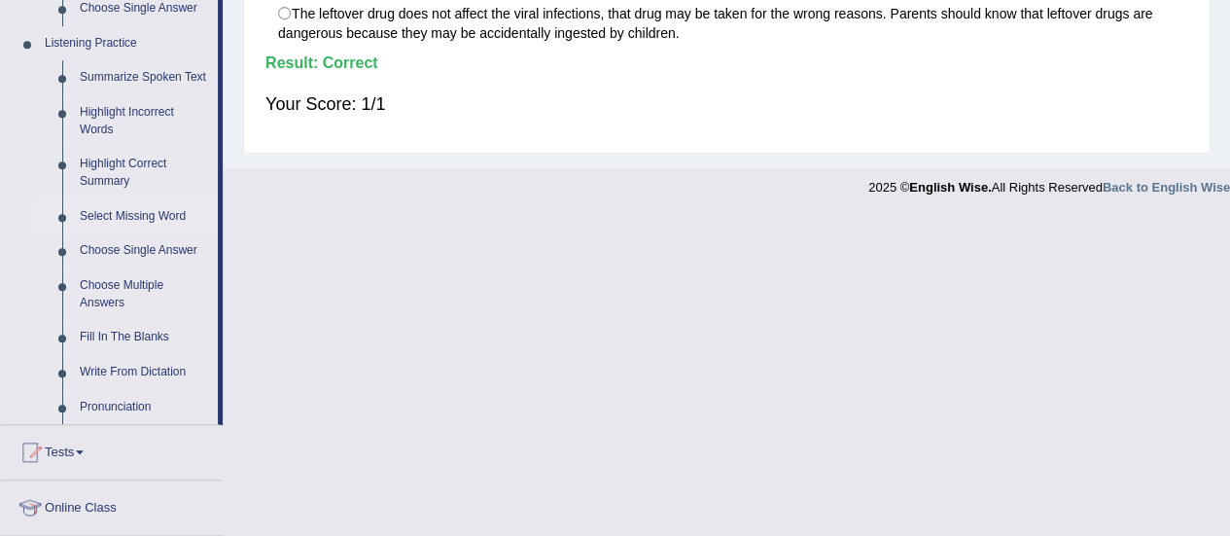
click at [145, 220] on link "Select Missing Word" at bounding box center [144, 216] width 147 height 35
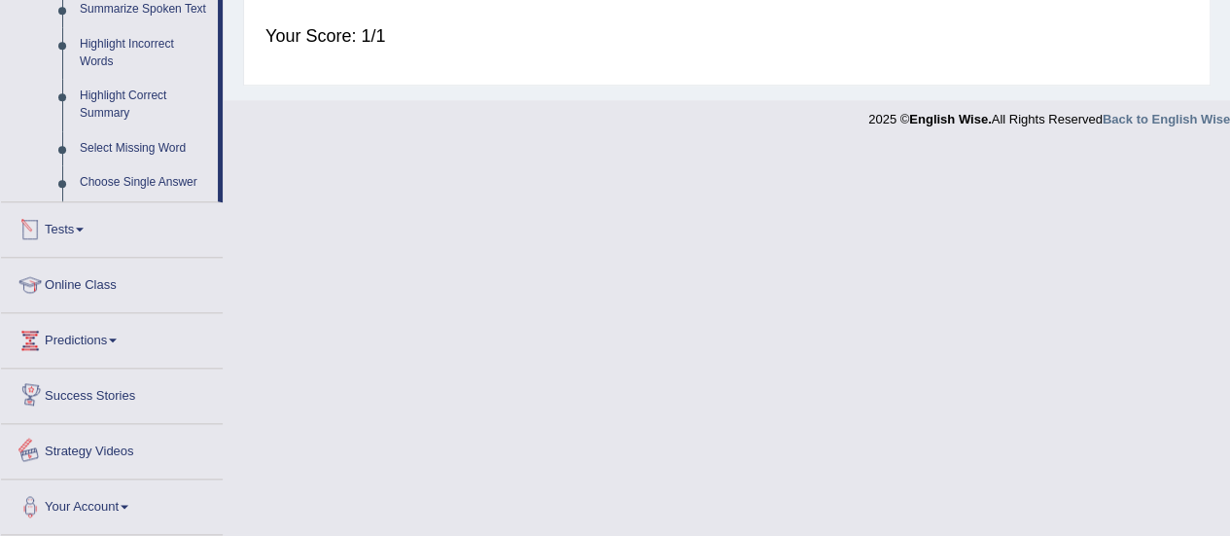
scroll to position [790, 0]
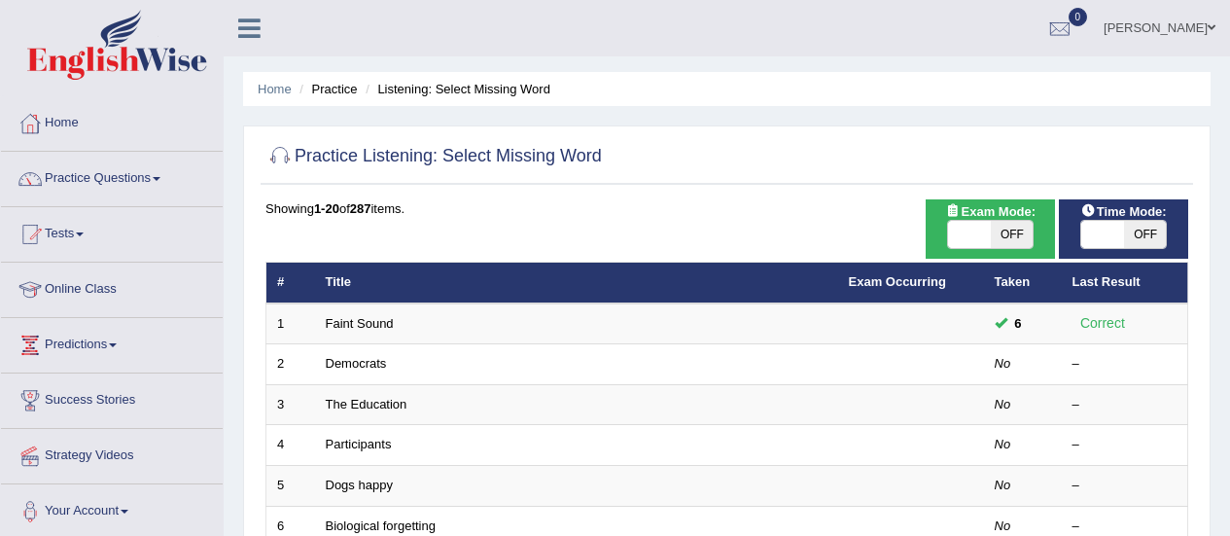
click at [358, 316] on link "Faint Sound" at bounding box center [360, 323] width 68 height 15
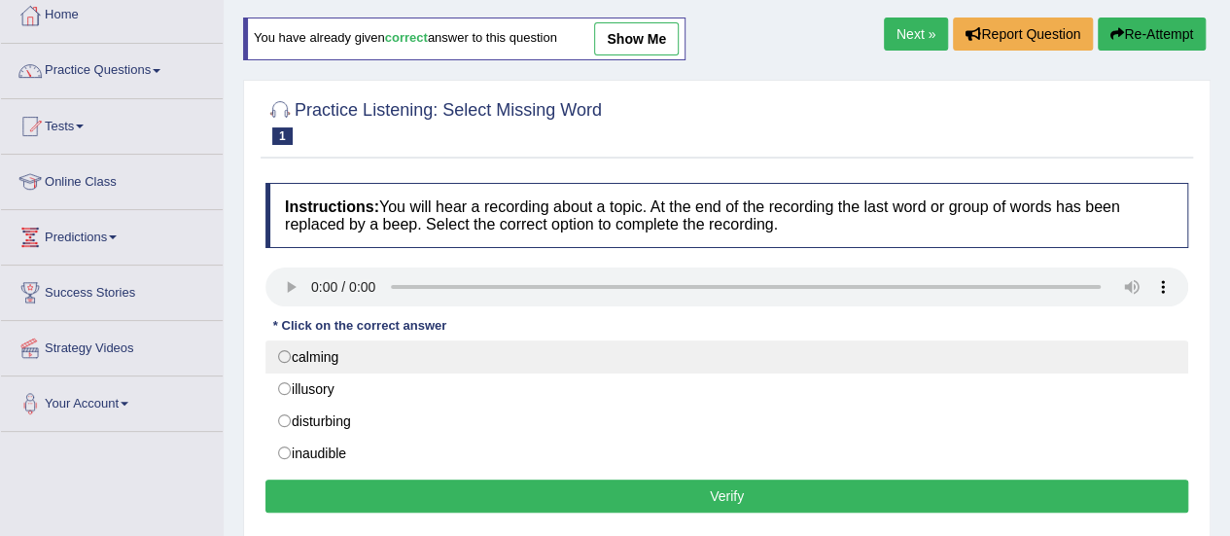
click at [287, 366] on label "calming" at bounding box center [726, 356] width 923 height 33
radio input "true"
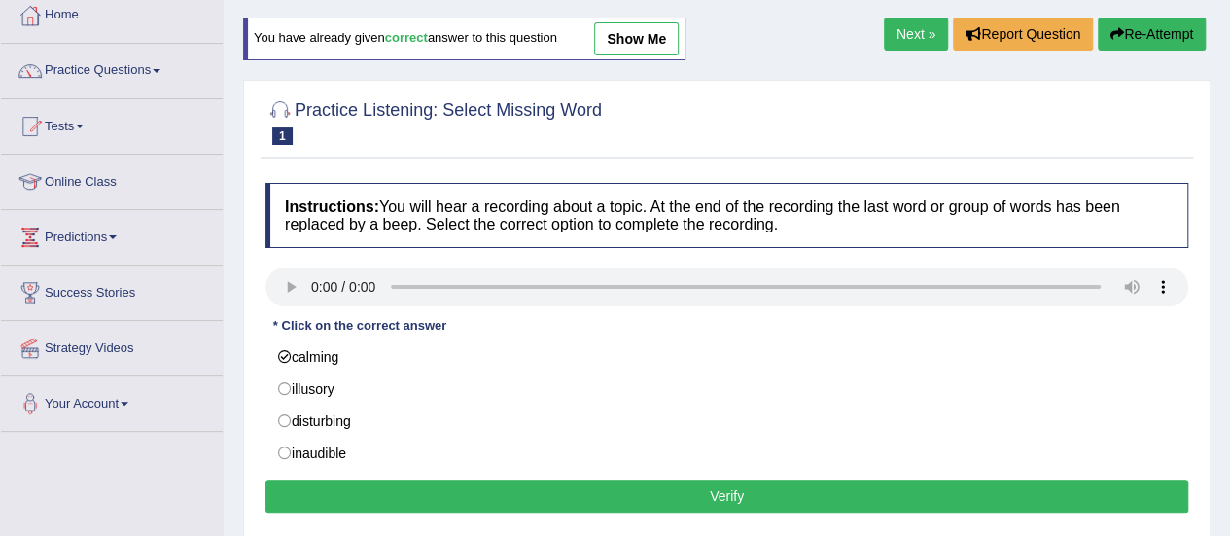
click at [601, 496] on button "Verify" at bounding box center [726, 495] width 923 height 33
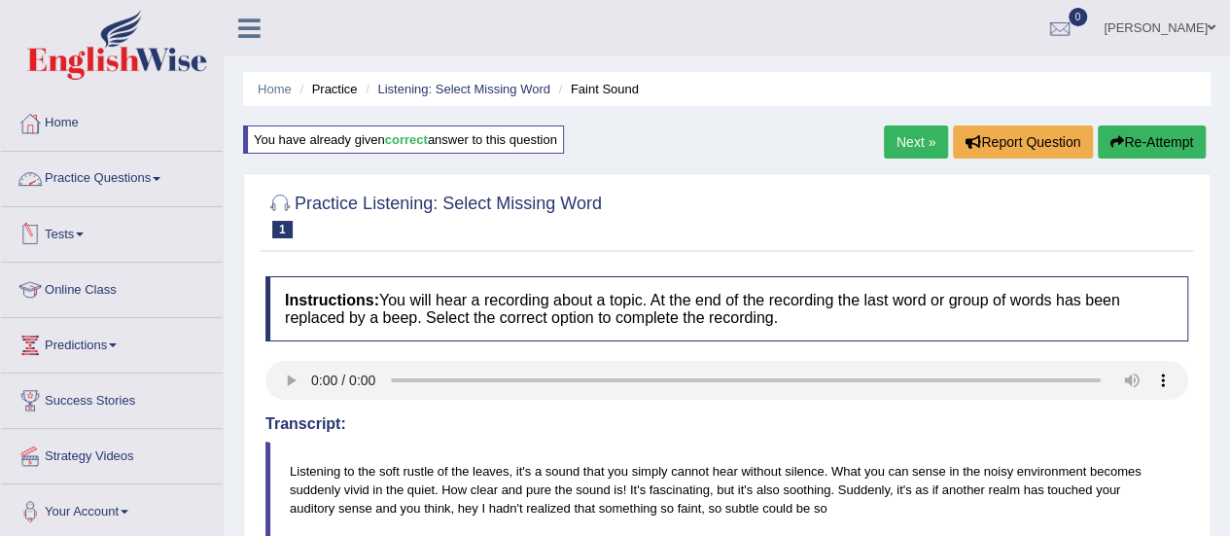
drag, startPoint x: 130, startPoint y: 164, endPoint x: 124, endPoint y: 180, distance: 16.6
click at [130, 164] on link "Practice Questions" at bounding box center [112, 176] width 222 height 49
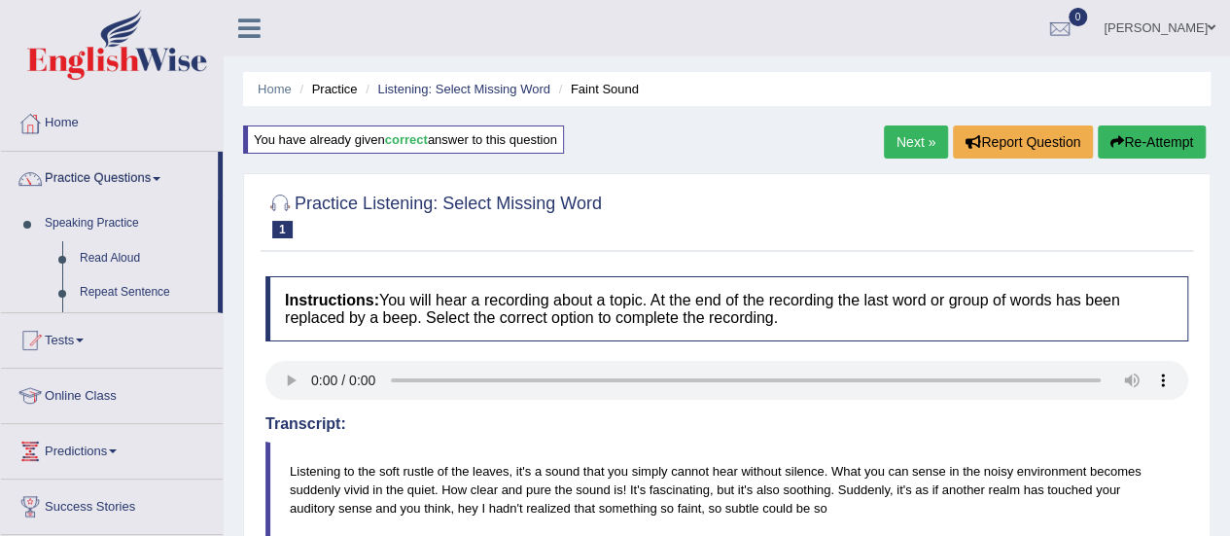
click at [124, 180] on link "Practice Questions" at bounding box center [109, 176] width 217 height 49
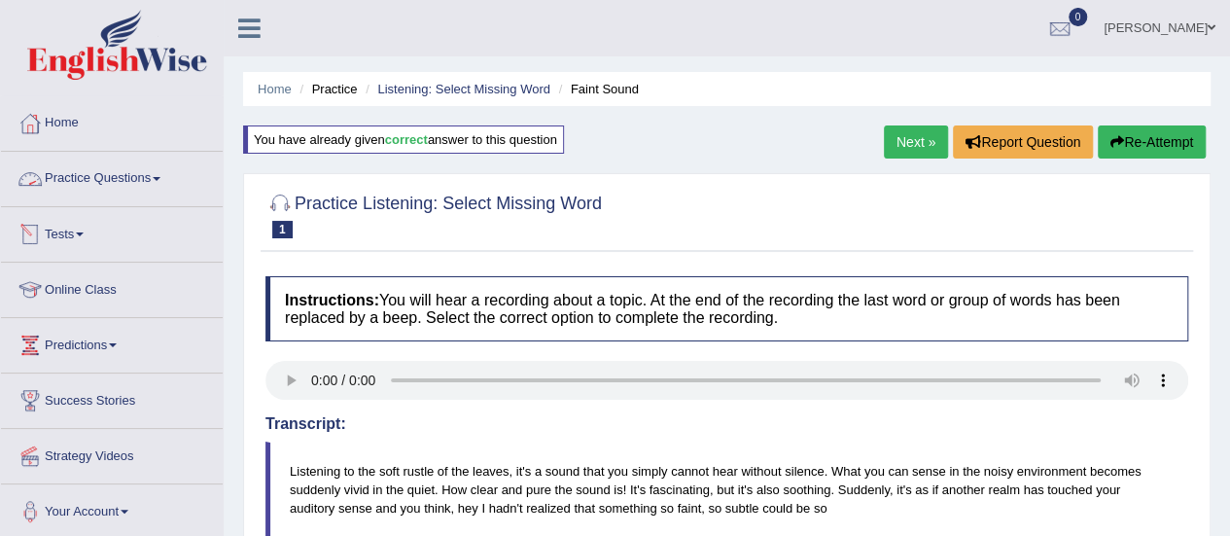
click at [128, 183] on link "Practice Questions" at bounding box center [112, 176] width 222 height 49
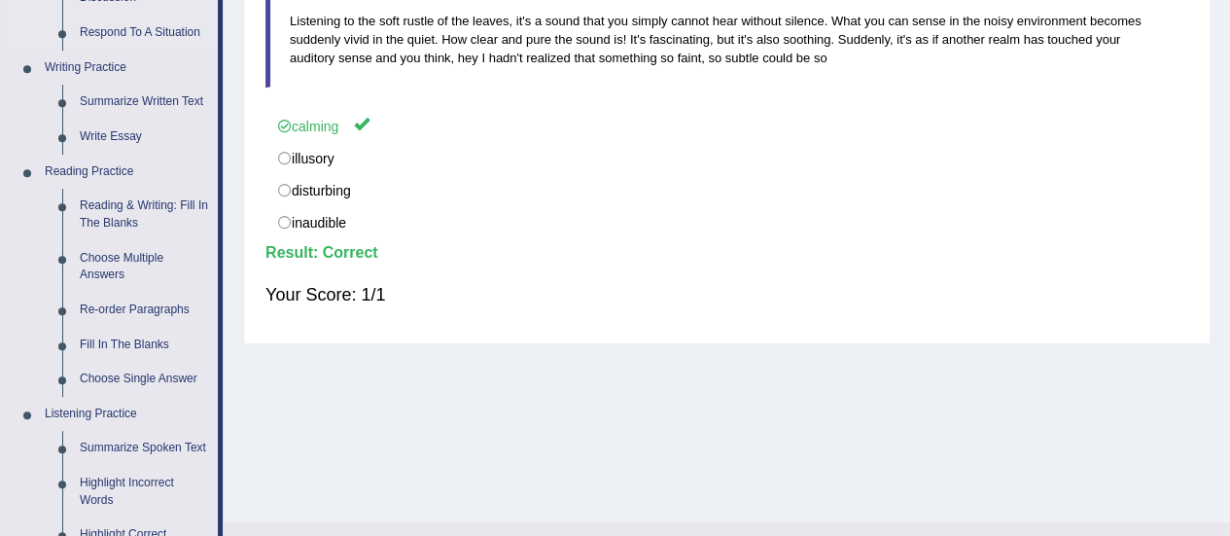
scroll to position [671, 0]
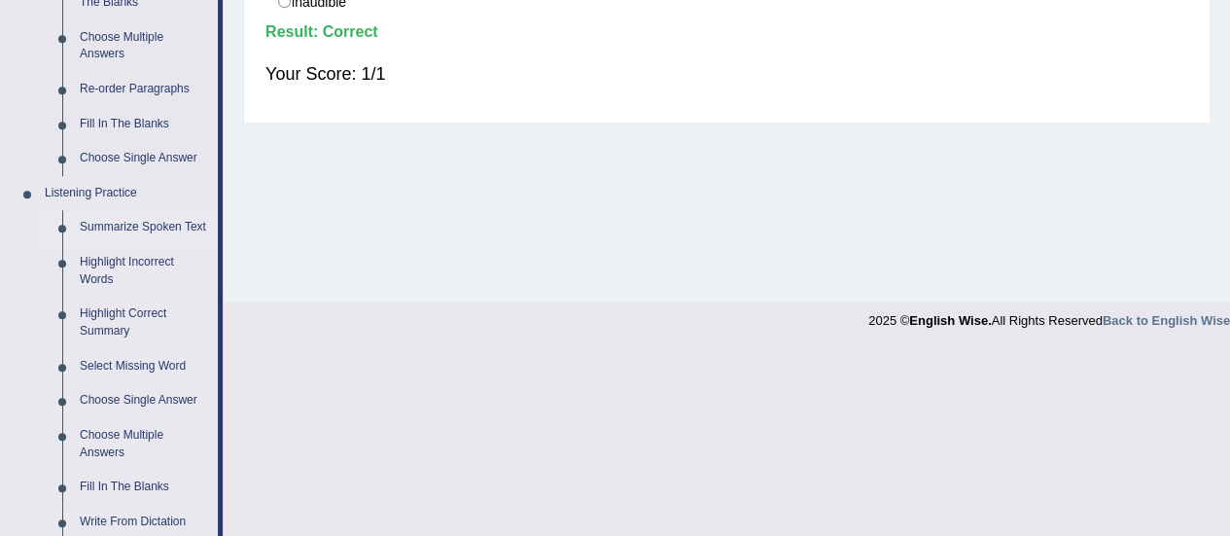
click at [146, 221] on link "Summarize Spoken Text" at bounding box center [144, 227] width 147 height 35
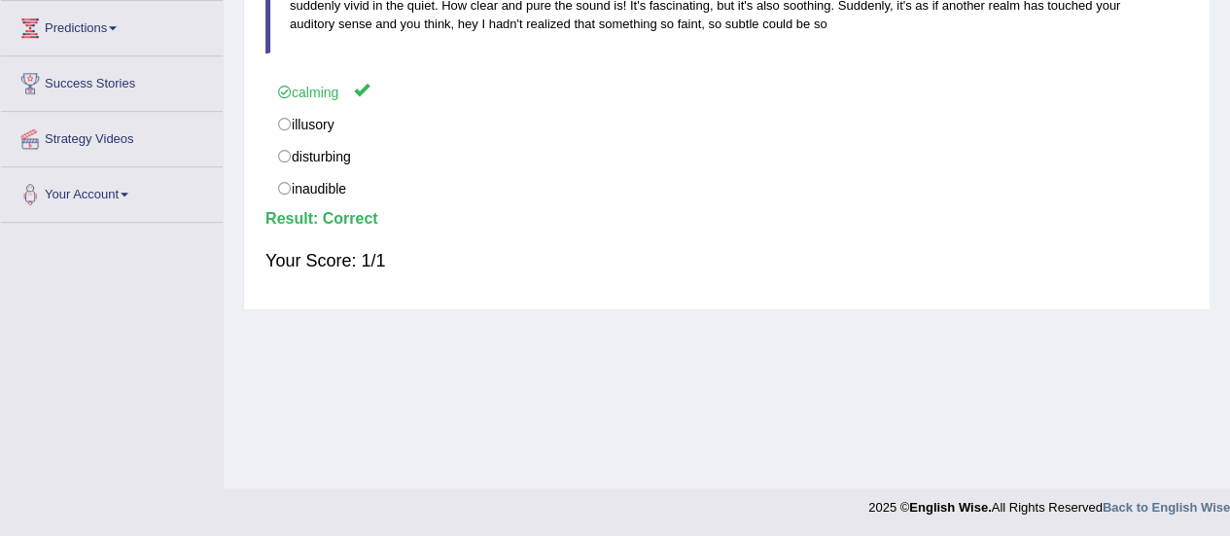
scroll to position [1039, 0]
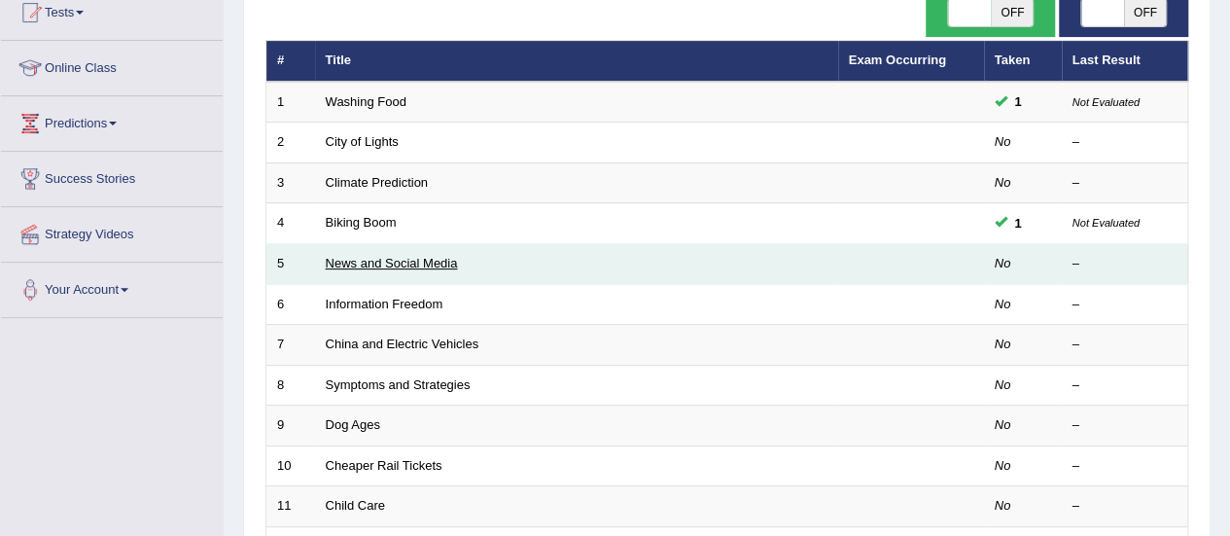
click at [362, 264] on link "News and Social Media" at bounding box center [392, 263] width 132 height 15
